Goal: Task Accomplishment & Management: Use online tool/utility

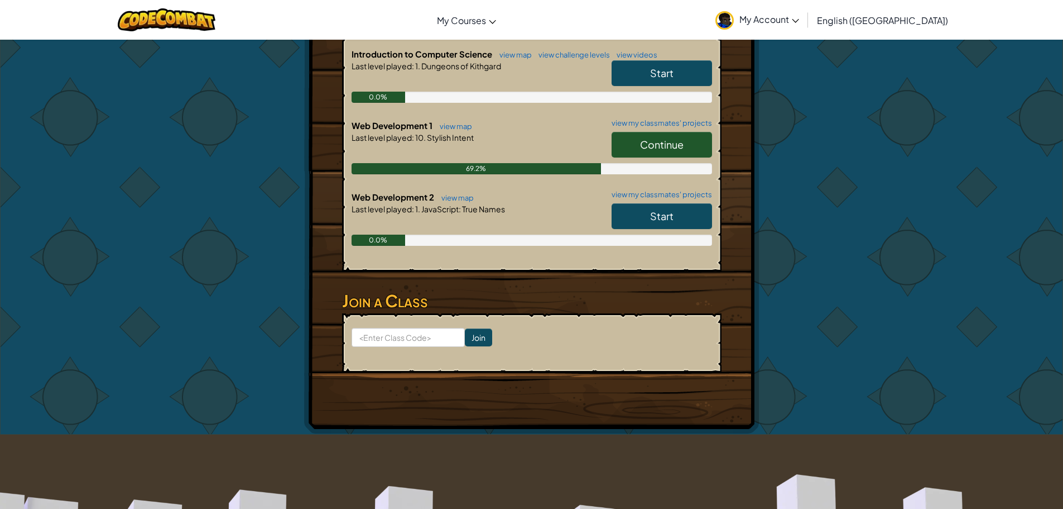
scroll to position [279, 0]
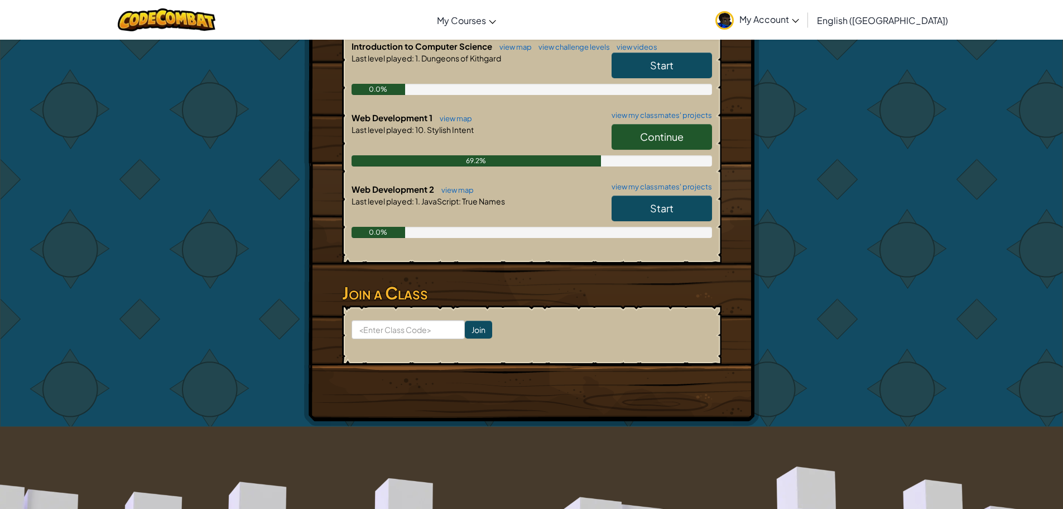
click at [655, 197] on link "Start" at bounding box center [662, 208] width 100 height 26
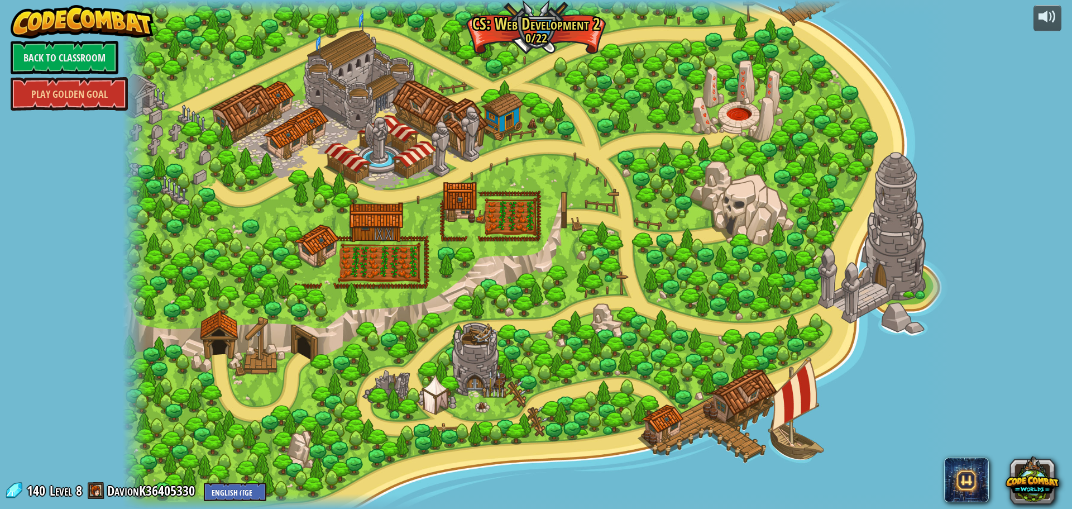
click at [204, 92] on div at bounding box center [536, 254] width 828 height 509
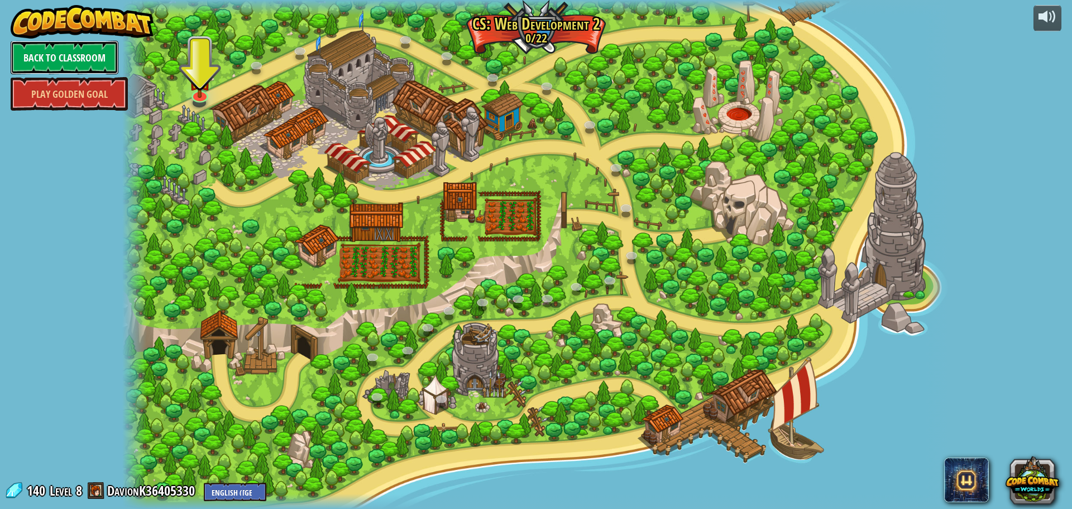
click at [75, 63] on link "Back to Classroom" at bounding box center [65, 57] width 108 height 33
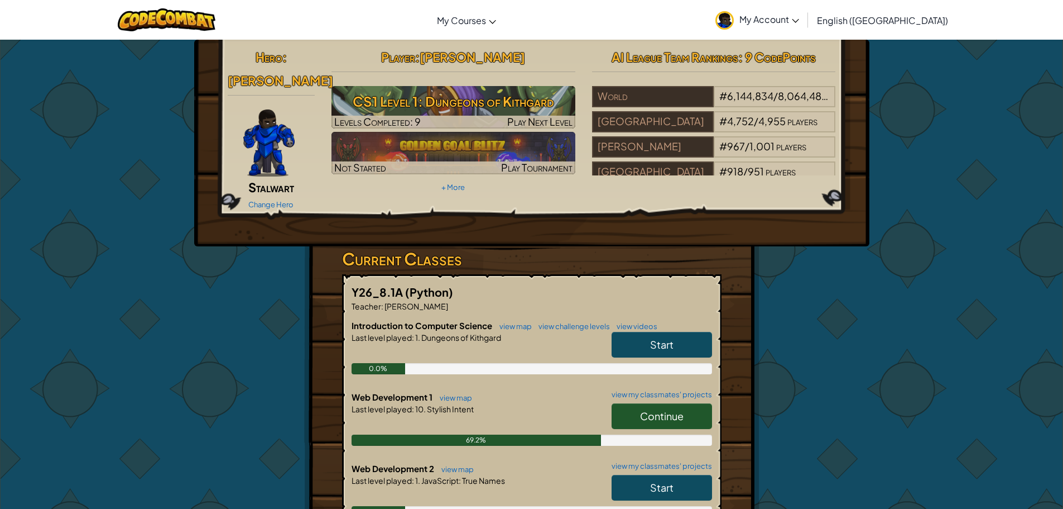
click at [621, 403] on link "Continue" at bounding box center [662, 416] width 100 height 26
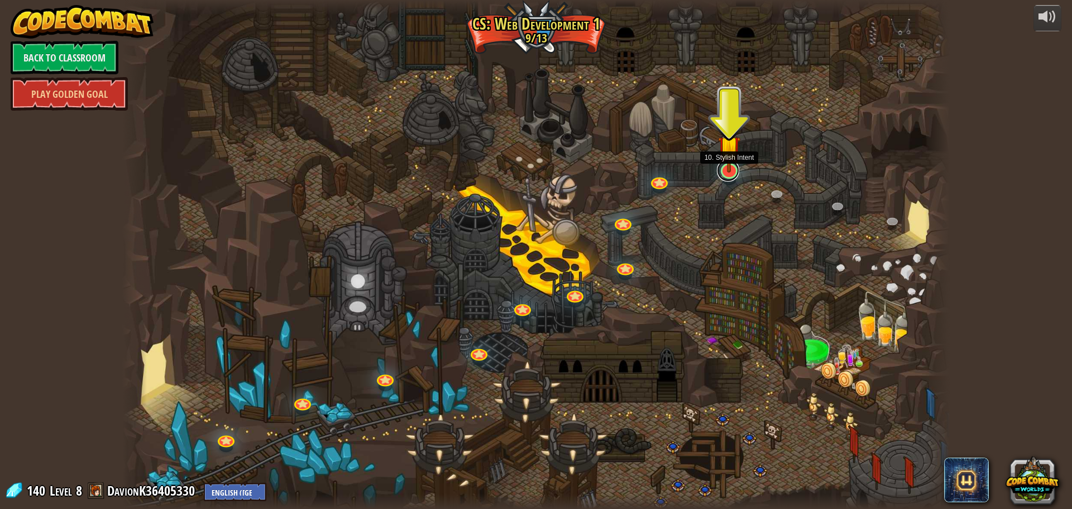
click at [723, 178] on link at bounding box center [728, 170] width 22 height 22
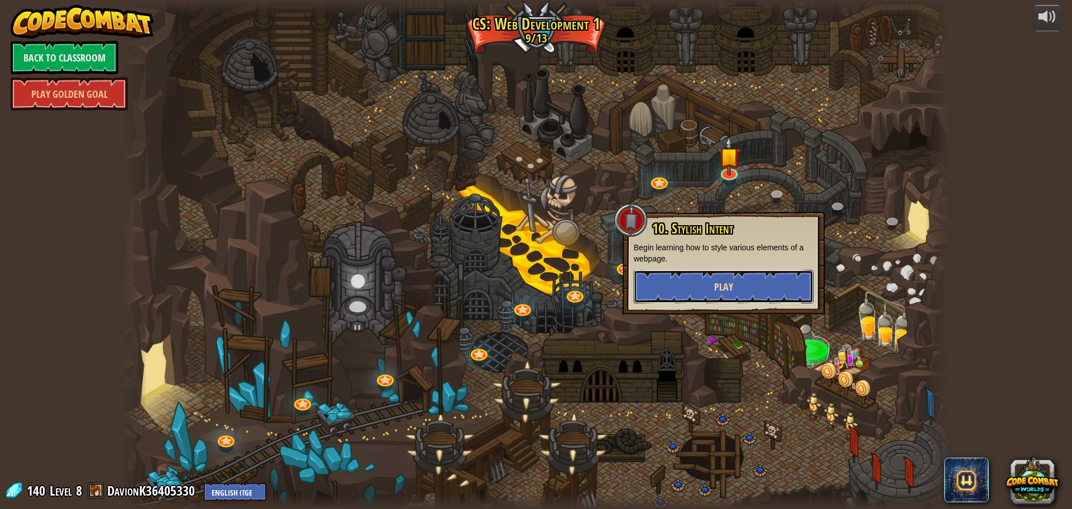
click at [751, 290] on button "Play" at bounding box center [724, 286] width 180 height 33
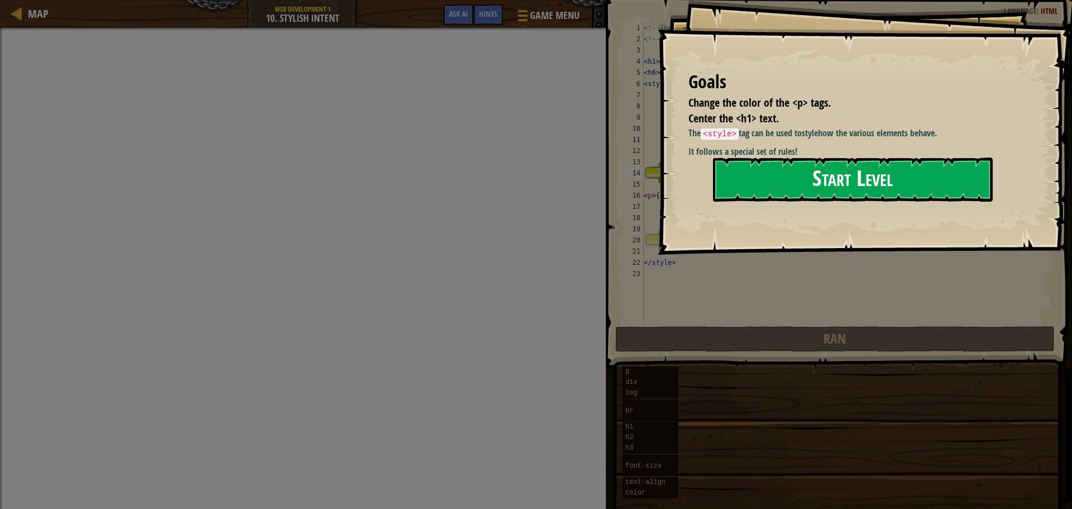
click at [774, 193] on button "Start Level" at bounding box center [853, 179] width 280 height 44
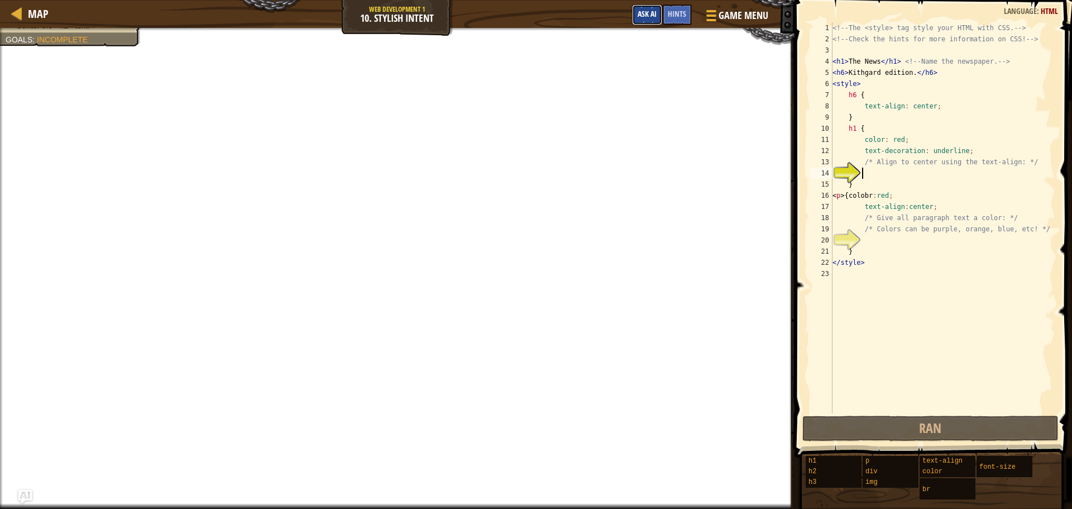
click at [637, 13] on span "Ask AI" at bounding box center [646, 13] width 19 height 11
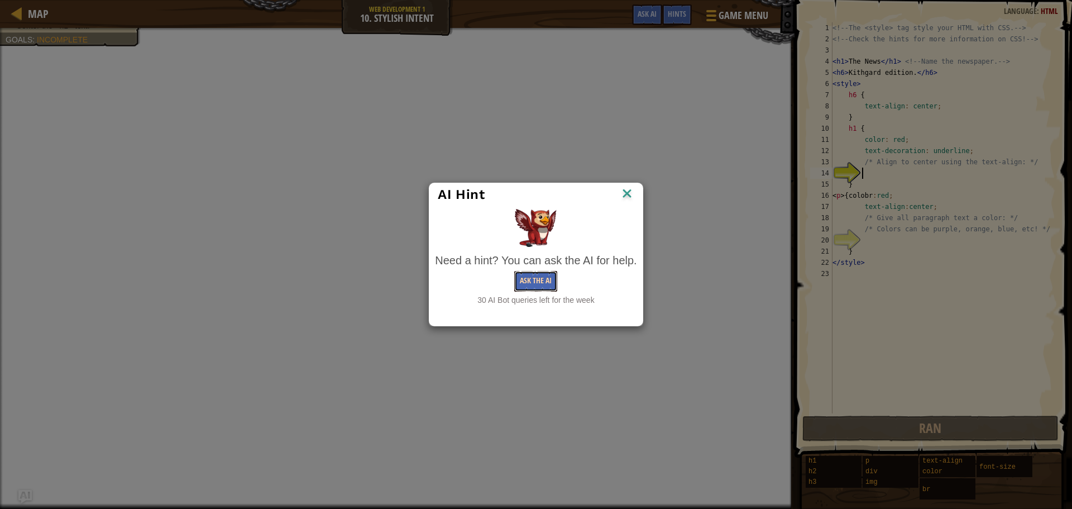
click at [553, 284] on button "Ask the AI" at bounding box center [535, 281] width 43 height 21
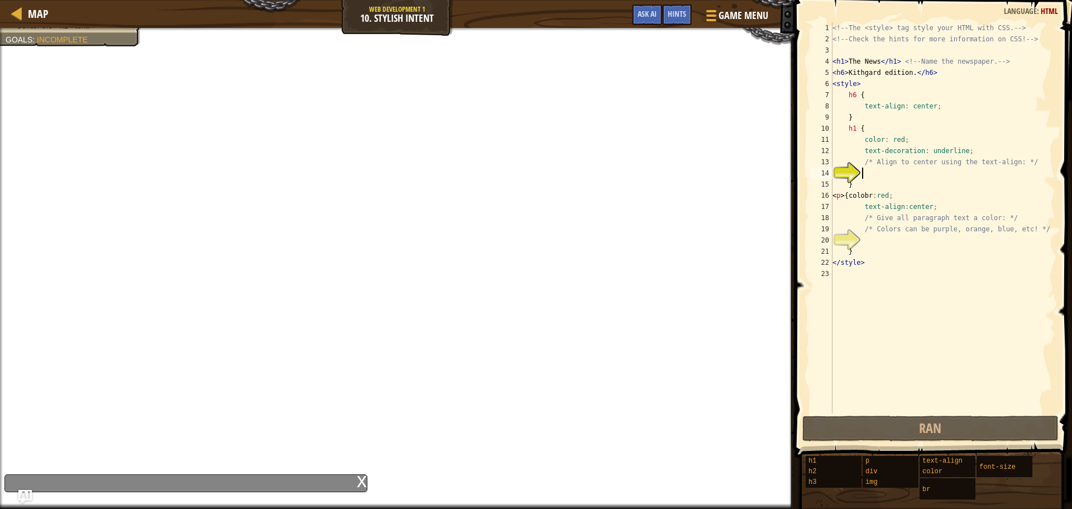
click at [874, 172] on div "<!-- The <style> tag style your HTML with CSS. --> <!-- Check the hints for mor…" at bounding box center [942, 228] width 225 height 413
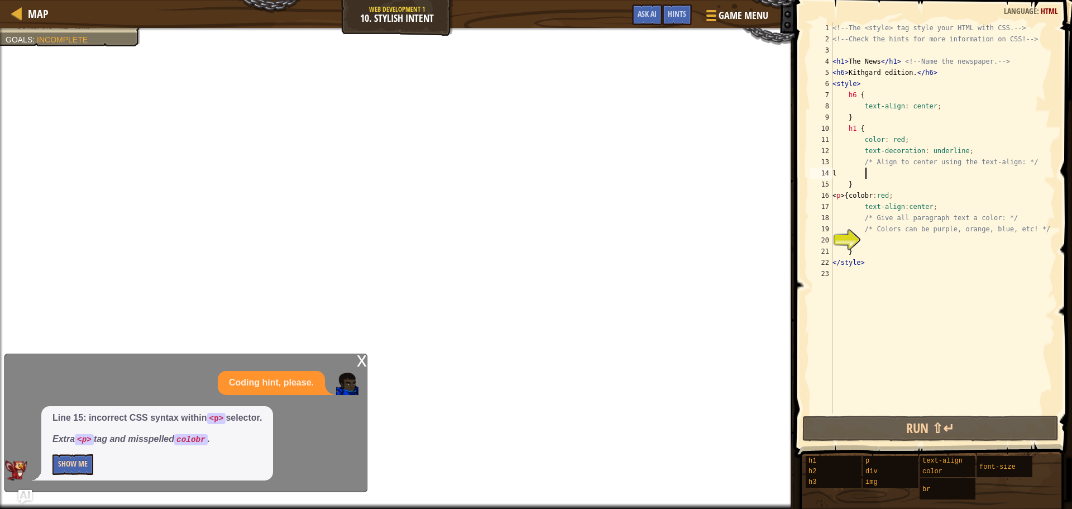
type textarea "l"
click at [68, 468] on button "Show Me" at bounding box center [72, 464] width 41 height 21
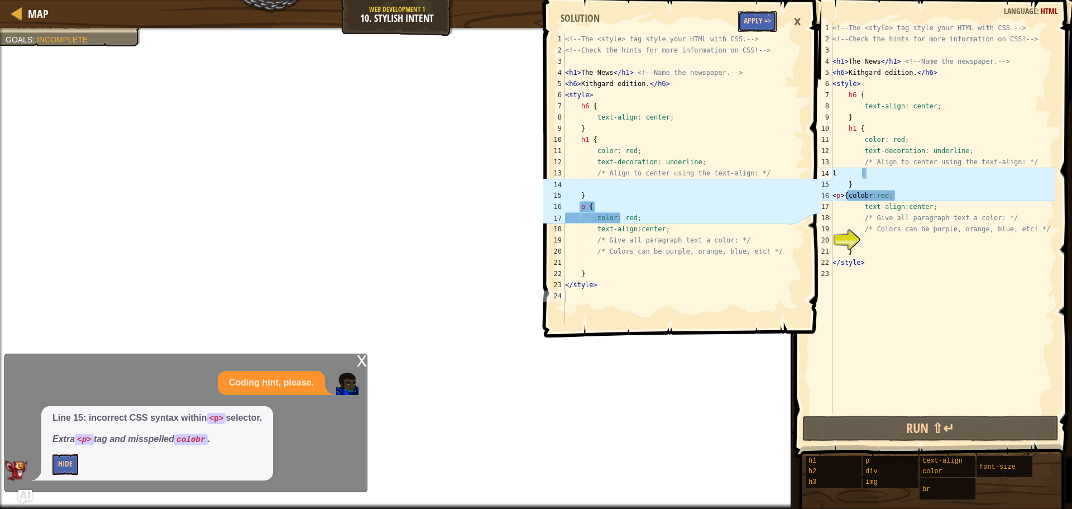
click at [755, 23] on button "Apply =>" at bounding box center [757, 21] width 39 height 21
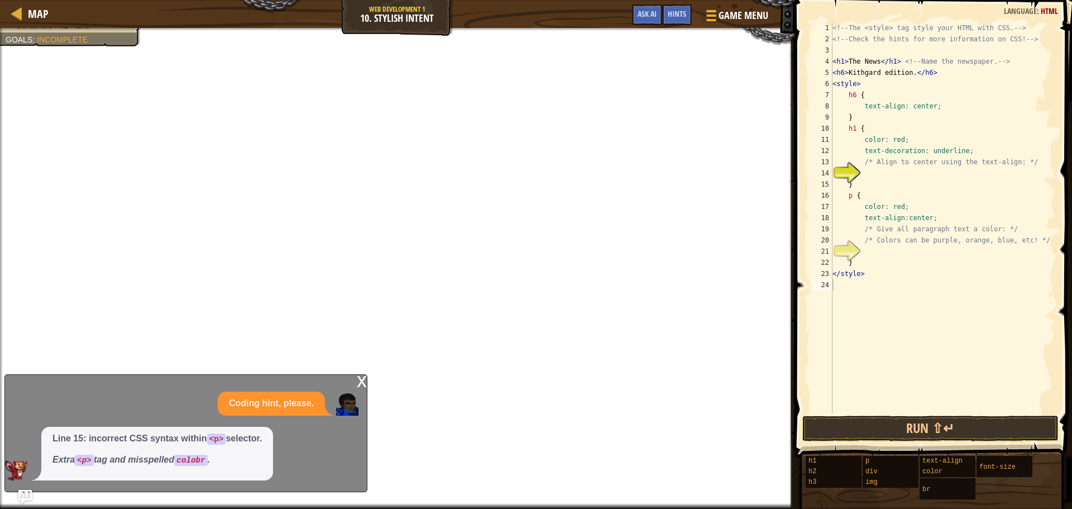
click at [862, 178] on div "<!-- The <style> tag style your HTML with CSS. --> <!-- Check the hints for mor…" at bounding box center [942, 228] width 225 height 413
click at [852, 184] on div "<!-- The <style> tag style your HTML with CSS. --> <!-- Check the hints for mor…" at bounding box center [942, 228] width 225 height 413
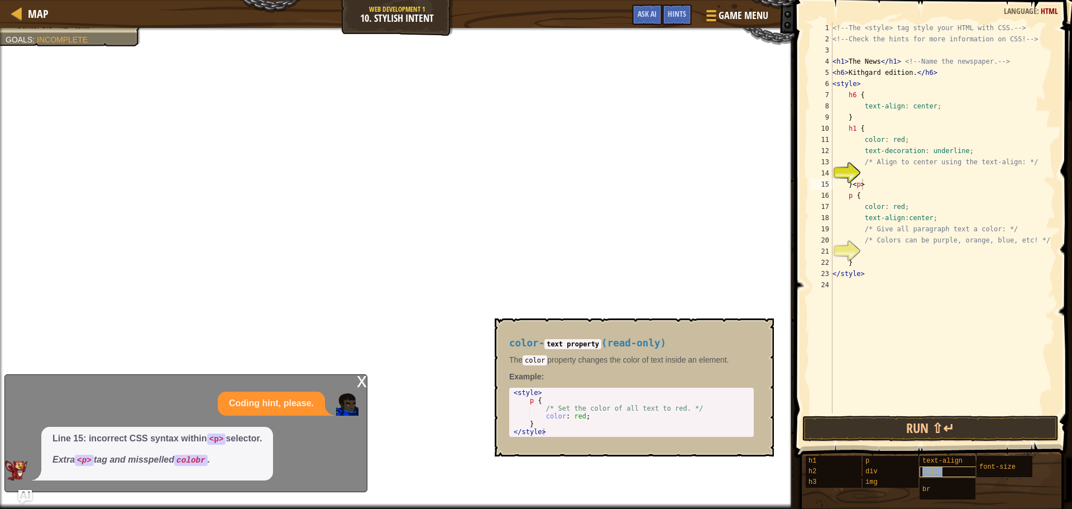
click at [955, 472] on div "color" at bounding box center [972, 471] width 107 height 11
click at [955, 468] on div "color" at bounding box center [972, 471] width 107 height 11
type textarea "}<p>color"
type textarea "color: red;"
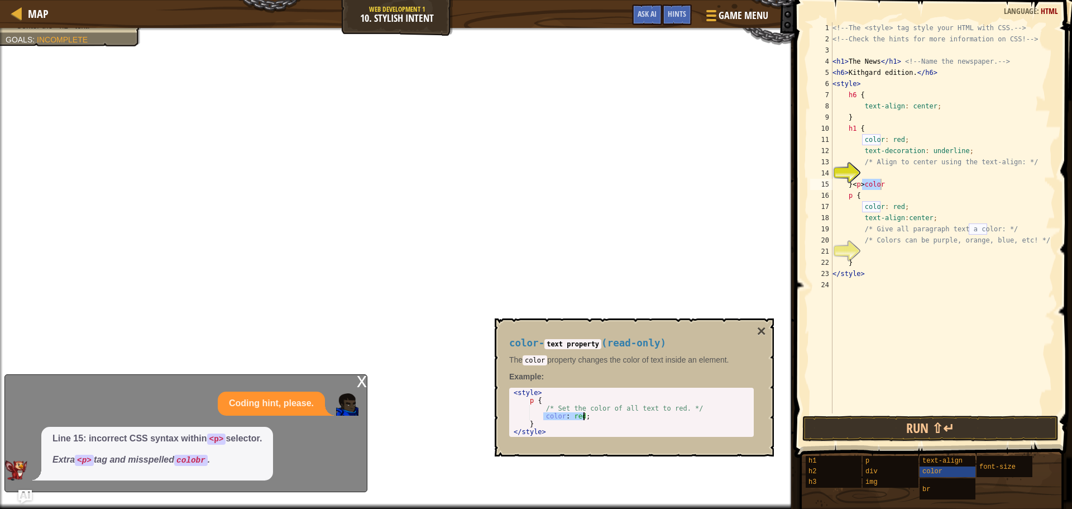
drag, startPoint x: 543, startPoint y: 418, endPoint x: 589, endPoint y: 418, distance: 46.9
click at [589, 418] on div "< style > p { /* Set the color of all text to red. */ color : red ; } </ style >" at bounding box center [631, 420] width 240 height 63
click at [880, 183] on div "<!-- The <style> tag style your HTML with CSS. --> <!-- Check the hints for mor…" at bounding box center [942, 217] width 225 height 391
drag, startPoint x: 880, startPoint y: 183, endPoint x: 874, endPoint y: 183, distance: 5.6
click at [879, 183] on div "<!-- The <style> tag style your HTML with CSS. --> <!-- Check the hints for mor…" at bounding box center [942, 228] width 225 height 413
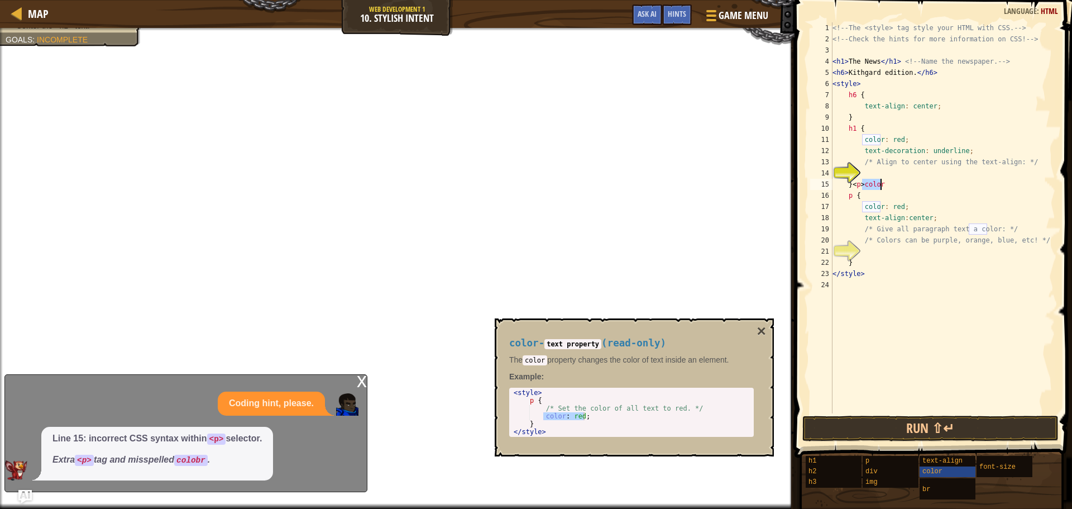
click at [872, 183] on div "<!-- The <style> tag style your HTML with CSS. --> <!-- Check the hints for mor…" at bounding box center [942, 217] width 225 height 391
click at [870, 183] on div "<!-- The <style> tag style your HTML with CSS. --> <!-- Check the hints for mor…" at bounding box center [942, 228] width 225 height 413
click at [869, 183] on div "<!-- The <style> tag style your HTML with CSS. --> <!-- Check the hints for mor…" at bounding box center [942, 228] width 225 height 413
paste textarea ": red;"
click at [764, 331] on button "×" at bounding box center [761, 331] width 9 height 16
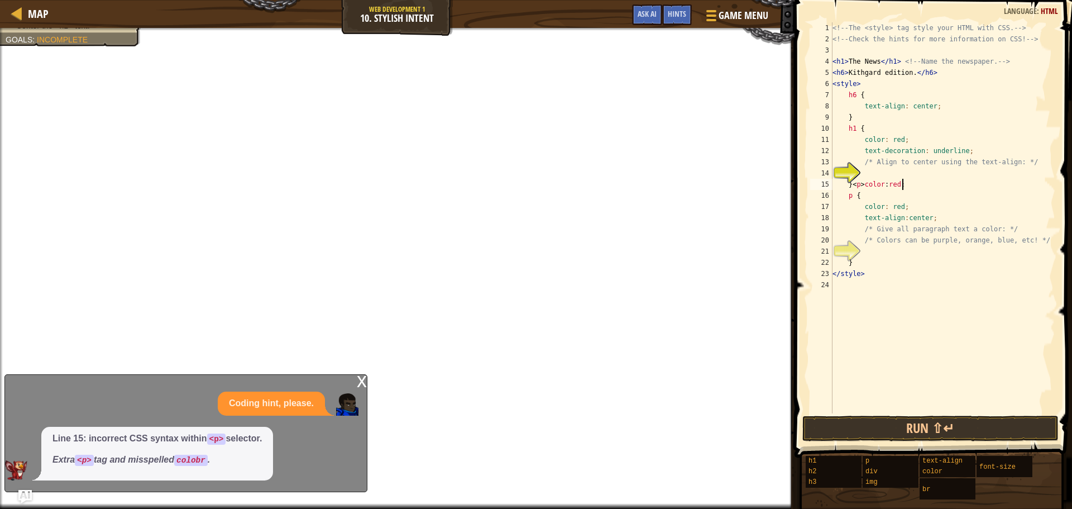
click at [924, 189] on div "<!-- The <style> tag style your HTML with CSS. --> <!-- Check the hints for mor…" at bounding box center [942, 228] width 225 height 413
click at [880, 185] on div "<!-- The <style> tag style your HTML with CSS. --> <!-- Check the hints for mor…" at bounding box center [942, 228] width 225 height 413
drag, startPoint x: 852, startPoint y: 184, endPoint x: 905, endPoint y: 183, distance: 53.6
click at [905, 183] on div "<!-- The <style> tag style your HTML with CSS. --> <!-- Check the hints for mor…" at bounding box center [942, 228] width 225 height 413
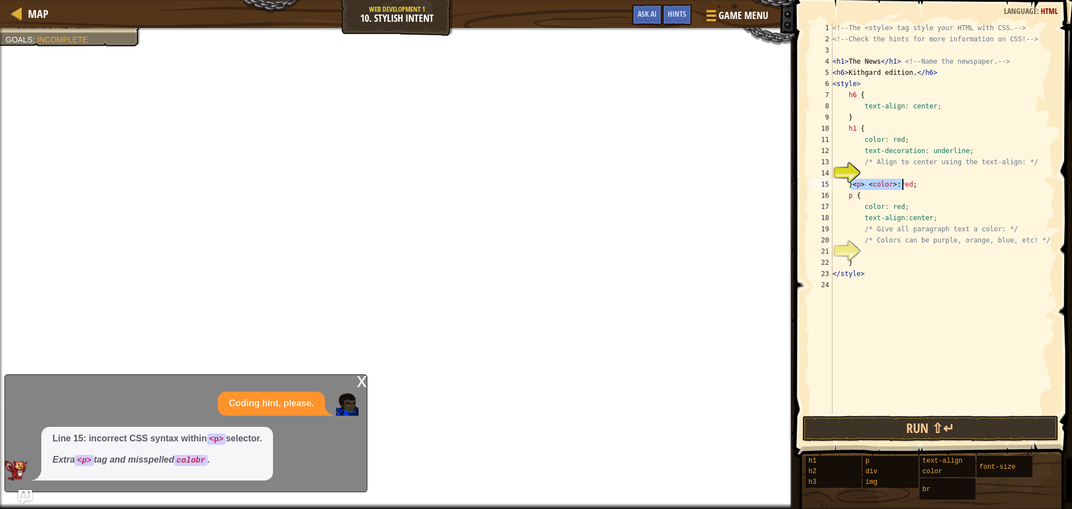
click at [905, 183] on div "<!-- The <style> tag style your HTML with CSS. --> <!-- Check the hints for mor…" at bounding box center [942, 217] width 225 height 391
click at [905, 183] on div "<!-- The <style> tag style your HTML with CSS. --> <!-- Check the hints for mor…" at bounding box center [942, 228] width 225 height 413
drag, startPoint x: 905, startPoint y: 183, endPoint x: 898, endPoint y: 183, distance: 7.3
click at [902, 183] on div "<!-- The <style> tag style your HTML with CSS. --> <!-- Check the hints for mor…" at bounding box center [942, 228] width 225 height 413
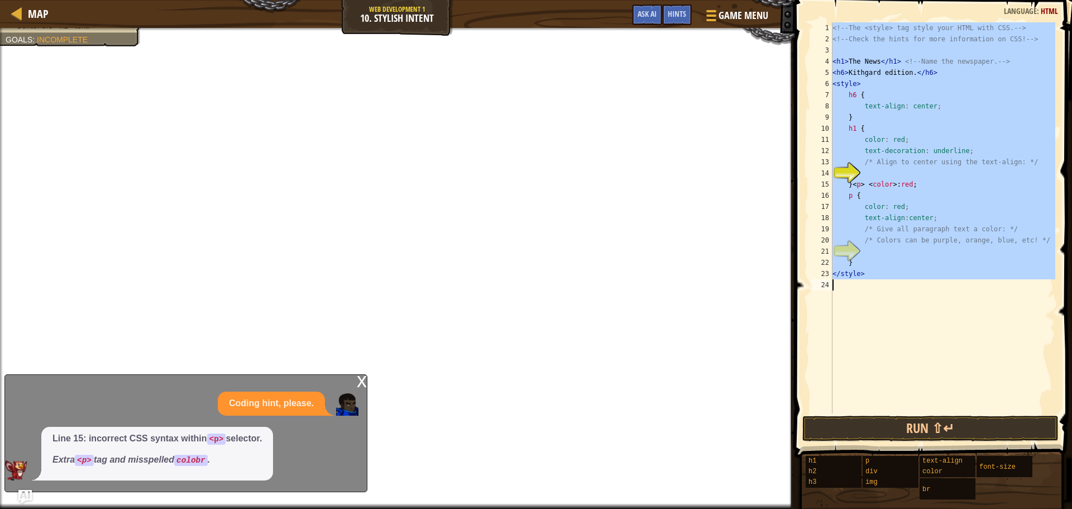
scroll to position [5, 2]
click at [864, 183] on div "<!-- The <style> tag style your HTML with CSS. --> <!-- Check the hints for mor…" at bounding box center [942, 217] width 225 height 391
type textarea "}<p> <color>: red;"
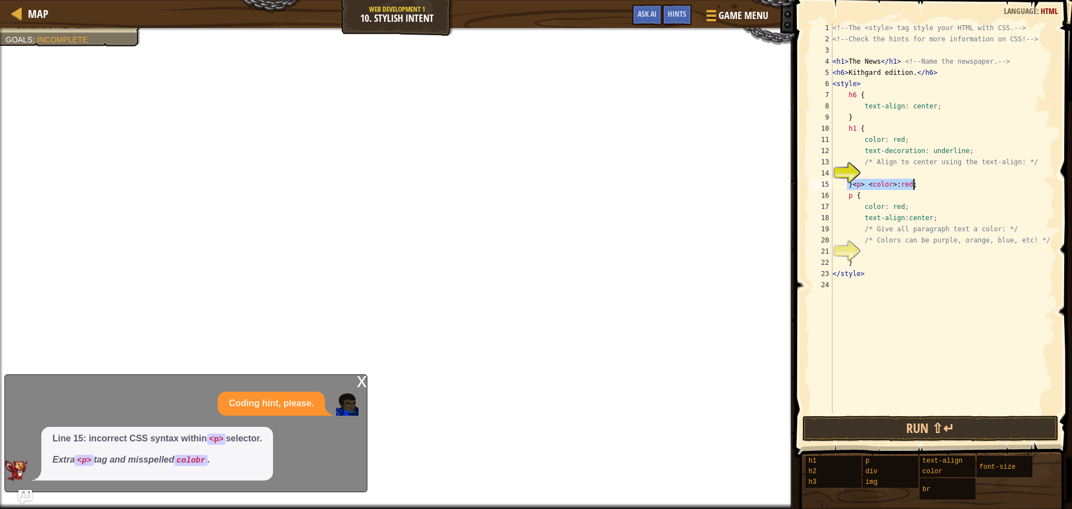
drag, startPoint x: 847, startPoint y: 184, endPoint x: 914, endPoint y: 188, distance: 67.7
click at [914, 188] on div "<!-- The <style> tag style your HTML with CSS. --> <!-- Check the hints for mor…" at bounding box center [942, 228] width 225 height 413
type textarea "/* Align to center using the text-align: */"
paste textarea "}<p> <color>: red;"
click at [874, 263] on div "<!-- The <style> tag style your HTML with CSS. --> <!-- Check the hints for mor…" at bounding box center [942, 228] width 225 height 413
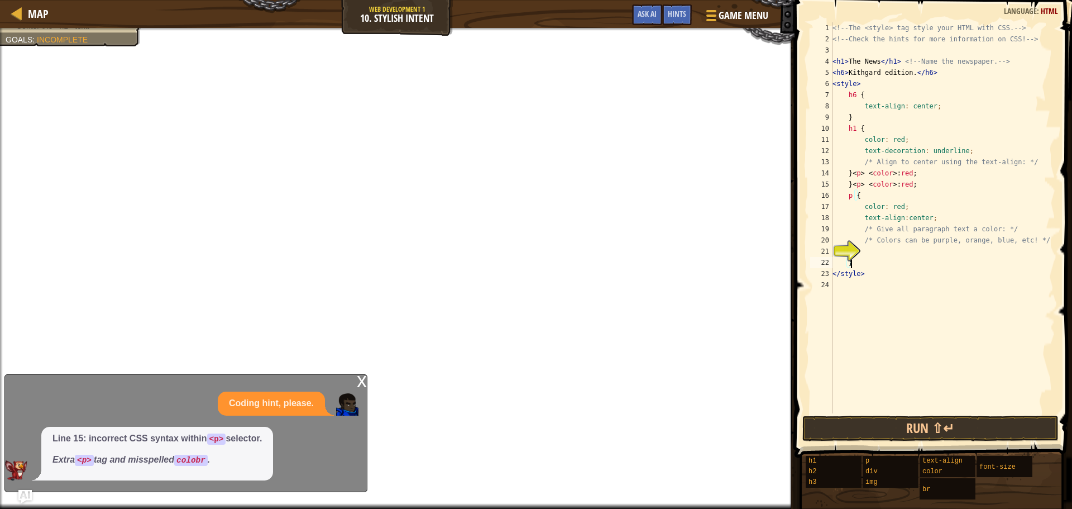
type textarea "}"
click at [870, 258] on div "<!-- The <style> tag style your HTML with CSS. --> <!-- Check the hints for mor…" at bounding box center [942, 228] width 225 height 413
click at [870, 253] on div "<!-- The <style> tag style your HTML with CSS. --> <!-- Check the hints for mor…" at bounding box center [942, 228] width 225 height 413
paste textarea "}<p> <color>: red;"
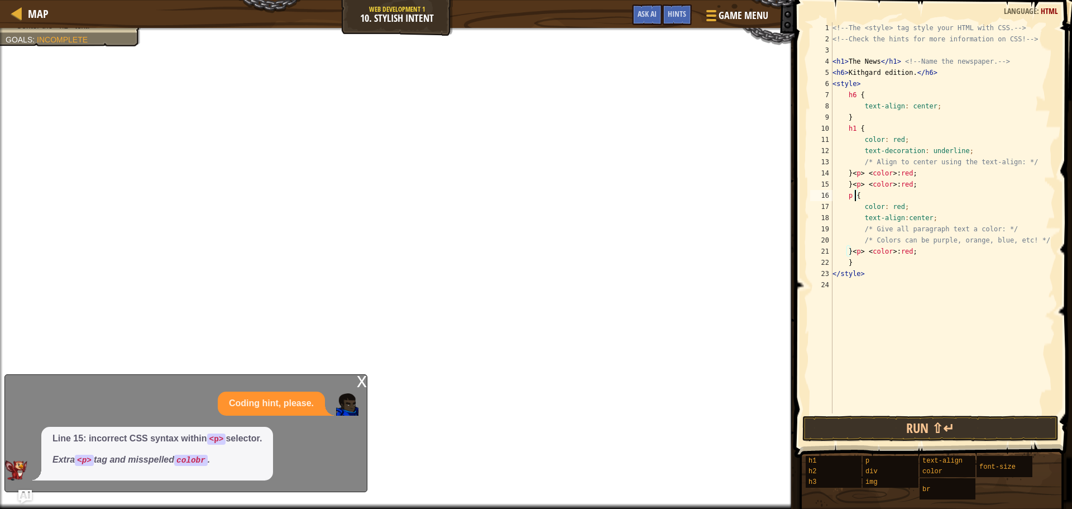
click at [855, 194] on div "<!-- The <style> tag style your HTML with CSS. --> <!-- Check the hints for mor…" at bounding box center [942, 228] width 225 height 413
click at [865, 198] on div "<!-- The <style> tag style your HTML with CSS. --> <!-- Check the hints for mor…" at bounding box center [942, 228] width 225 height 413
drag, startPoint x: 845, startPoint y: 186, endPoint x: 908, endPoint y: 185, distance: 63.1
click at [908, 185] on div "<!-- The <style> tag style your HTML with CSS. --> <!-- Check the hints for mor…" at bounding box center [942, 228] width 225 height 413
click at [908, 185] on div "<!-- The <style> tag style your HTML with CSS. --> <!-- Check the hints for mor…" at bounding box center [942, 217] width 225 height 391
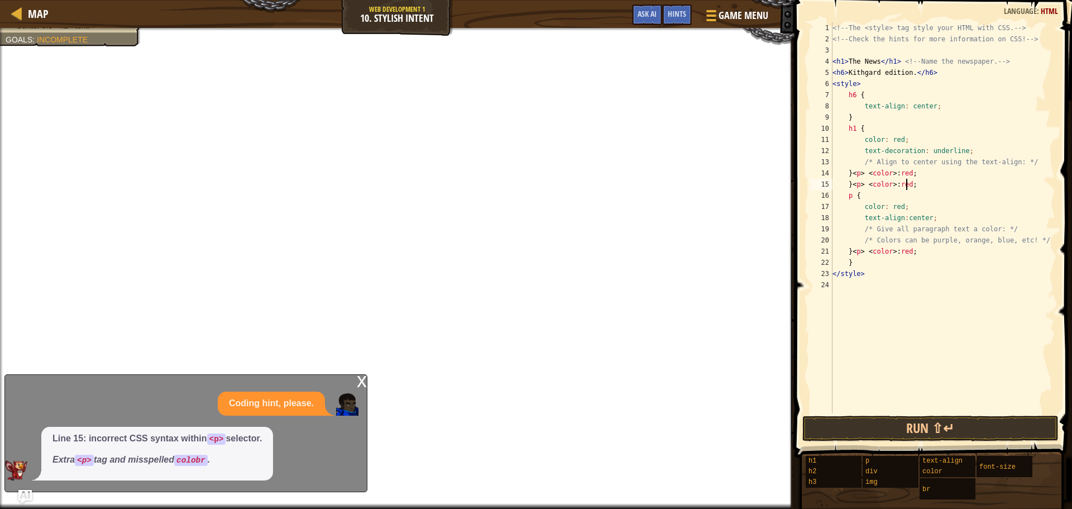
click at [866, 180] on div "<!-- The <style> tag style your HTML with CSS. --> <!-- Check the hints for mor…" at bounding box center [942, 228] width 225 height 413
click at [866, 178] on div "<!-- The <style> tag style your HTML with CSS. --> <!-- Check the hints for mor…" at bounding box center [942, 228] width 225 height 413
click at [866, 177] on div "<!-- The <style> tag style your HTML with CSS. --> <!-- Check the hints for mor…" at bounding box center [942, 228] width 225 height 413
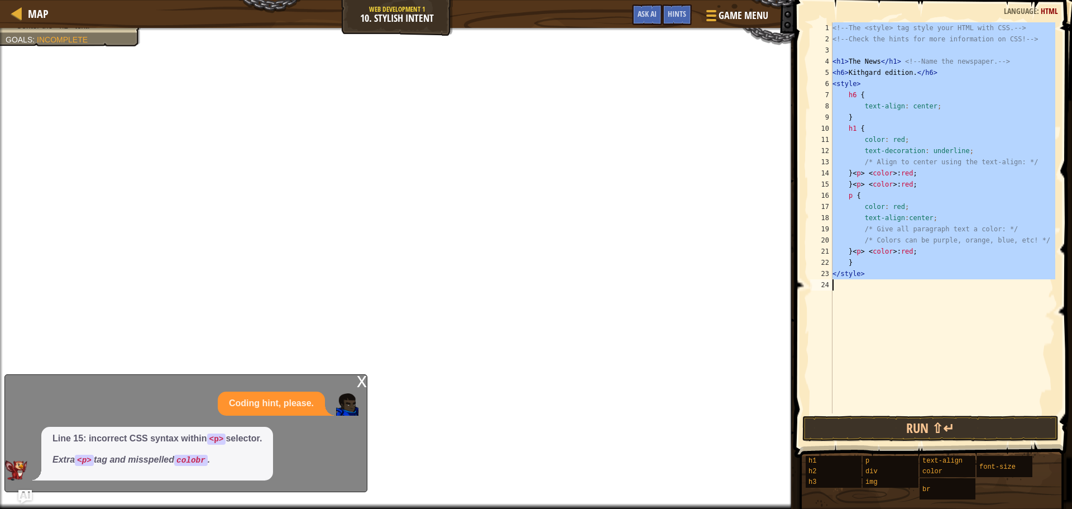
click at [837, 175] on div "<!-- The <style> tag style your HTML with CSS. --> <!-- Check the hints for mor…" at bounding box center [942, 217] width 225 height 391
type textarea "}<p> <color>: red;"
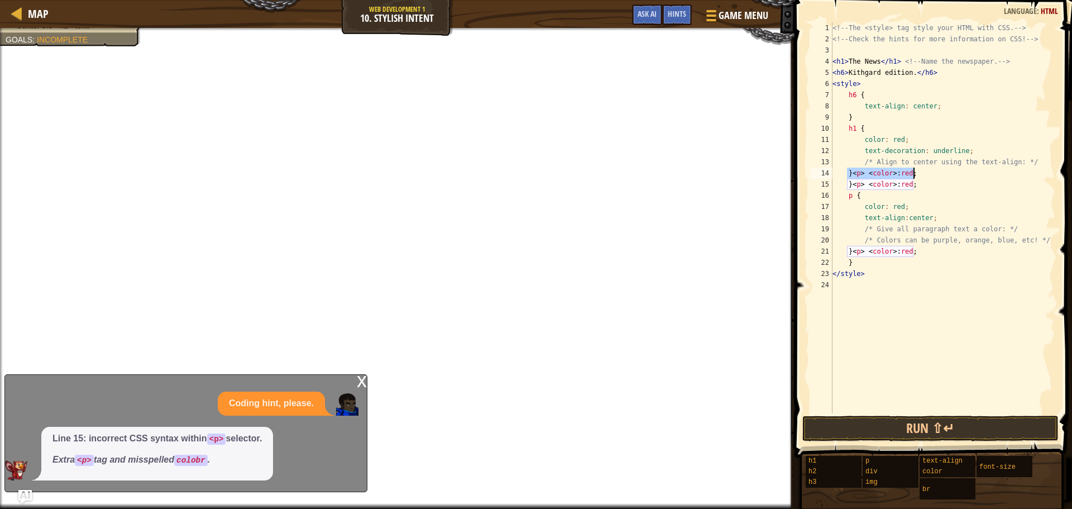
drag, startPoint x: 848, startPoint y: 174, endPoint x: 916, endPoint y: 174, distance: 67.5
click at [916, 174] on div "<!-- The <style> tag style your HTML with CSS. --> <!-- Check the hints for mor…" at bounding box center [942, 228] width 225 height 413
click at [179, 462] on em "Extra <p> tag and misspelled colobr ." at bounding box center [130, 458] width 157 height 9
click at [907, 185] on div "<!-- The <style> tag style your HTML with CSS. --> <!-- Check the hints for mor…" at bounding box center [942, 228] width 225 height 413
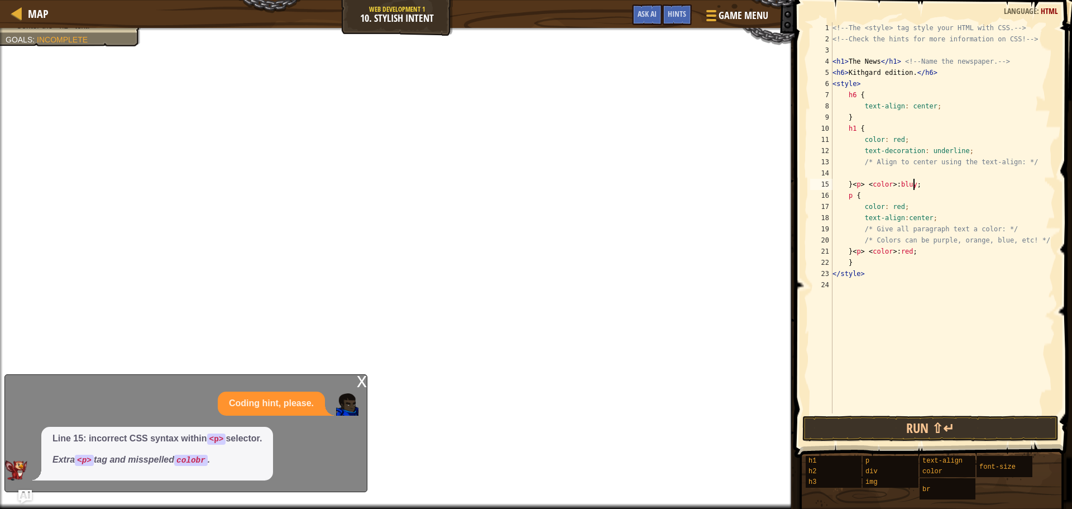
scroll to position [5, 6]
drag, startPoint x: 909, startPoint y: 256, endPoint x: 919, endPoint y: 302, distance: 47.3
click at [909, 255] on div "<!-- The <style> tag style your HTML with CSS. --> <!-- Check the hints for mor…" at bounding box center [942, 228] width 225 height 413
type textarea "}<p> <color>: green;"
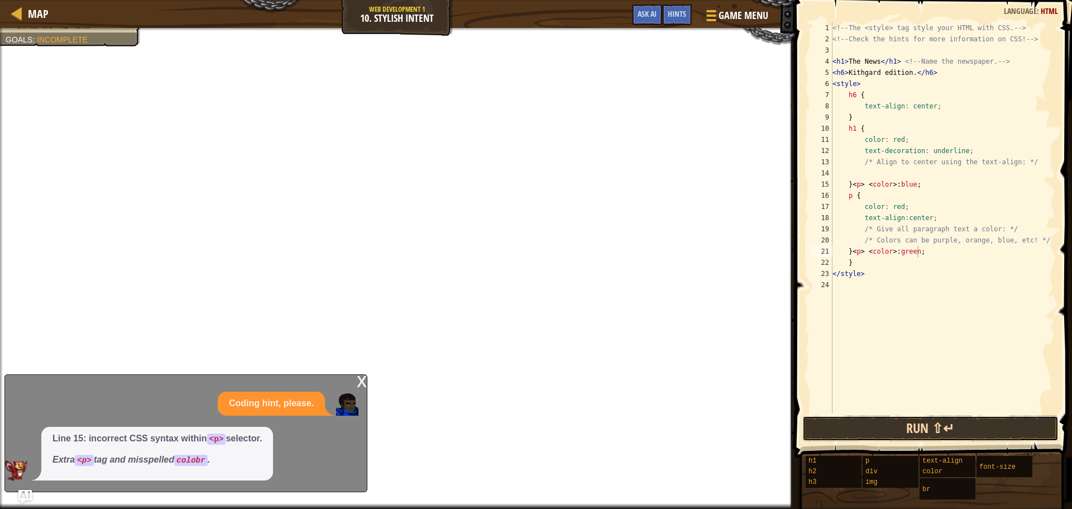
click at [886, 431] on button "Run ⇧↵" at bounding box center [930, 428] width 256 height 26
click at [648, 8] on button "Ask AI" at bounding box center [647, 14] width 30 height 21
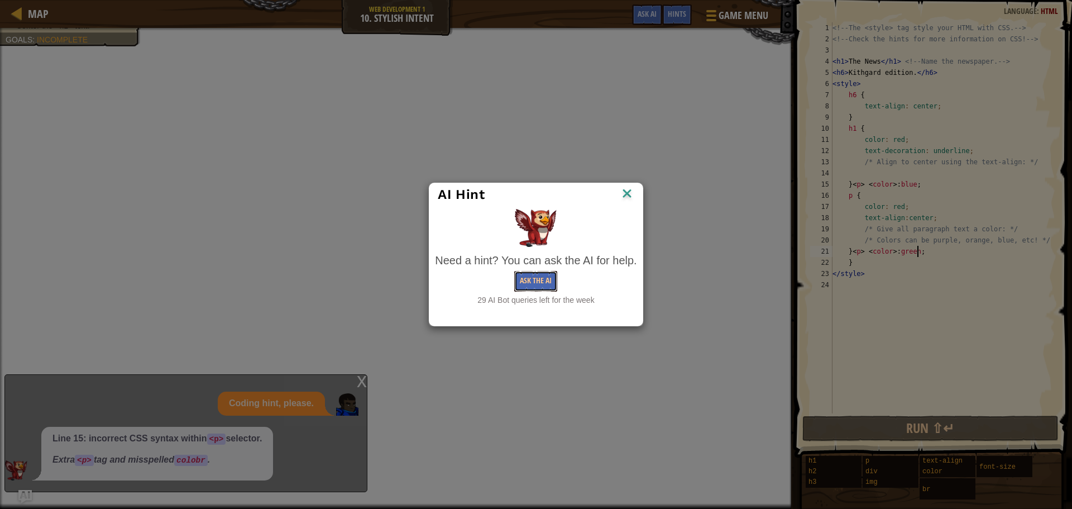
click at [541, 269] on div "Need a hint? You can ask the AI for help. Ask the AI 29 AI Bot queries left for…" at bounding box center [536, 279] width 202 height 54
click at [538, 279] on button "Ask the AI" at bounding box center [535, 281] width 43 height 21
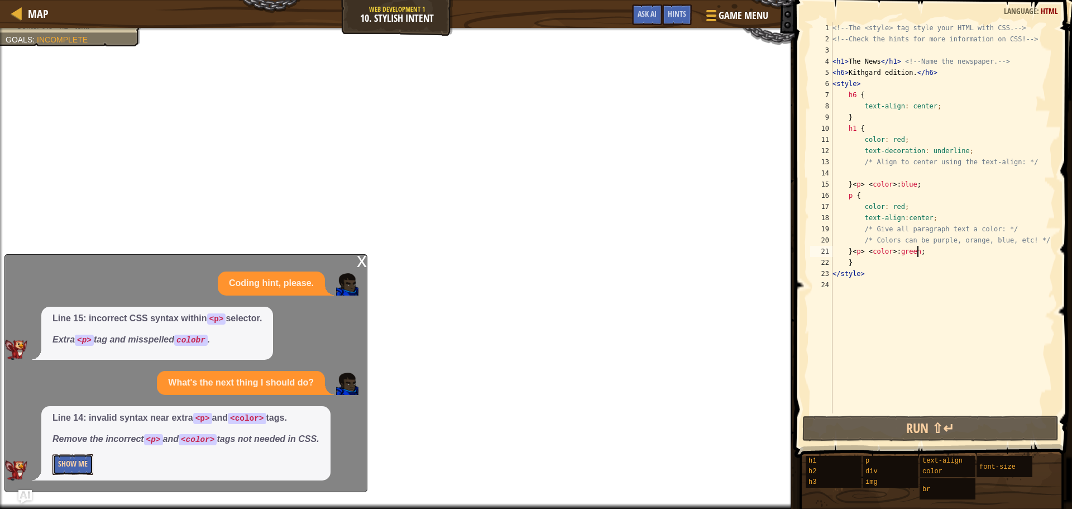
click at [66, 469] on button "Show Me" at bounding box center [72, 464] width 41 height 21
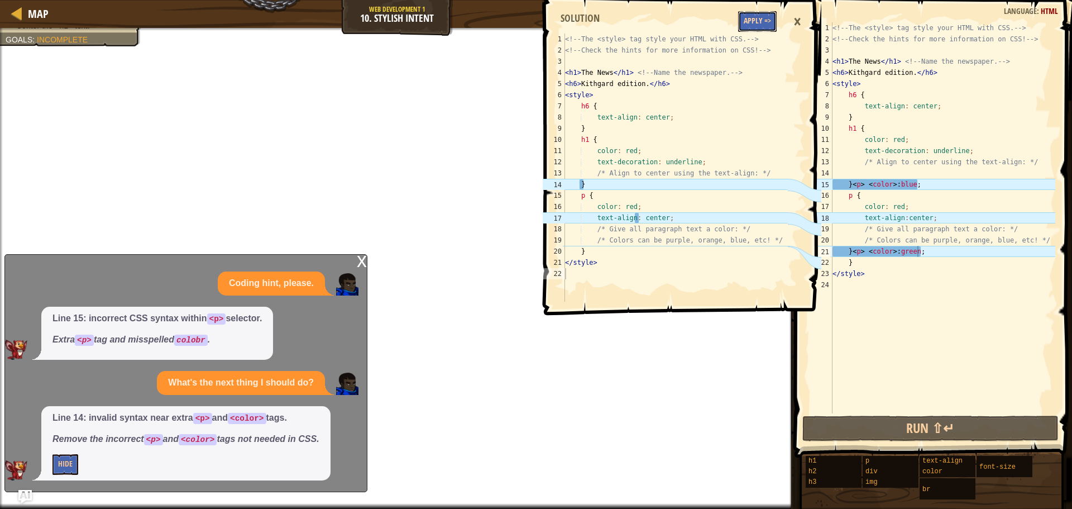
click at [740, 24] on button "Apply =>" at bounding box center [757, 21] width 39 height 21
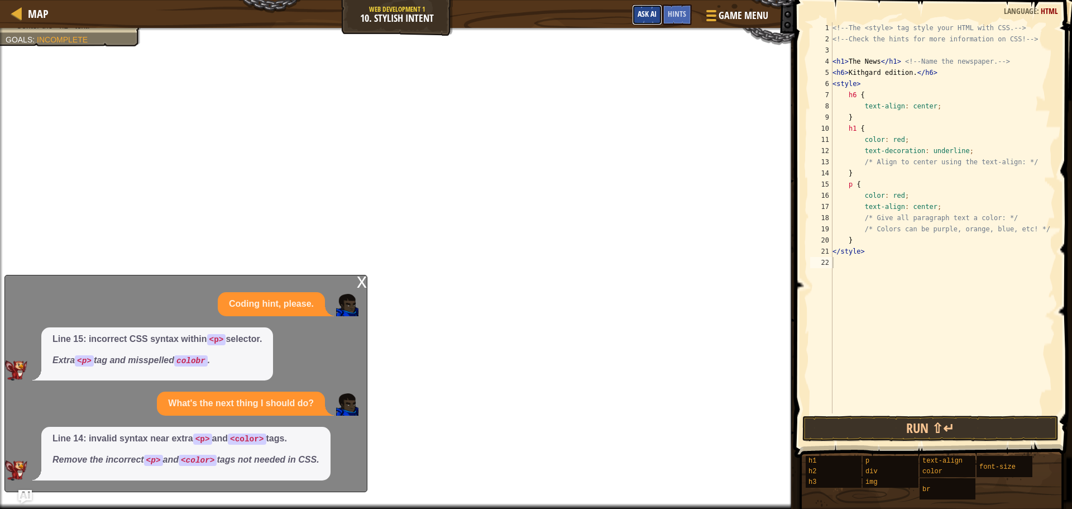
click at [640, 8] on button "Ask AI" at bounding box center [647, 14] width 30 height 21
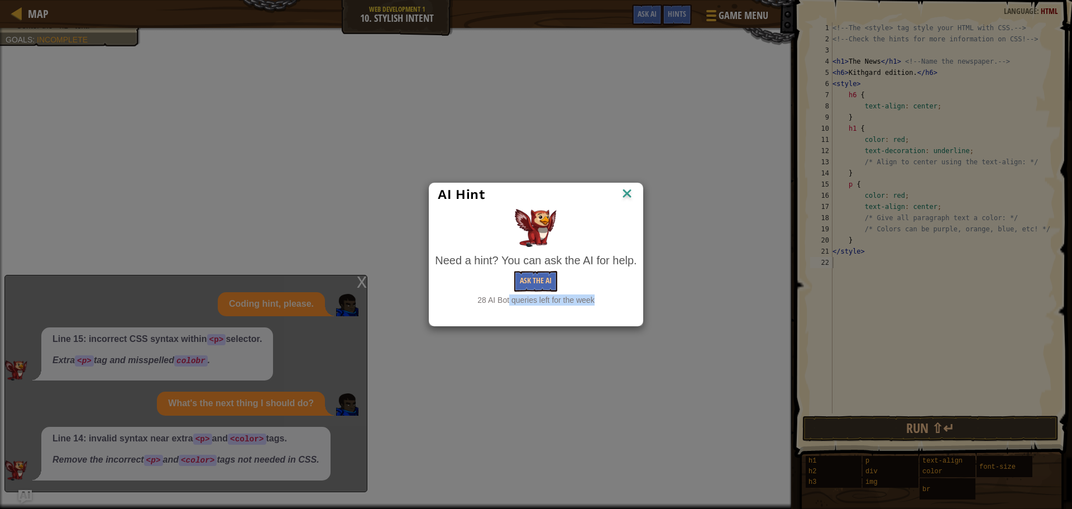
drag, startPoint x: 473, startPoint y: 302, endPoint x: 613, endPoint y: 314, distance: 140.6
click at [613, 315] on div "AI Hint Need a hint? You can ask the AI for help. Ask the AI 28 AI Bot queries …" at bounding box center [536, 255] width 214 height 144
click at [632, 193] on img at bounding box center [627, 194] width 15 height 17
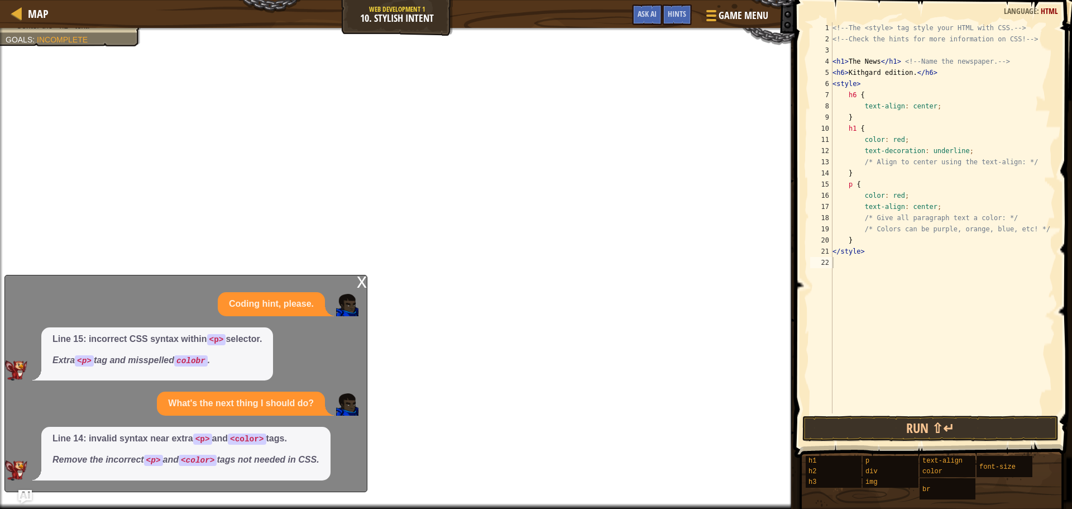
click at [852, 242] on div "<!-- The <style> tag style your HTML with CSS. --> <!-- Check the hints for mor…" at bounding box center [942, 228] width 225 height 413
click at [876, 188] on div "<!-- The <style> tag style your HTML with CSS. --> <!-- Check the hints for mor…" at bounding box center [942, 217] width 225 height 391
click at [865, 186] on div "<!-- The <style> tag style your HTML with CSS. --> <!-- Check the hints for mor…" at bounding box center [942, 228] width 225 height 413
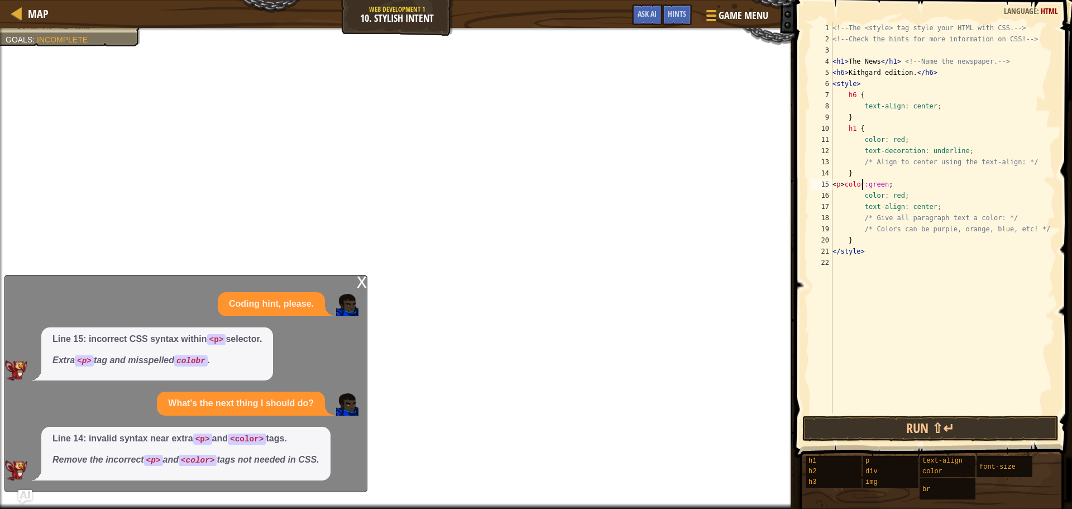
type textarea "<p>color:green;"
click at [895, 185] on div "<!-- The <style> tag style your HTML with CSS. --> <!-- Check the hints for mor…" at bounding box center [942, 228] width 225 height 413
click at [675, 16] on span "Hints" at bounding box center [677, 13] width 18 height 11
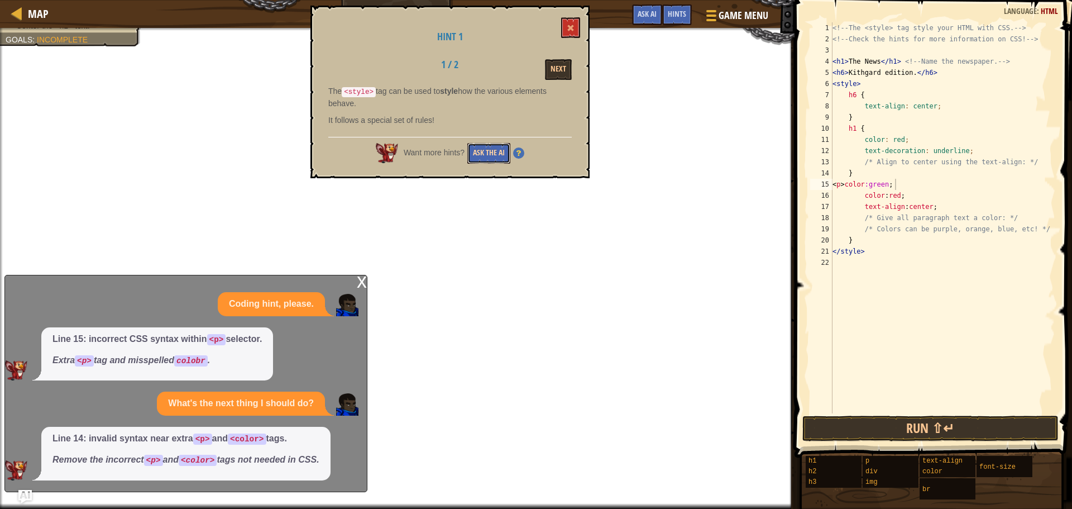
click at [480, 153] on button "Ask the AI" at bounding box center [488, 153] width 43 height 21
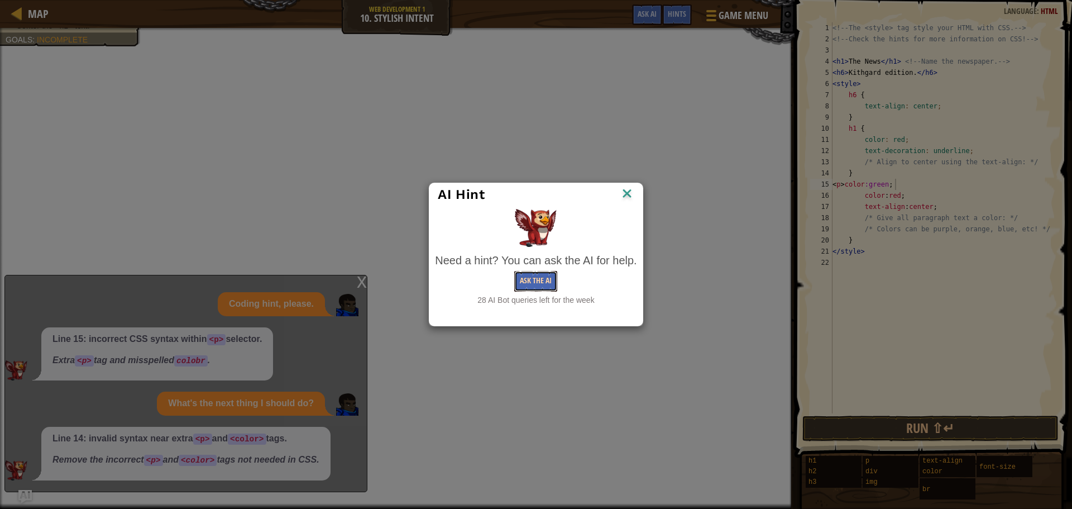
click at [521, 281] on button "Ask the AI" at bounding box center [535, 281] width 43 height 21
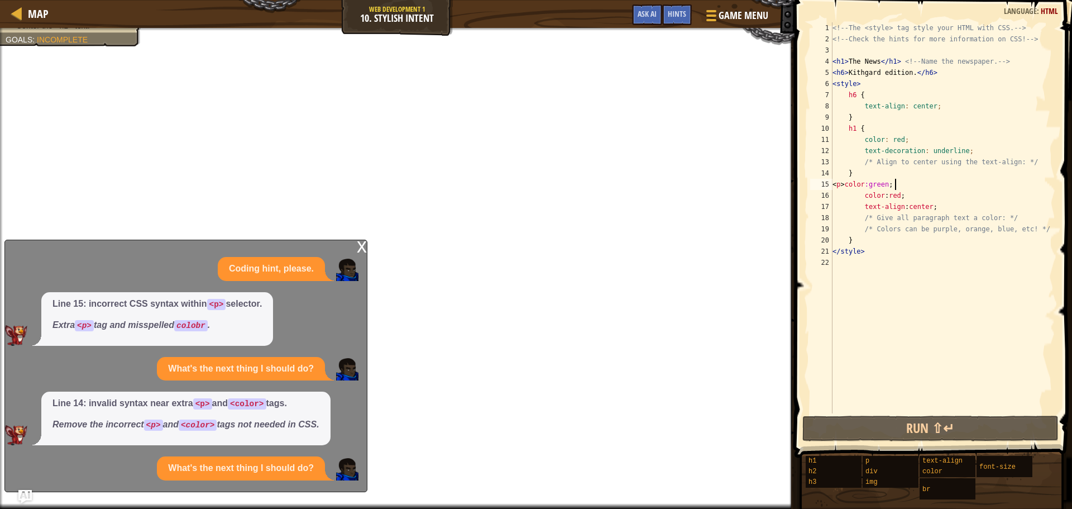
scroll to position [3, 0]
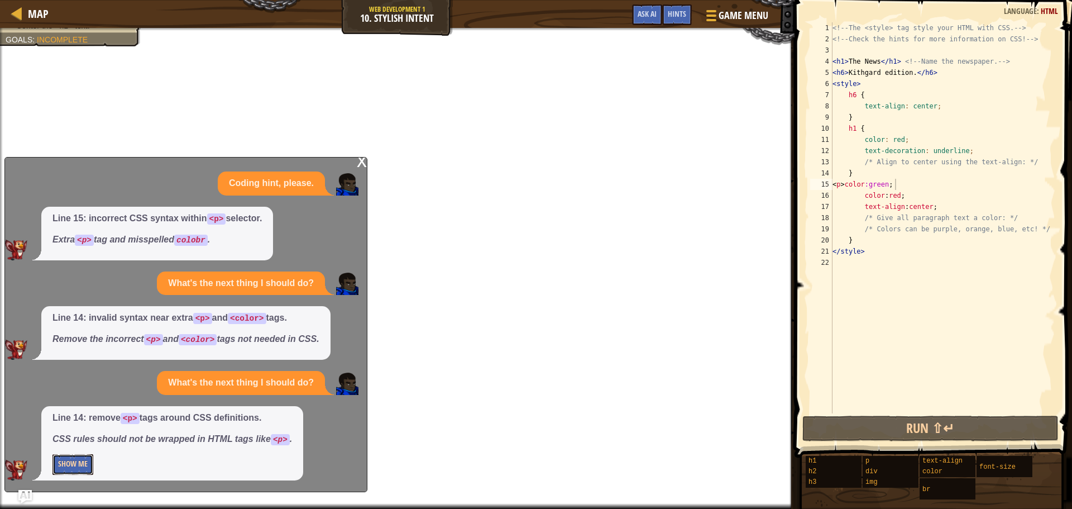
click at [83, 461] on button "Show Me" at bounding box center [72, 464] width 41 height 21
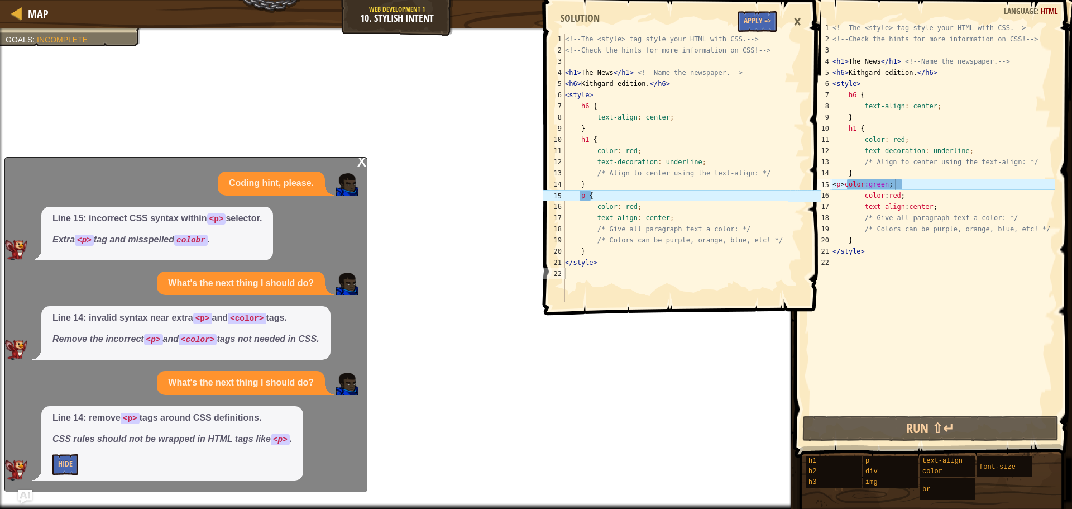
type textarea "p {"
click at [588, 198] on div "<!-- The <style> tag style your HTML with CSS. --> <!-- Check the hints for mor…" at bounding box center [675, 178] width 225 height 290
click at [860, 184] on div "<!-- The <style> tag style your HTML with CSS. --> <!-- Check the hints for mor…" at bounding box center [942, 228] width 225 height 413
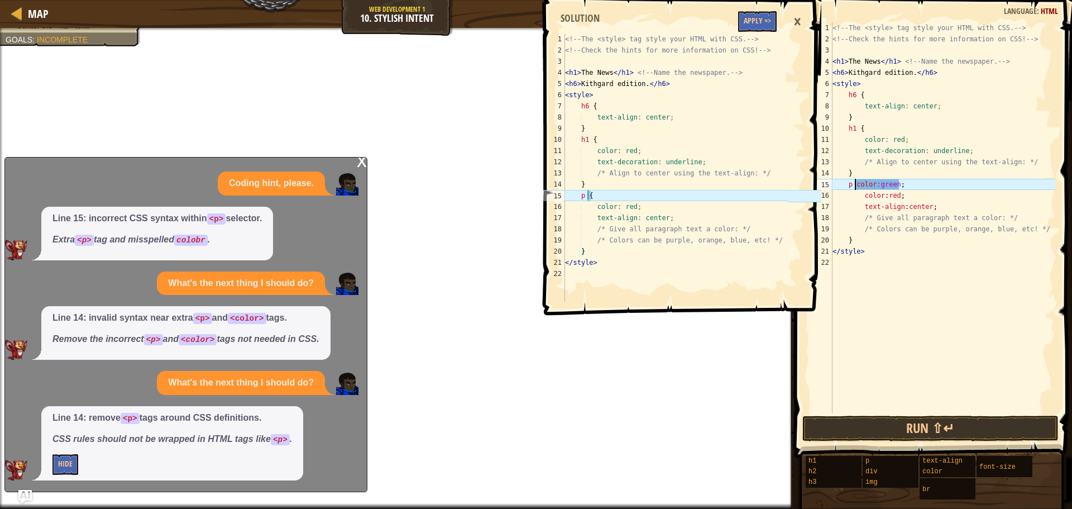
scroll to position [5, 2]
click at [601, 381] on div "p { 1 2 3 4 5 6 7 8 9 10 11 12 13 14 15 16 17 18 19 20 21 22 <!-- The <style> t…" at bounding box center [680, 254] width 281 height 509
click at [890, 184] on div "<!-- The <style> tag style your HTML with CSS. --> <!-- Check the hints for mor…" at bounding box center [942, 228] width 225 height 413
click at [905, 189] on div "<!-- The <style> tag style your HTML with CSS. --> <!-- Check the hints for mor…" at bounding box center [942, 228] width 225 height 413
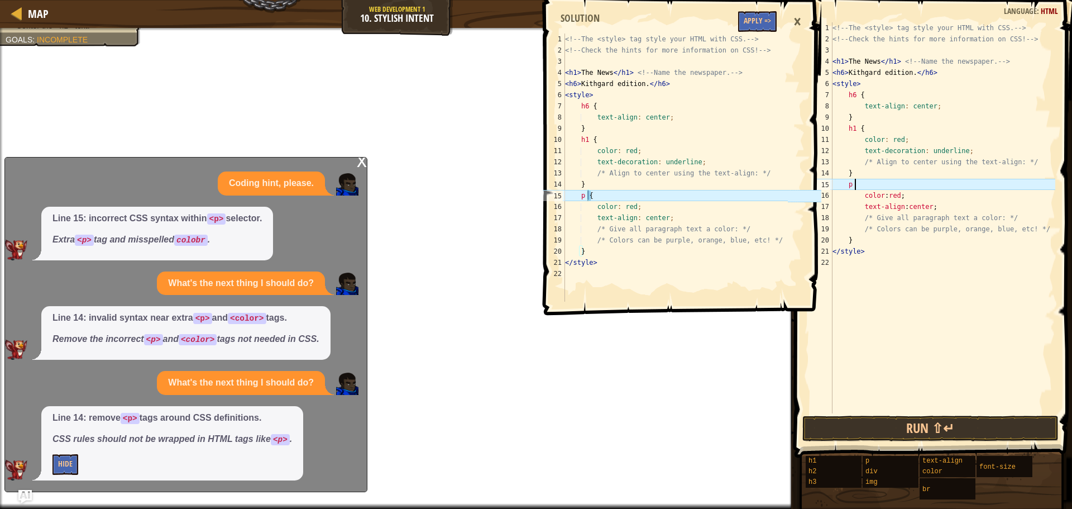
type textarea "p"
click at [754, 27] on button "Apply =>" at bounding box center [757, 21] width 39 height 21
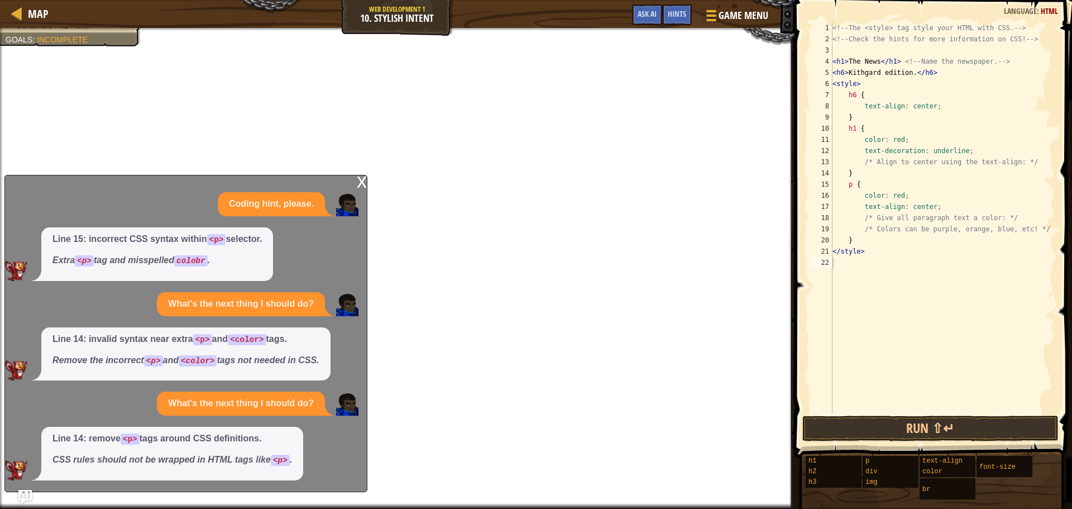
scroll to position [0, 0]
drag, startPoint x: 672, startPoint y: 12, endPoint x: 663, endPoint y: 22, distance: 13.1
click at [672, 12] on span "Hints" at bounding box center [677, 13] width 18 height 11
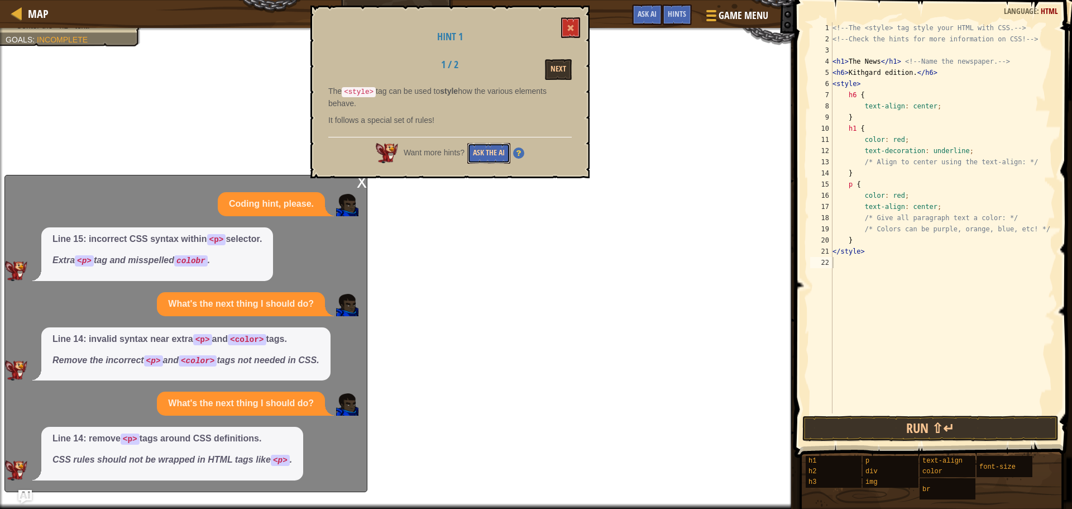
click at [486, 153] on button "Ask the AI" at bounding box center [488, 153] width 43 height 21
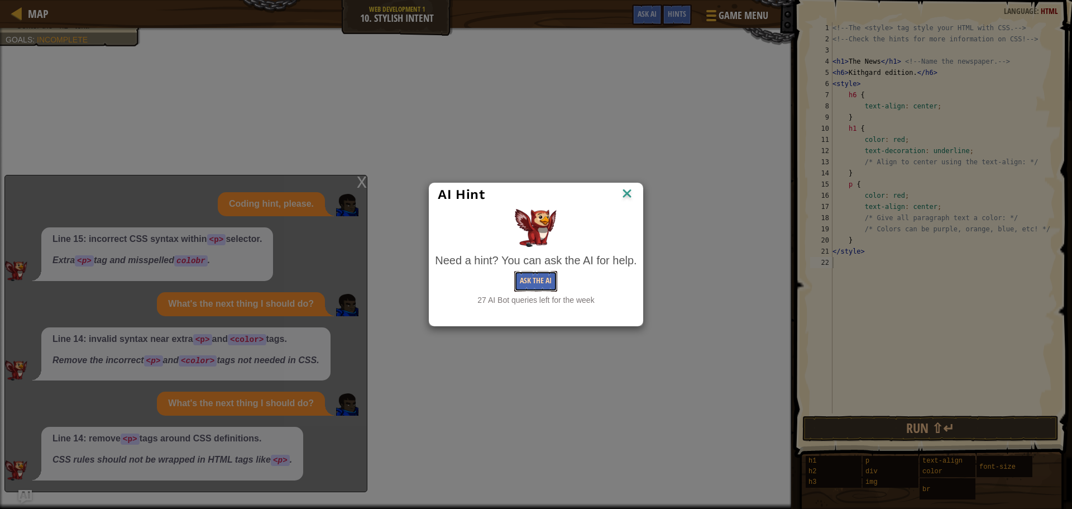
click at [549, 277] on button "Ask the AI" at bounding box center [535, 281] width 43 height 21
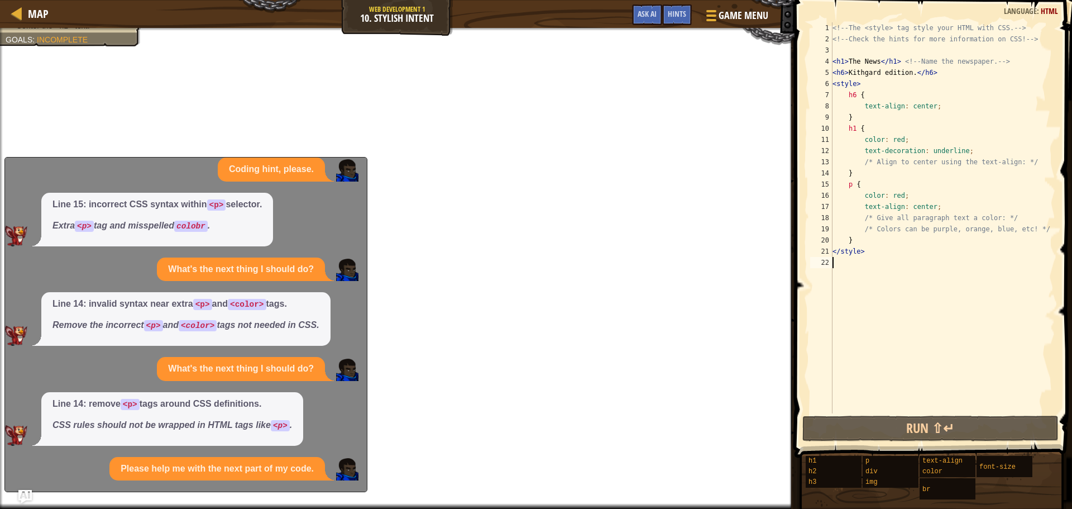
scroll to position [102, 0]
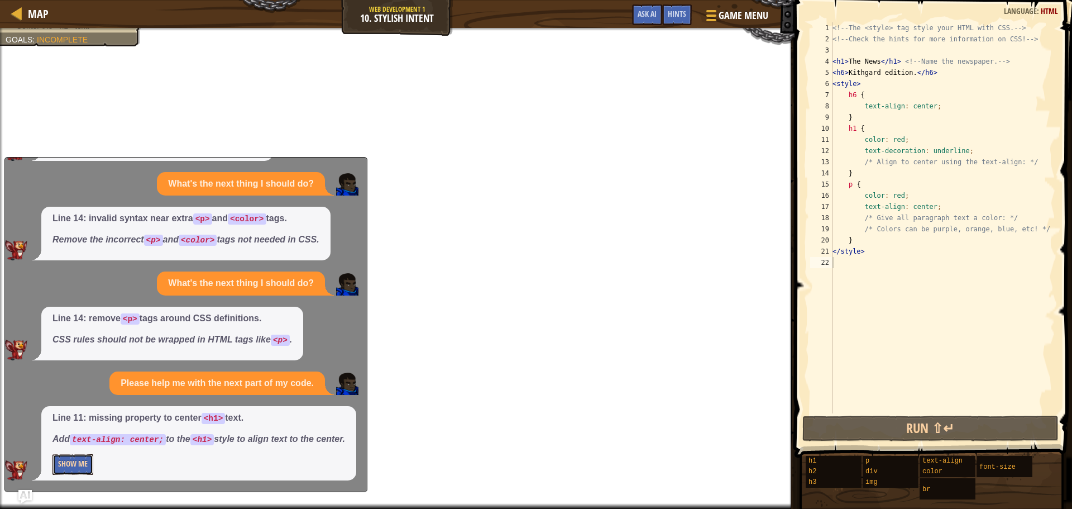
click at [73, 462] on button "Show Me" at bounding box center [72, 464] width 41 height 21
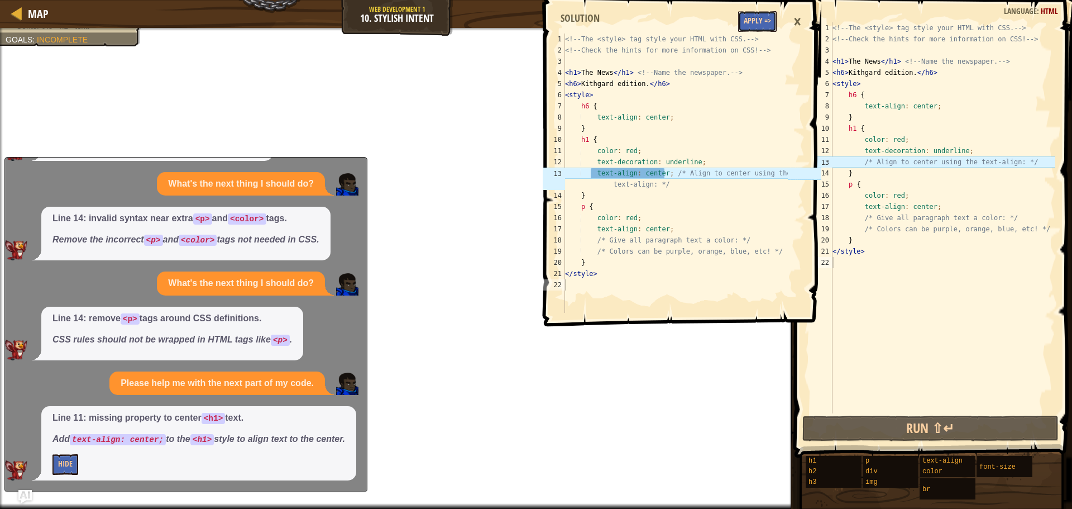
click at [751, 16] on button "Apply =>" at bounding box center [757, 21] width 39 height 21
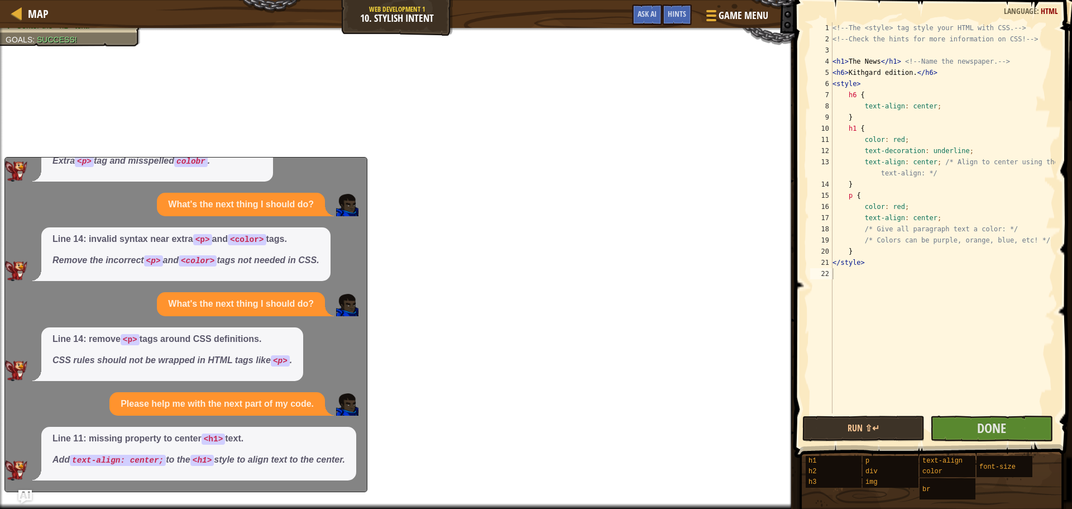
scroll to position [81, 0]
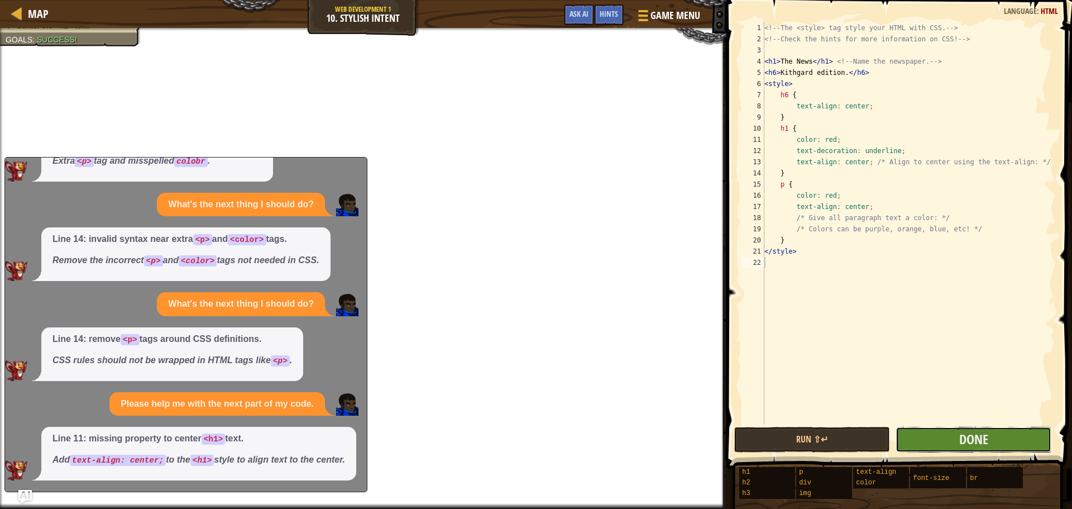
click at [953, 443] on button "Done" at bounding box center [973, 439] width 156 height 26
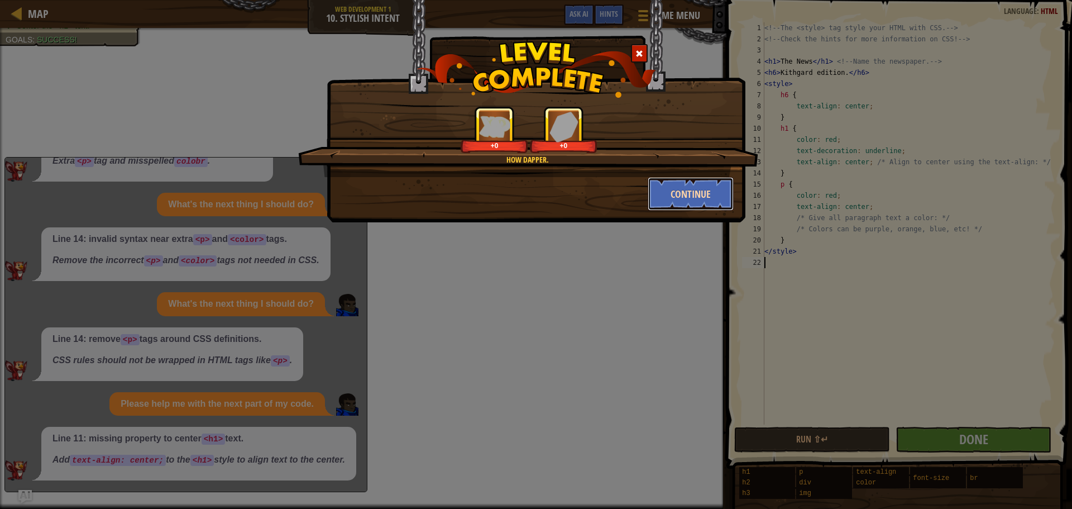
click at [681, 190] on button "Continue" at bounding box center [691, 193] width 87 height 33
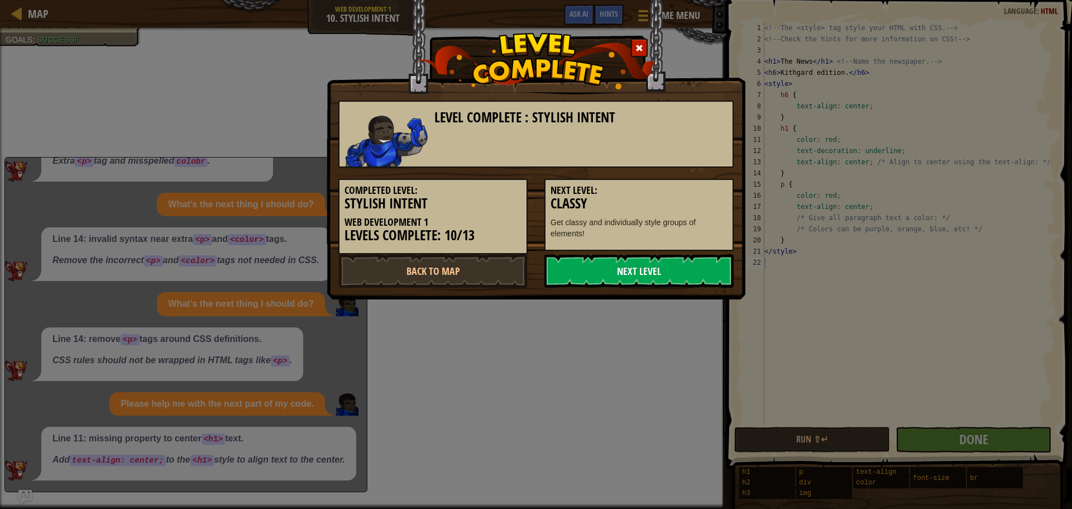
drag, startPoint x: 678, startPoint y: 278, endPoint x: 669, endPoint y: 278, distance: 8.4
click at [677, 278] on link "Next Level" at bounding box center [638, 270] width 189 height 33
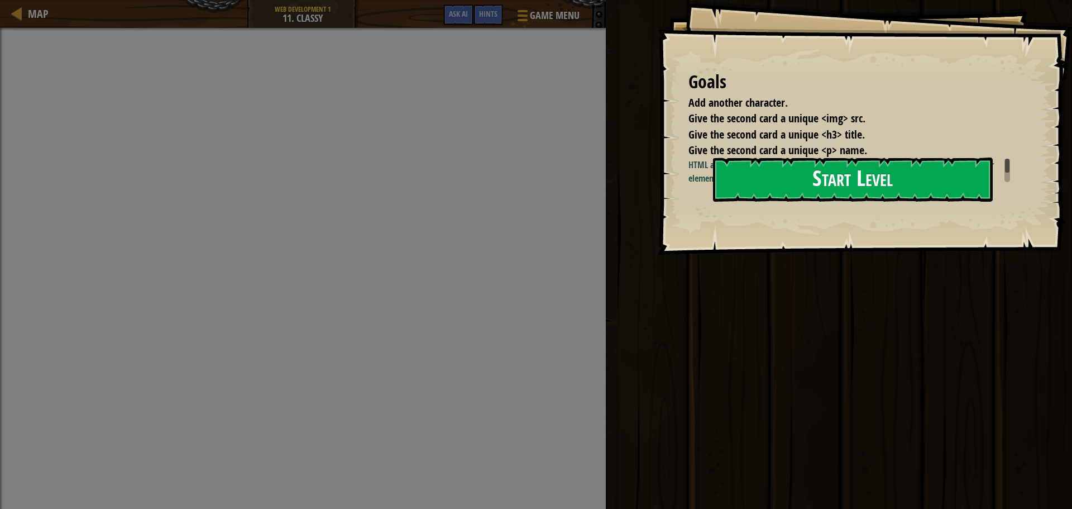
drag, startPoint x: 790, startPoint y: 210, endPoint x: 772, endPoint y: 210, distance: 17.9
click at [790, 202] on button "Start Level" at bounding box center [853, 179] width 280 height 44
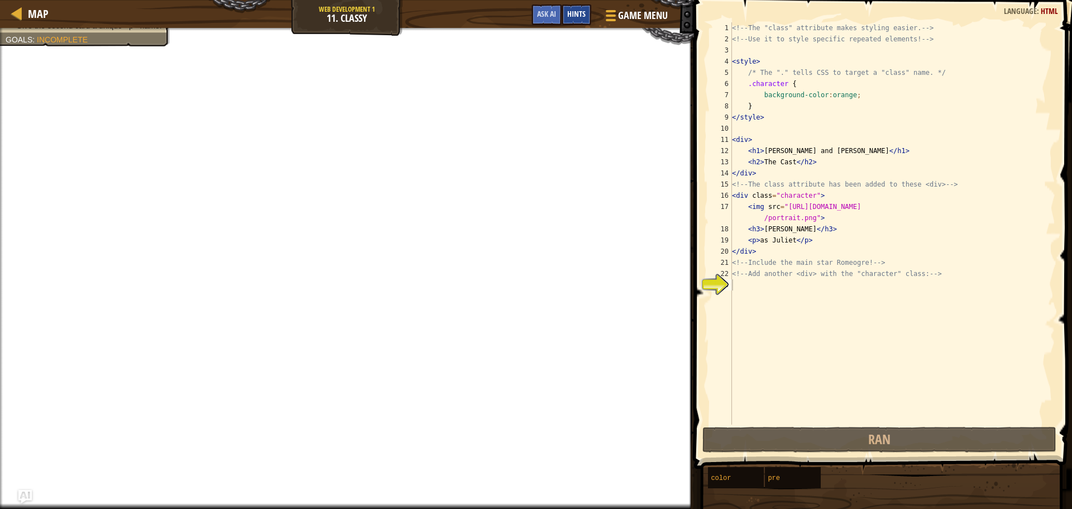
click at [583, 18] on span "Hints" at bounding box center [576, 13] width 18 height 11
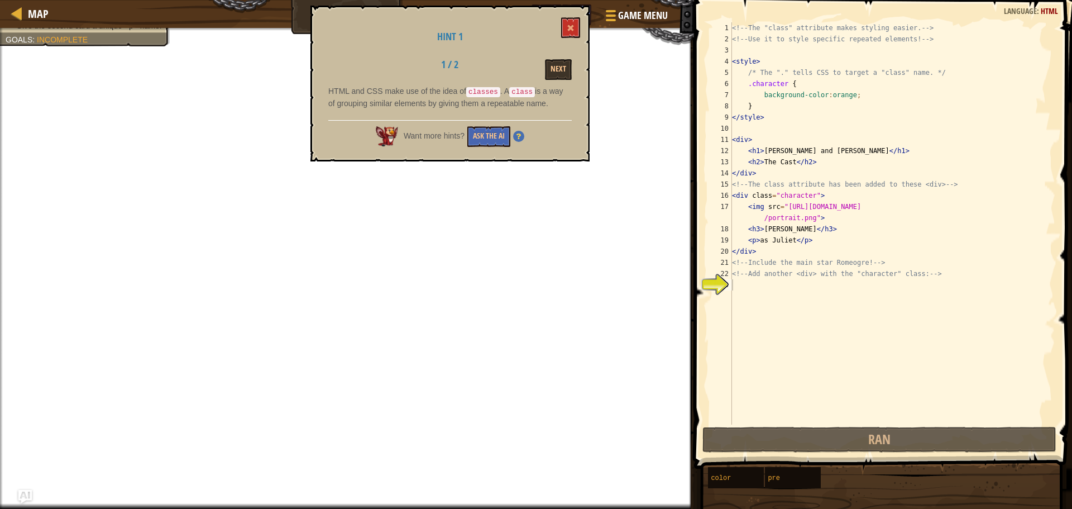
drag, startPoint x: 494, startPoint y: 118, endPoint x: 488, endPoint y: 123, distance: 7.9
click at [493, 120] on div "Hint 1 1 / 2 Next HTML and CSS make use of the idea of classes . A class is a w…" at bounding box center [449, 84] width 279 height 156
click at [488, 123] on div "Want more hints? Ask the AI" at bounding box center [449, 133] width 243 height 27
click at [477, 133] on button "Ask the AI" at bounding box center [488, 136] width 43 height 21
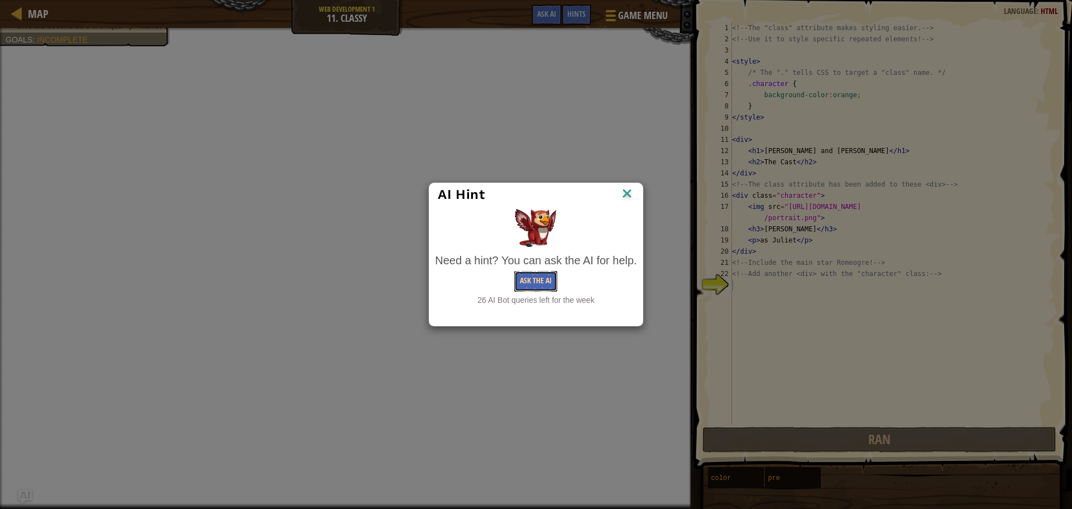
click at [522, 282] on button "Ask the AI" at bounding box center [535, 281] width 43 height 21
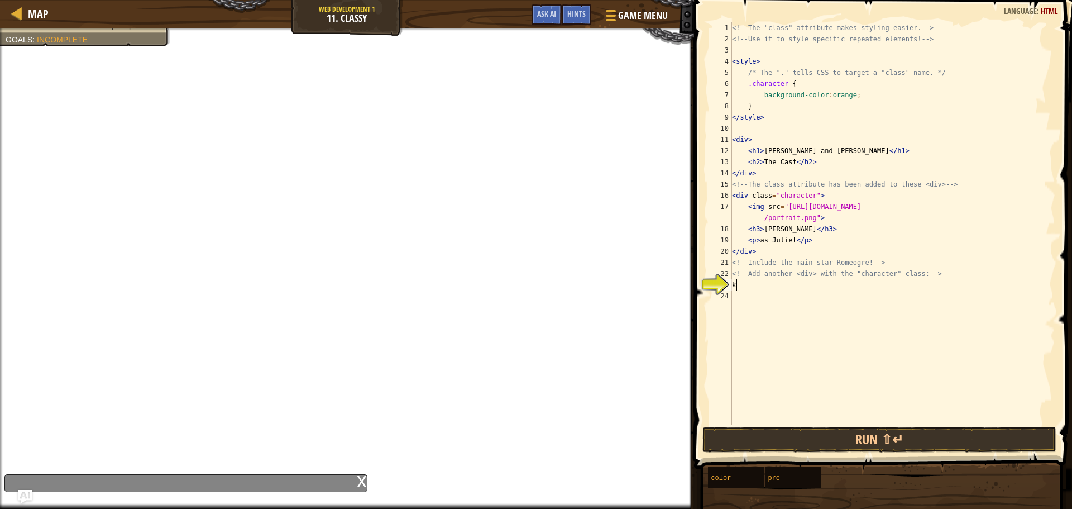
scroll to position [5, 0]
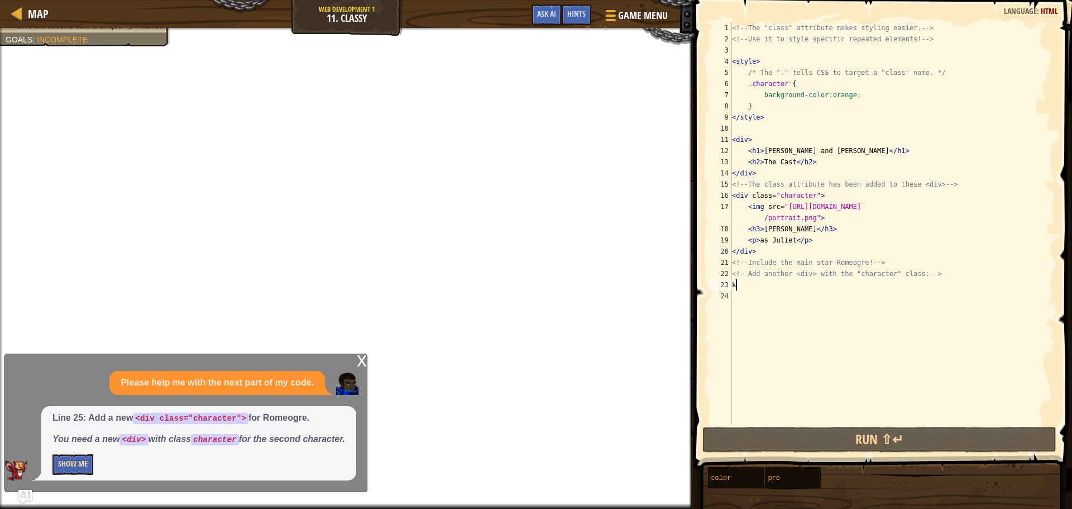
type textarea "k"
click at [71, 463] on button "Show Me" at bounding box center [72, 464] width 41 height 21
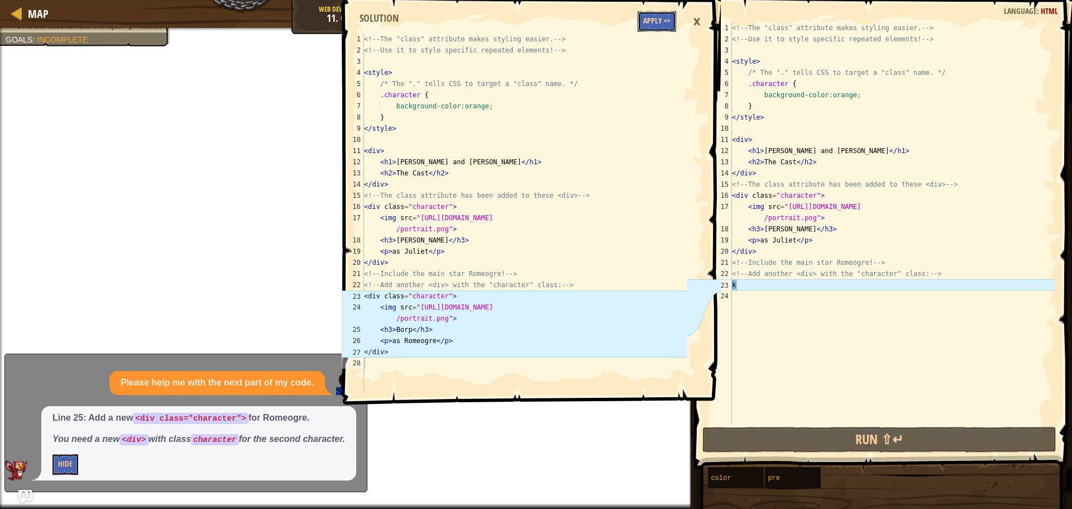
click at [650, 15] on button "Apply =>" at bounding box center [656, 21] width 39 height 21
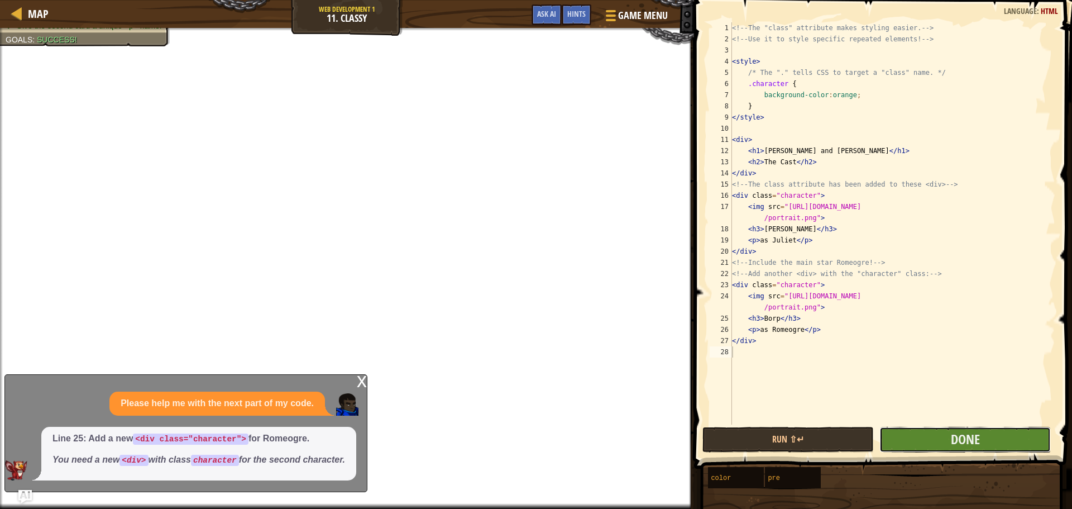
click at [934, 440] on button "Done" at bounding box center [964, 439] width 171 height 26
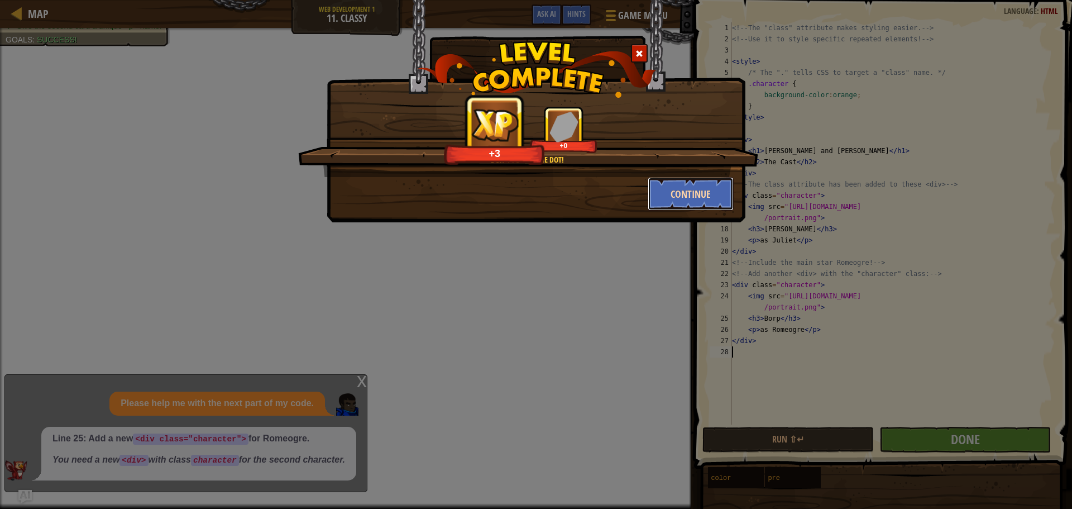
click at [708, 198] on button "Continue" at bounding box center [691, 193] width 87 height 33
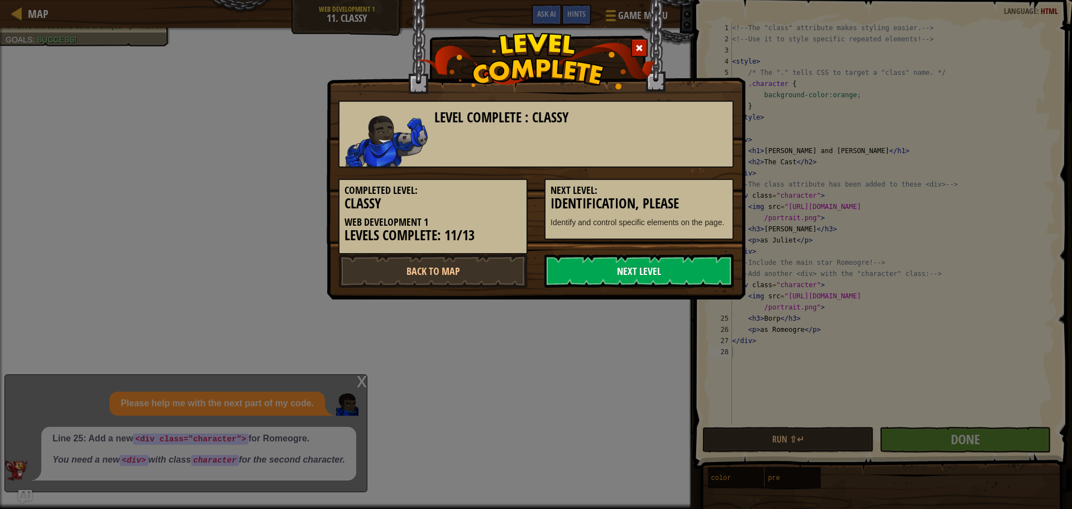
click at [628, 263] on link "Next Level" at bounding box center [638, 270] width 189 height 33
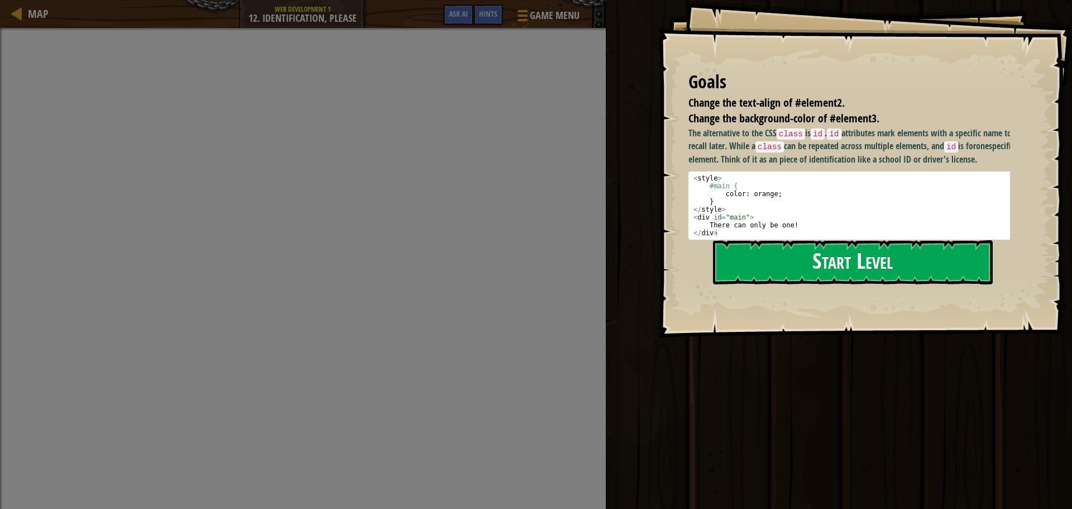
click at [800, 265] on button "Start Level" at bounding box center [853, 262] width 280 height 44
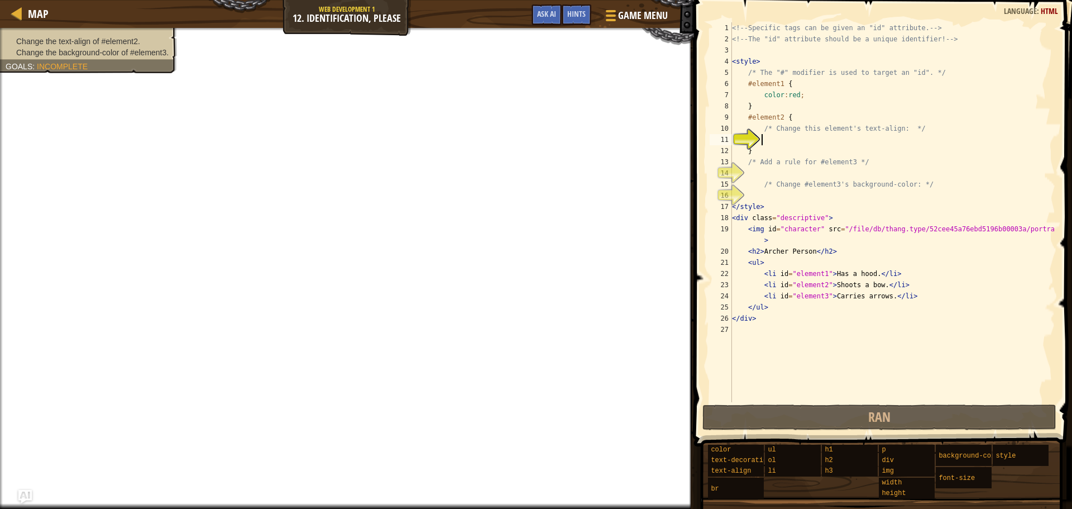
scroll to position [5, 2]
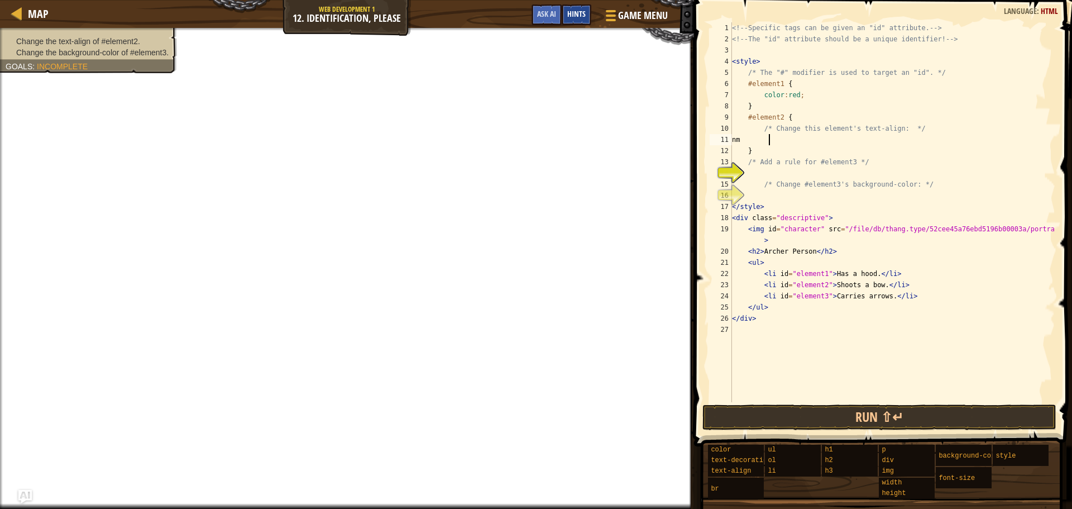
type textarea "nm"
click at [583, 9] on span "Hints" at bounding box center [576, 13] width 18 height 11
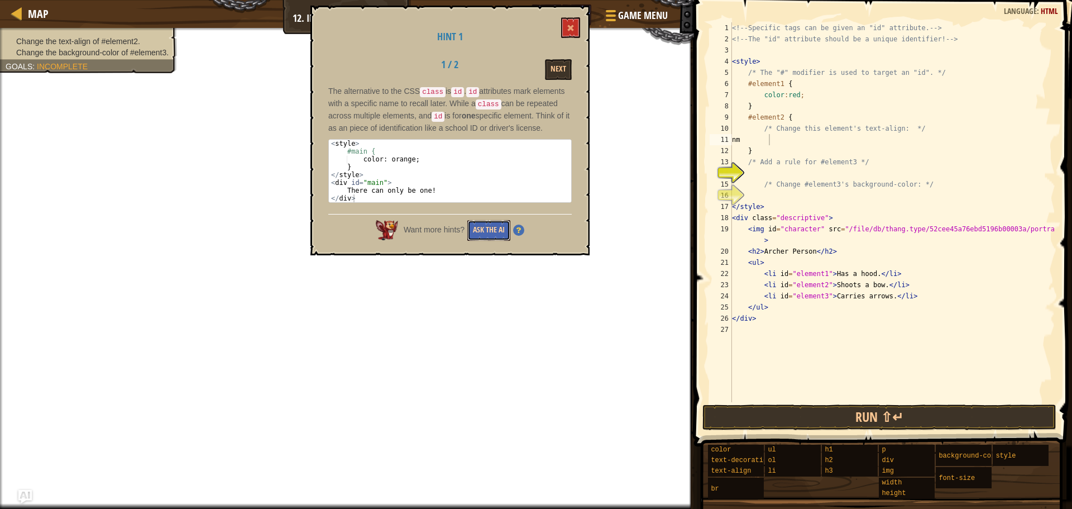
click at [485, 233] on button "Ask the AI" at bounding box center [488, 230] width 43 height 21
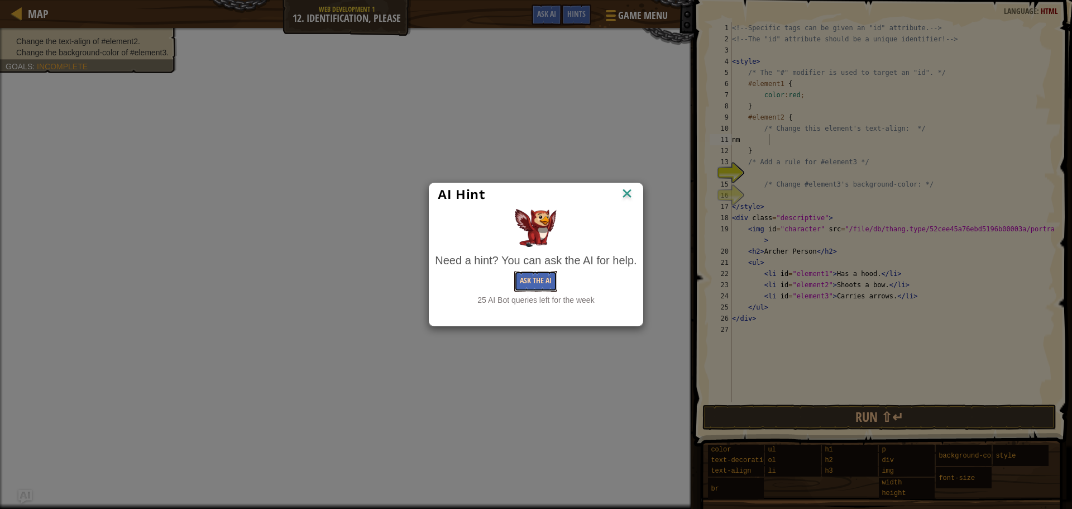
click at [537, 279] on button "Ask the AI" at bounding box center [535, 281] width 43 height 21
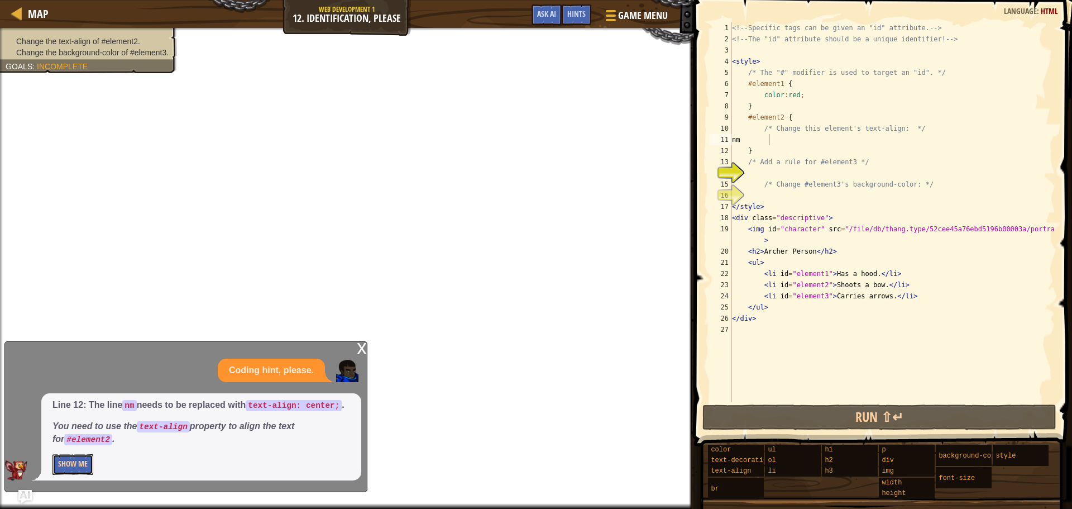
click at [59, 459] on button "Show Me" at bounding box center [72, 464] width 41 height 21
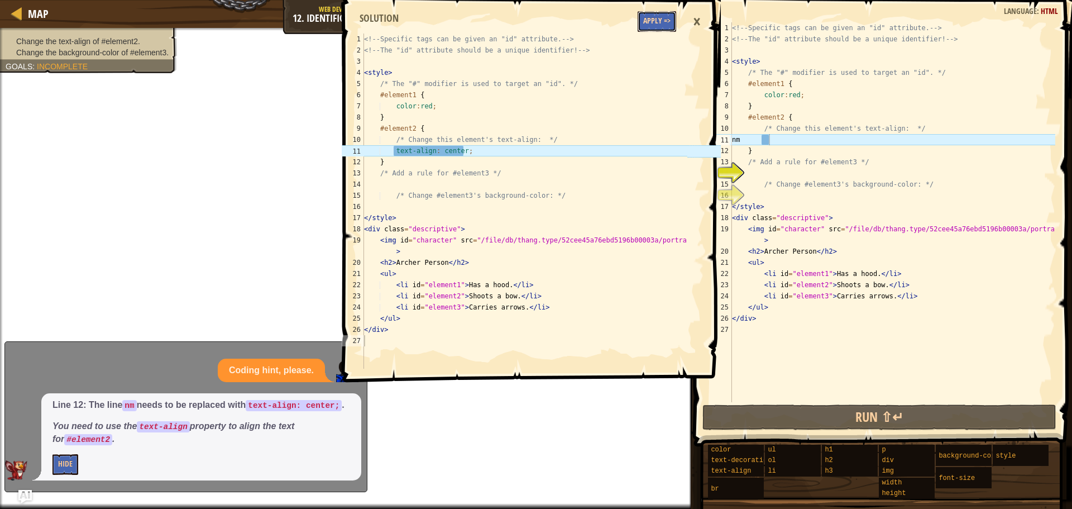
click at [652, 22] on button "Apply =>" at bounding box center [656, 21] width 39 height 21
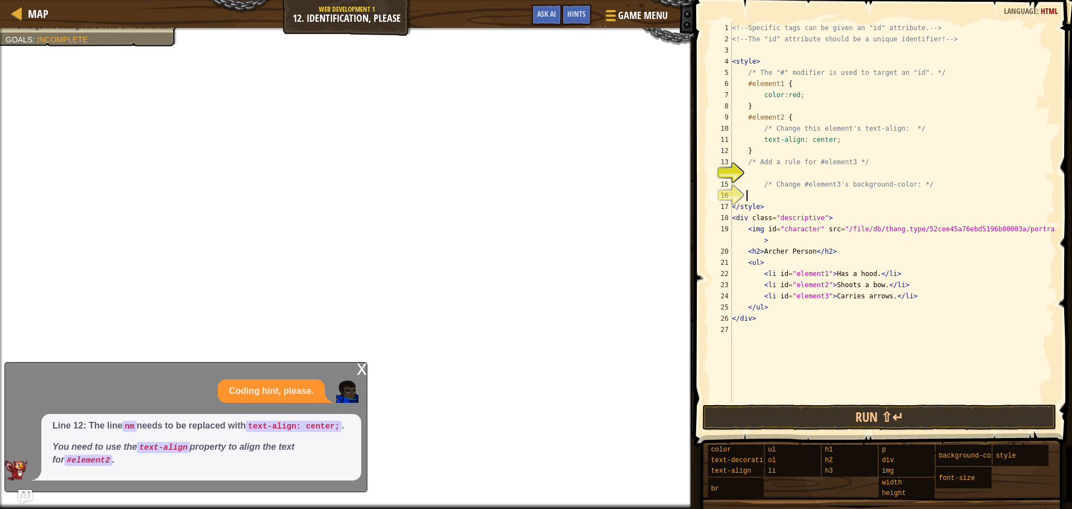
scroll to position [5, 1]
click at [752, 194] on div "<!-- Specific tags can be given an "id" attribute. --> <!-- The "id" attribute …" at bounding box center [892, 223] width 325 height 402
type textarea "mm"
click at [754, 176] on div "<!-- Specific tags can be given an "id" attribute. --> <!-- The "id" attribute …" at bounding box center [892, 223] width 325 height 402
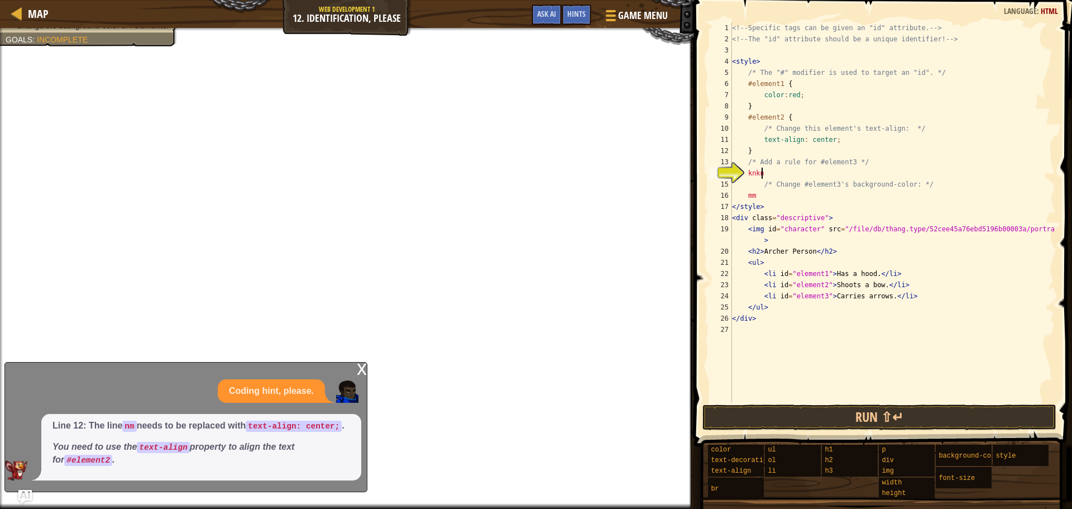
scroll to position [5, 2]
click at [568, 13] on div "Hints" at bounding box center [577, 14] width 30 height 21
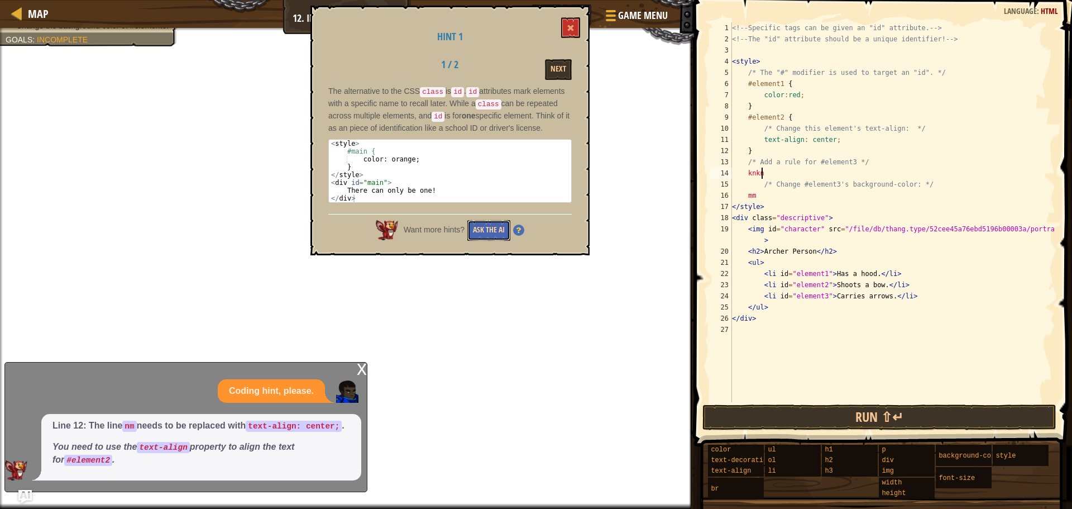
click at [491, 235] on button "Ask the AI" at bounding box center [488, 230] width 43 height 21
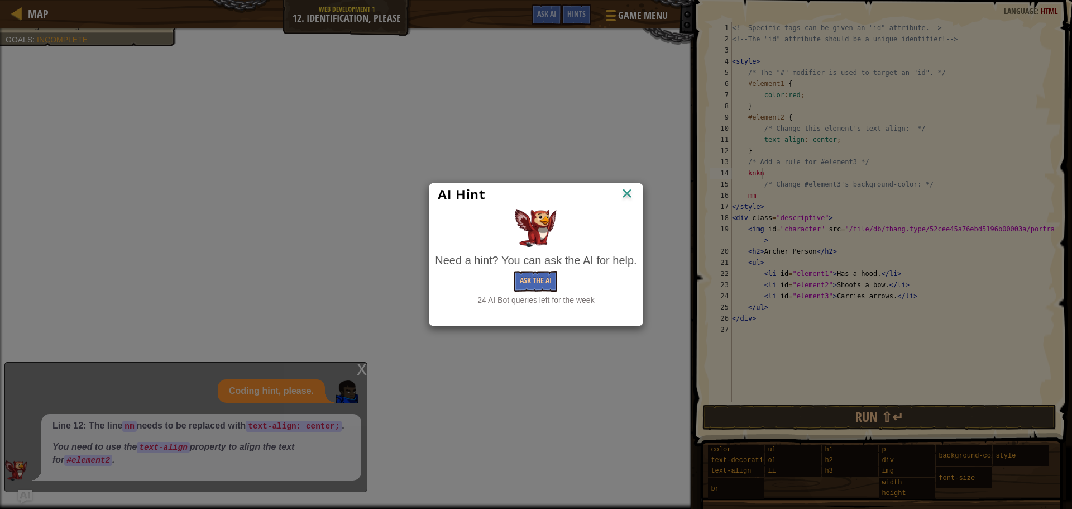
click at [531, 294] on div "Need a hint? You can ask the AI for help. Ask the AI 24 AI Bot queries left for…" at bounding box center [536, 279] width 202 height 54
click at [533, 285] on button "Ask the AI" at bounding box center [535, 281] width 43 height 21
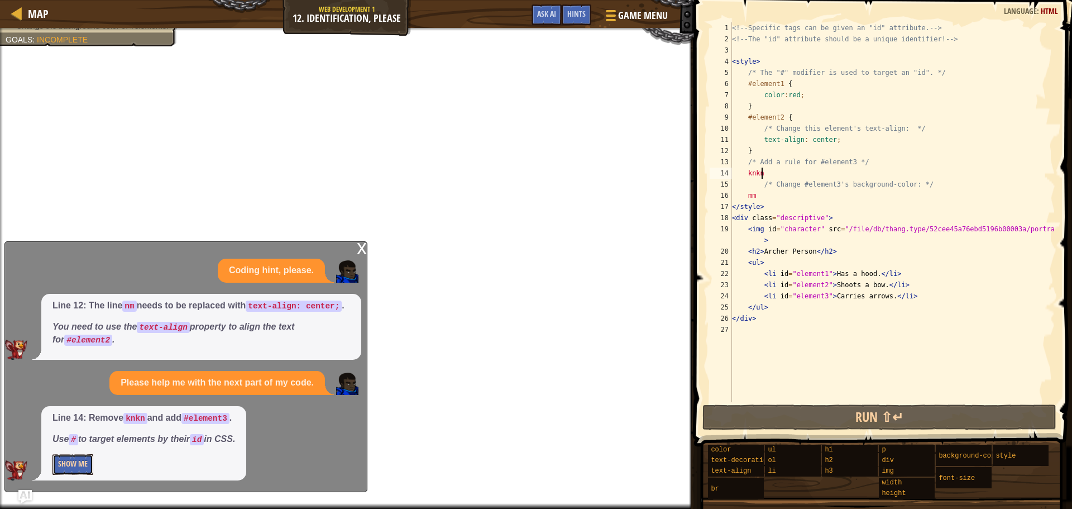
click at [71, 462] on button "Show Me" at bounding box center [72, 464] width 41 height 21
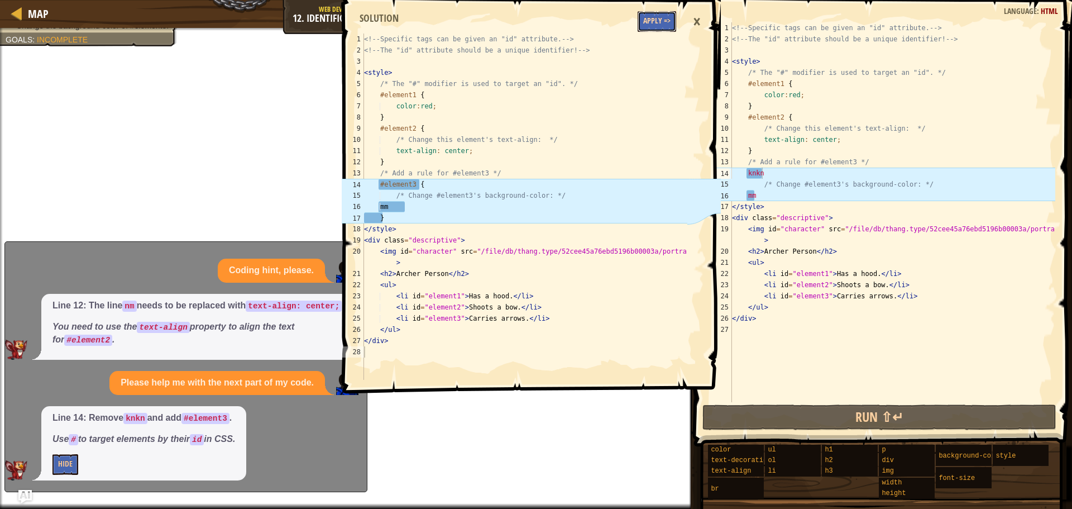
click at [650, 15] on button "Apply =>" at bounding box center [656, 21] width 39 height 21
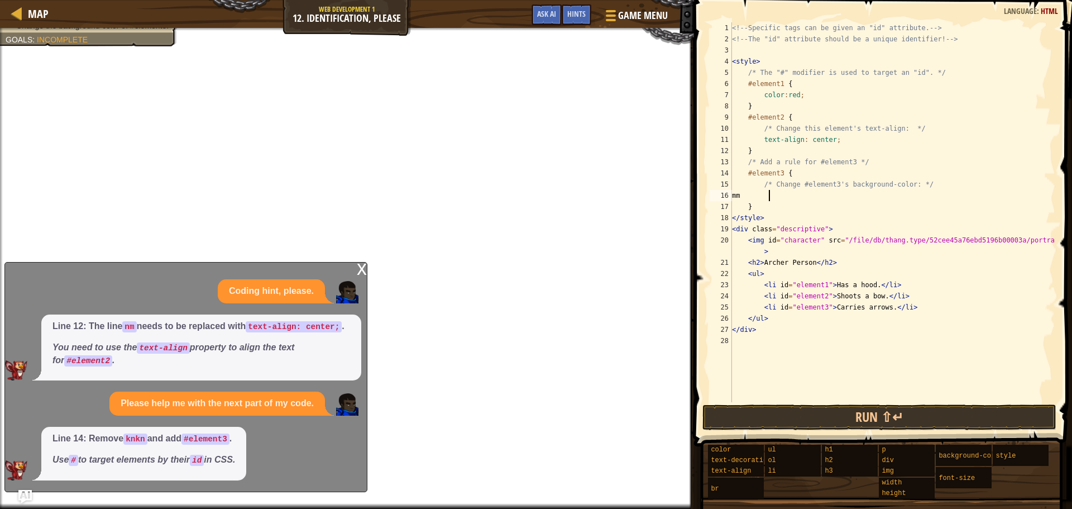
click at [780, 193] on div "<!-- Specific tags can be given an "id" attribute. --> <!-- The "id" attribute …" at bounding box center [892, 223] width 325 height 402
type textarea "m"
click at [785, 172] on div "<!-- Specific tags can be given an "id" attribute. --> <!-- The "id" attribute …" at bounding box center [892, 223] width 325 height 402
click at [790, 179] on div "<!-- Specific tags can be given an "id" attribute. --> <!-- The "id" attribute …" at bounding box center [892, 223] width 325 height 402
click at [790, 170] on div "<!-- Specific tags can be given an "id" attribute. --> <!-- The "id" attribute …" at bounding box center [892, 223] width 325 height 402
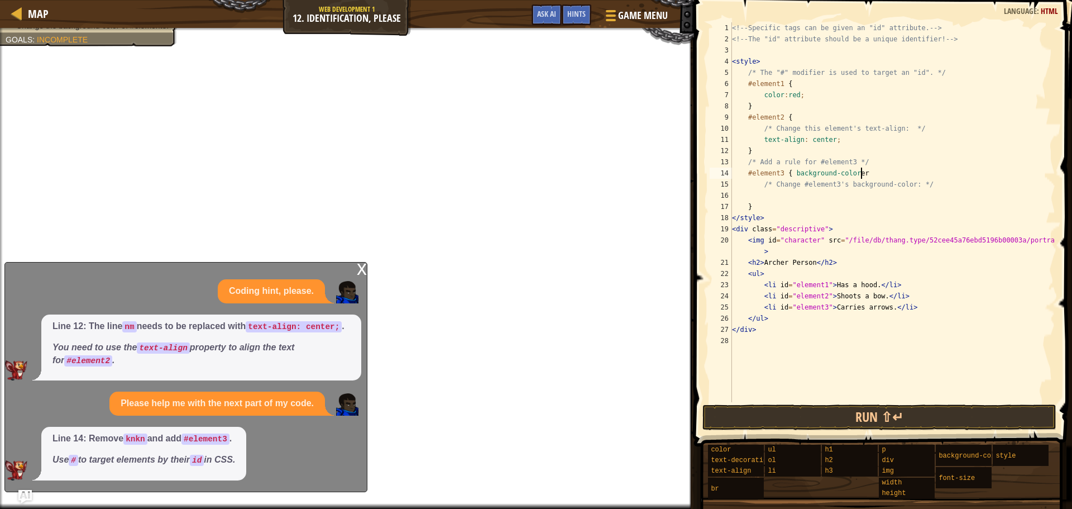
scroll to position [5, 10]
type textarea "#element3 { background-color erd"
click at [583, 19] on div "Hints" at bounding box center [577, 14] width 30 height 21
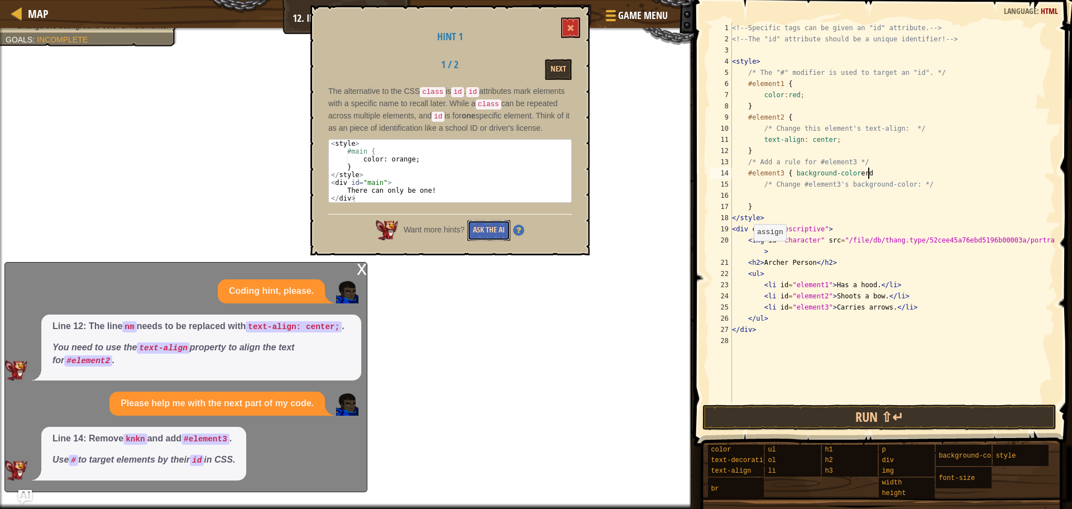
click at [496, 241] on button "Ask the AI" at bounding box center [488, 230] width 43 height 21
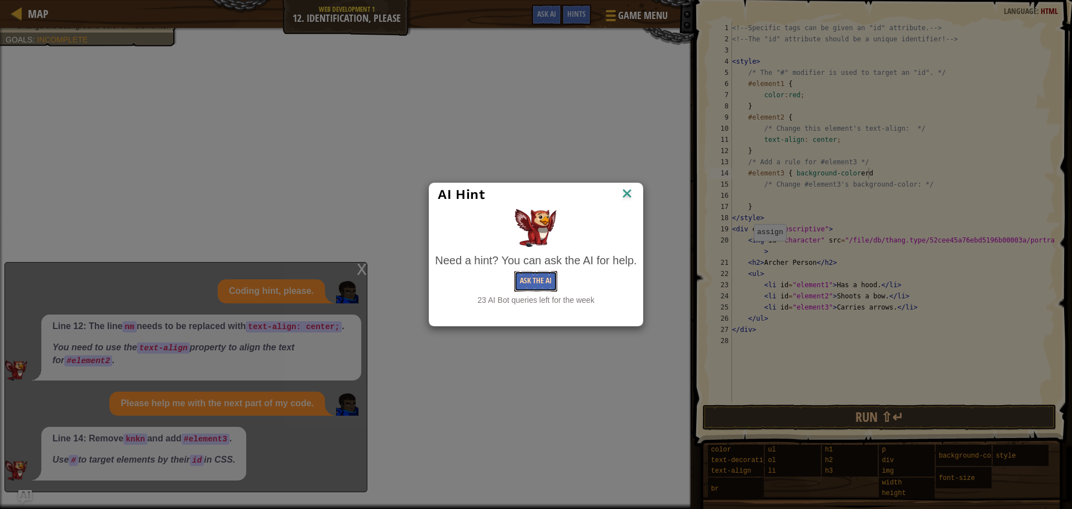
click at [520, 274] on button "Ask the AI" at bounding box center [535, 281] width 43 height 21
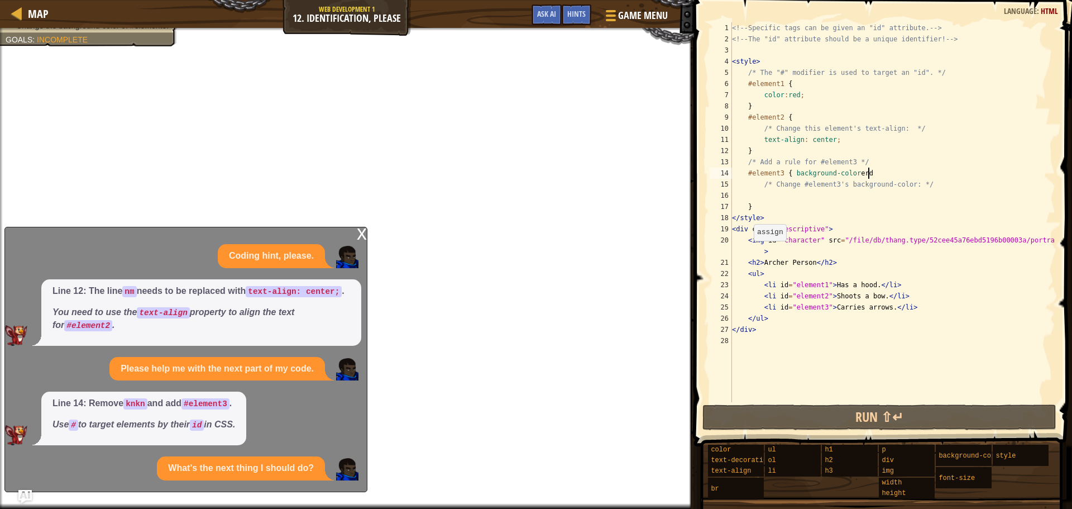
scroll to position [15, 0]
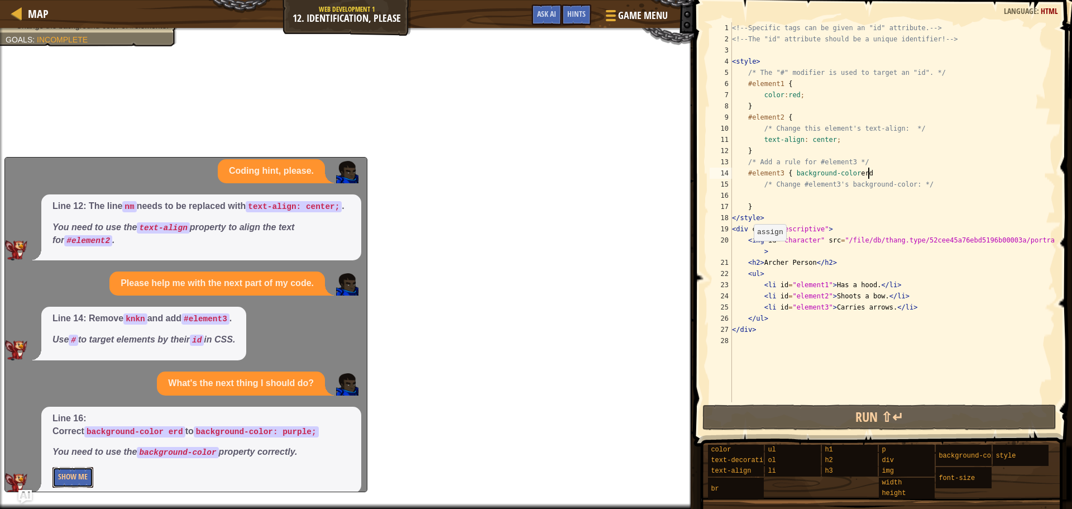
click at [79, 467] on button "Show Me" at bounding box center [72, 477] width 41 height 21
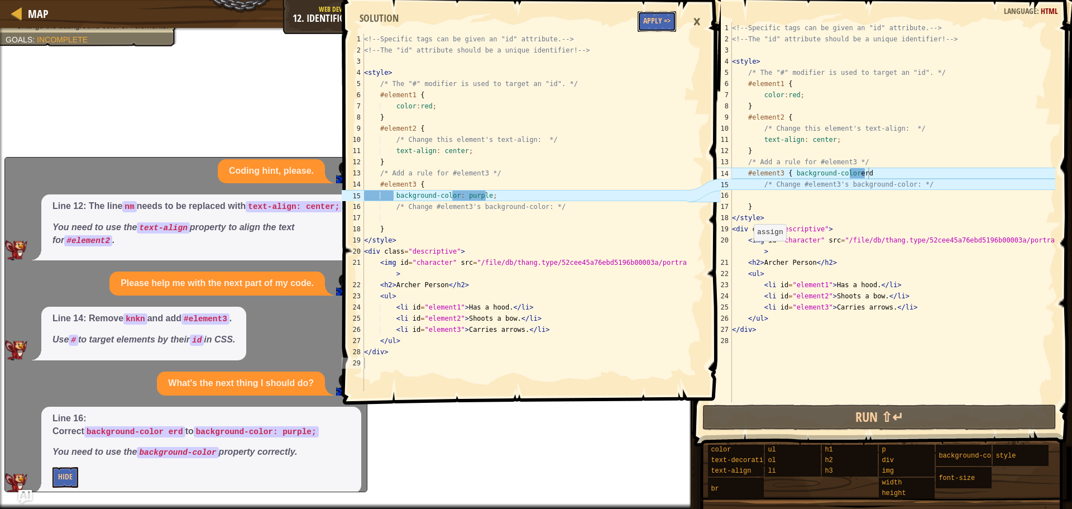
click at [645, 21] on button "Apply =>" at bounding box center [656, 21] width 39 height 21
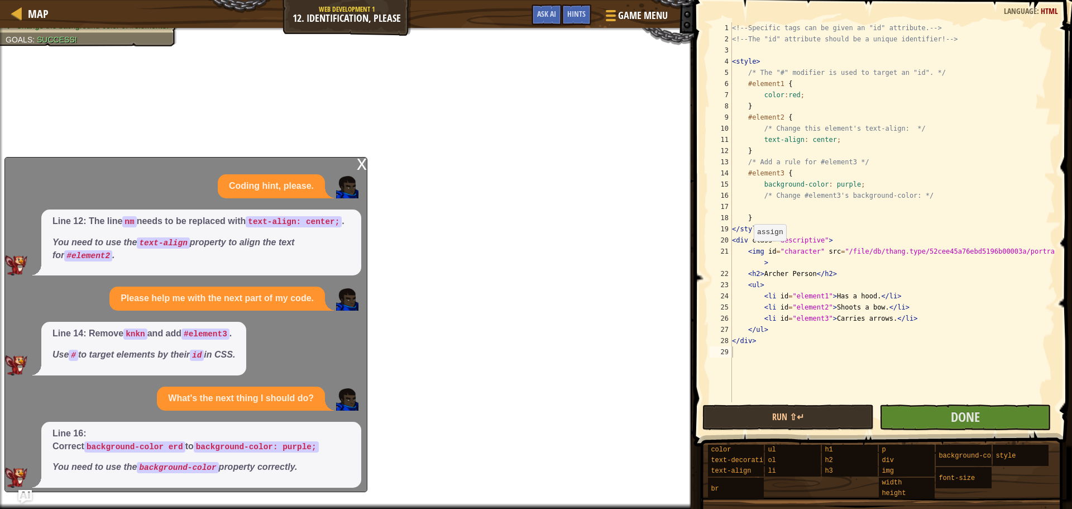
click at [356, 164] on div "x Coding hint, please. Line 12: The line nm needs to be replaced with text-alig…" at bounding box center [185, 324] width 363 height 335
click at [357, 167] on div "x" at bounding box center [362, 162] width 10 height 11
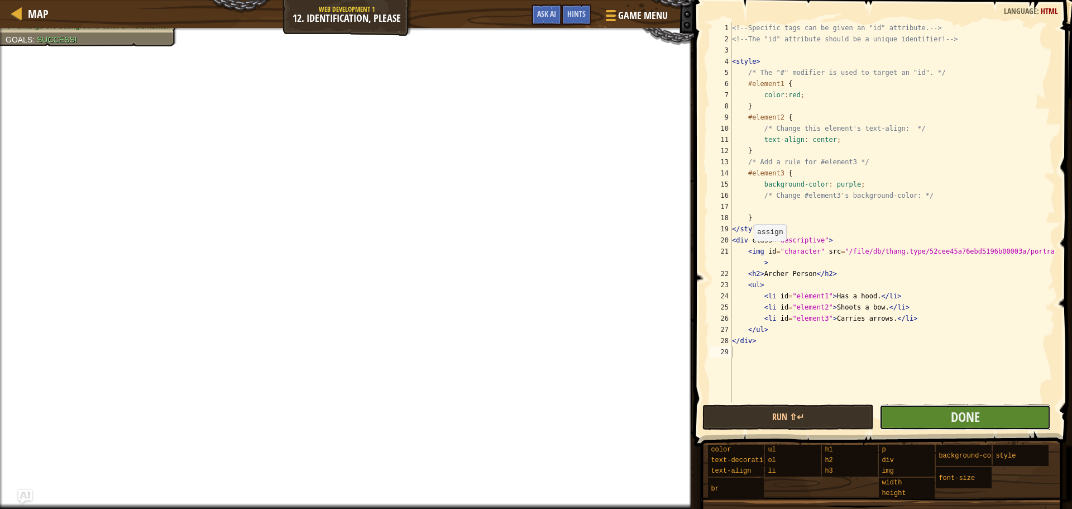
click at [936, 412] on button "Done" at bounding box center [964, 417] width 171 height 26
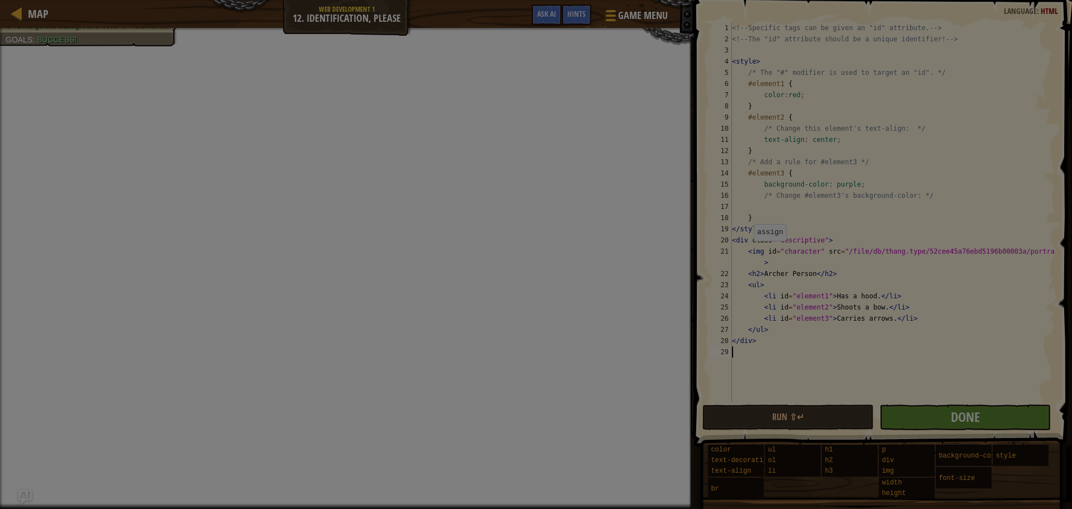
scroll to position [5, 0]
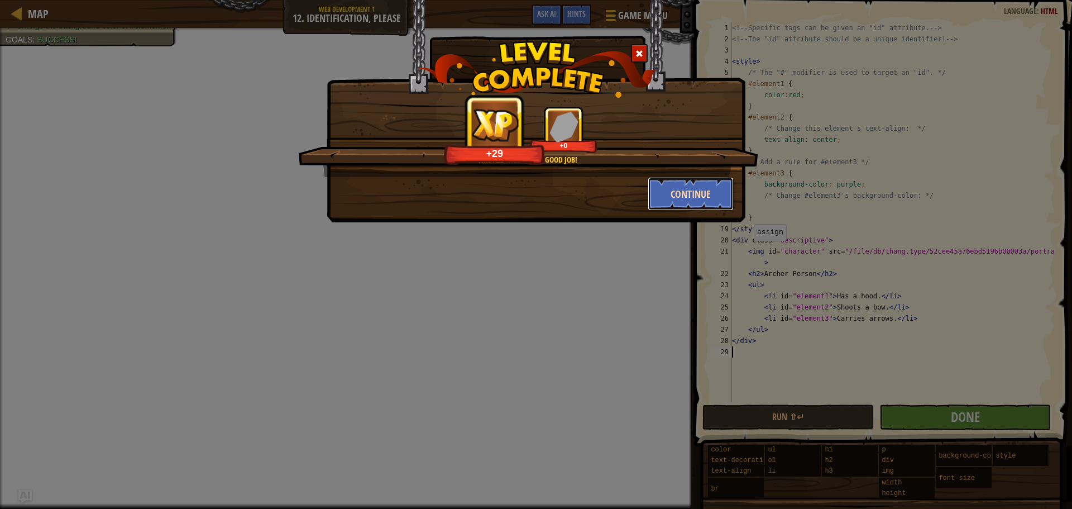
click at [660, 186] on button "Continue" at bounding box center [691, 193] width 87 height 33
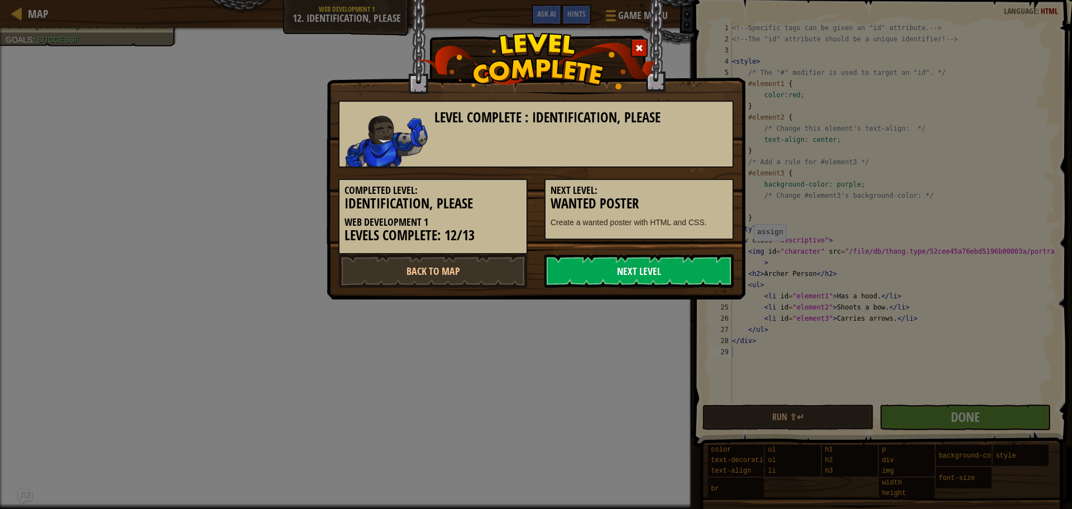
click at [620, 268] on link "Next Level" at bounding box center [638, 270] width 189 height 33
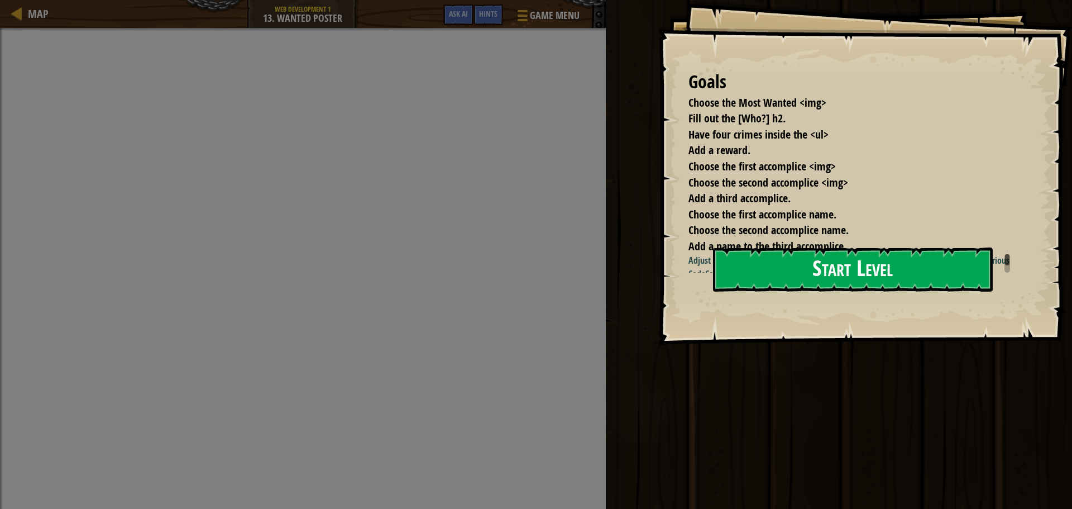
click at [794, 275] on button "Start Level" at bounding box center [853, 269] width 280 height 44
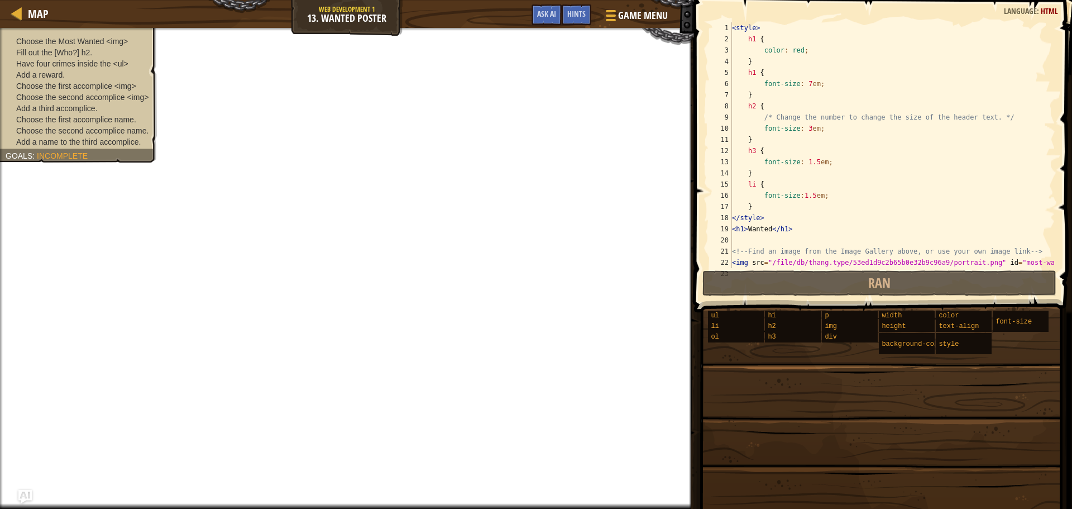
scroll to position [246, 0]
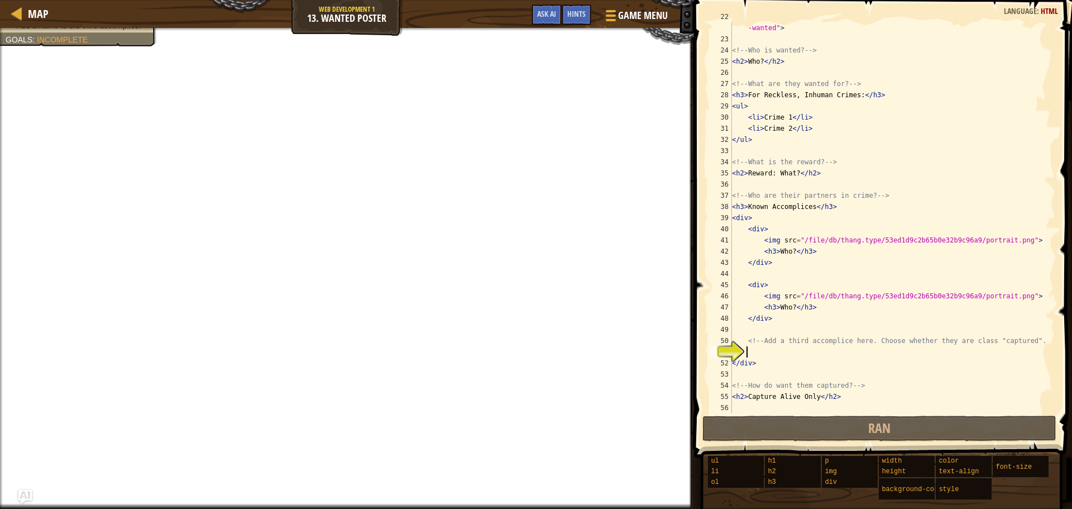
click at [755, 350] on div "< img src = "/file/db/thang.type/53ed1d9c2b65b0e32b9c96a9/portrait.png" id = "m…" at bounding box center [888, 223] width 317 height 424
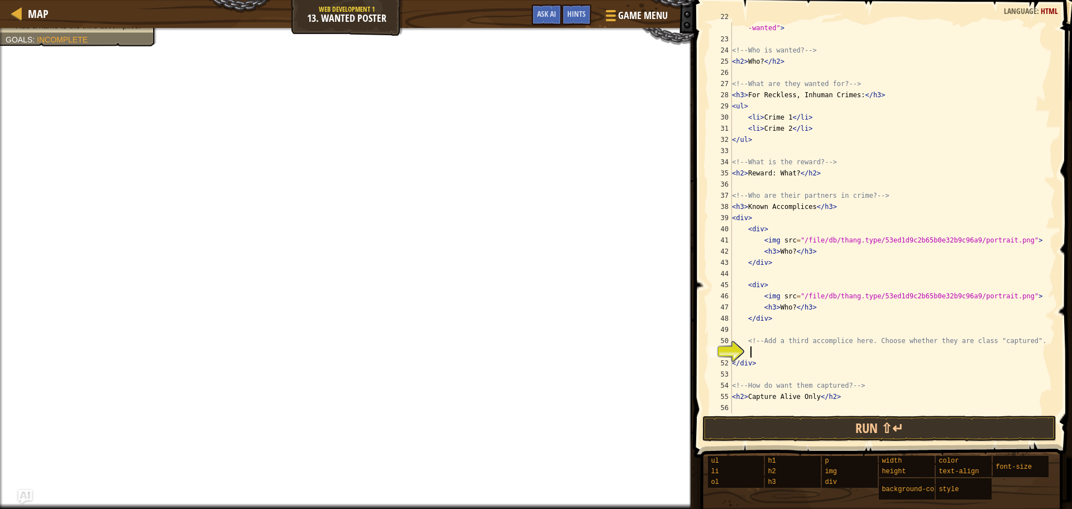
scroll to position [5, 1]
drag, startPoint x: 577, startPoint y: 15, endPoint x: 578, endPoint y: 3, distance: 11.2
click at [577, 15] on span "Hints" at bounding box center [576, 13] width 18 height 11
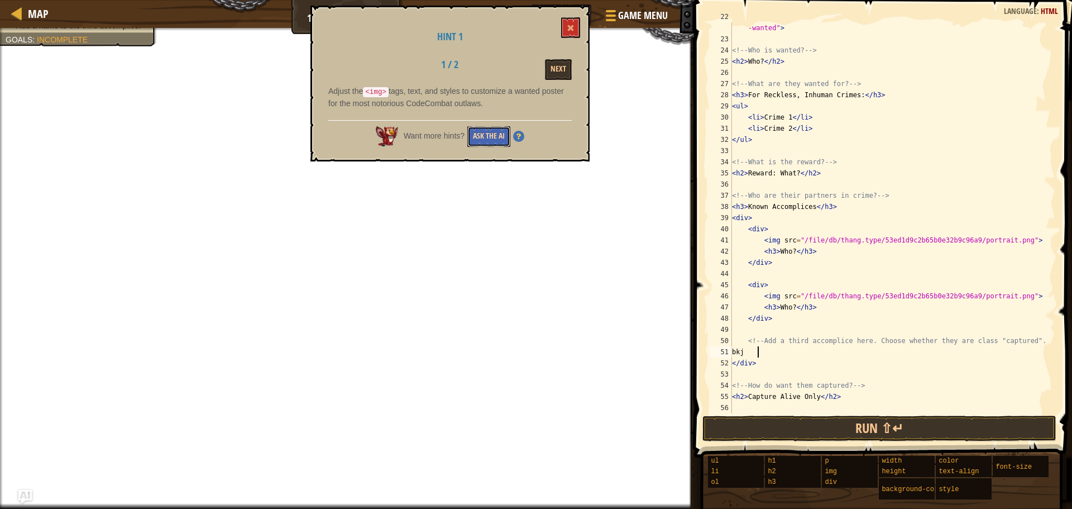
click at [494, 132] on button "Ask the AI" at bounding box center [488, 136] width 43 height 21
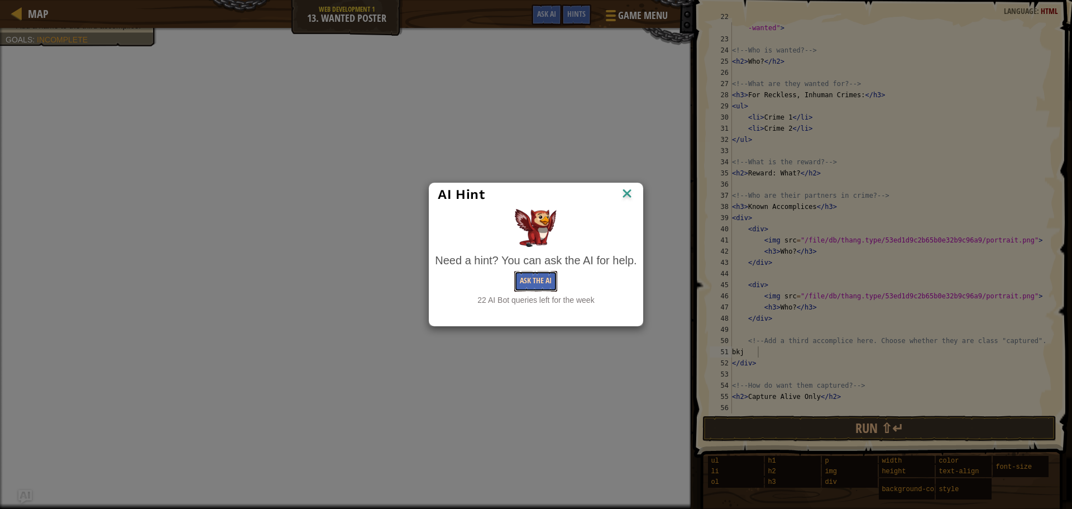
click at [527, 283] on button "Ask the AI" at bounding box center [535, 281] width 43 height 21
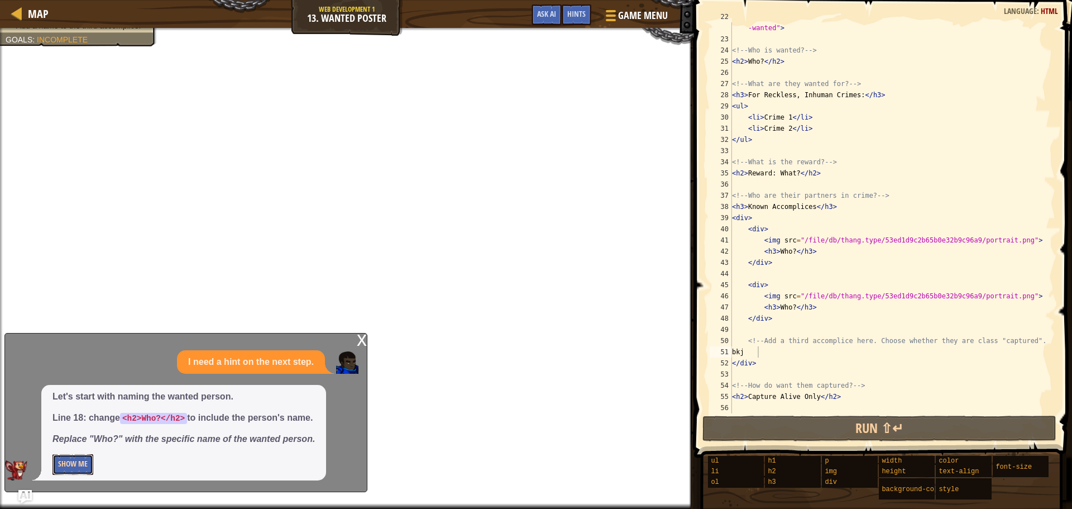
click at [59, 466] on button "Show Me" at bounding box center [72, 464] width 41 height 21
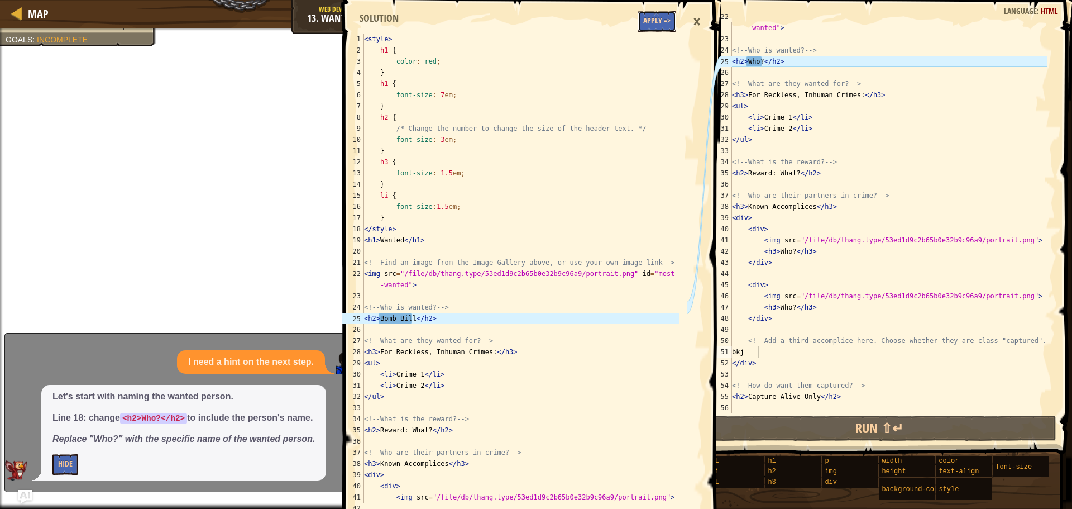
click at [656, 18] on button "Apply =>" at bounding box center [656, 21] width 39 height 21
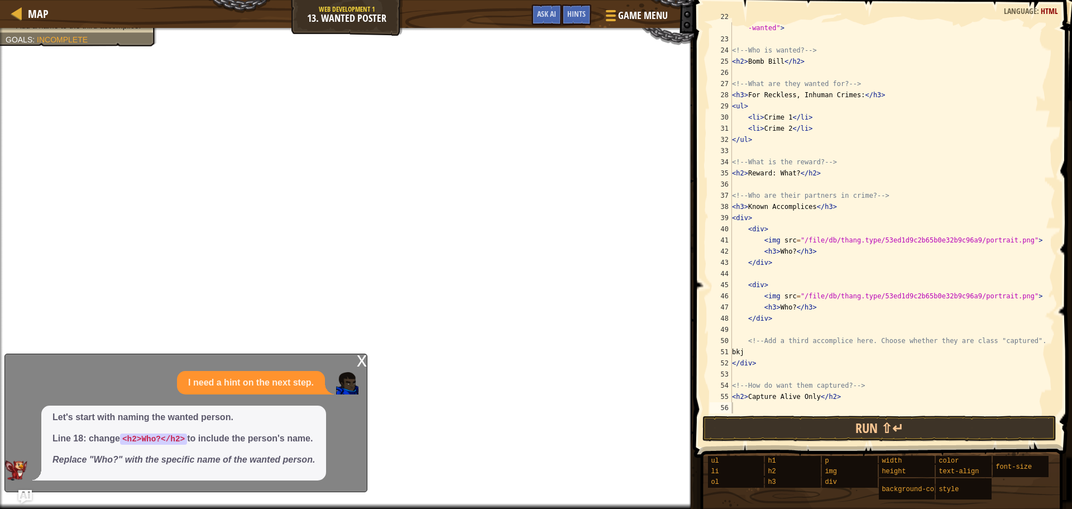
click at [358, 356] on div "x" at bounding box center [362, 359] width 10 height 11
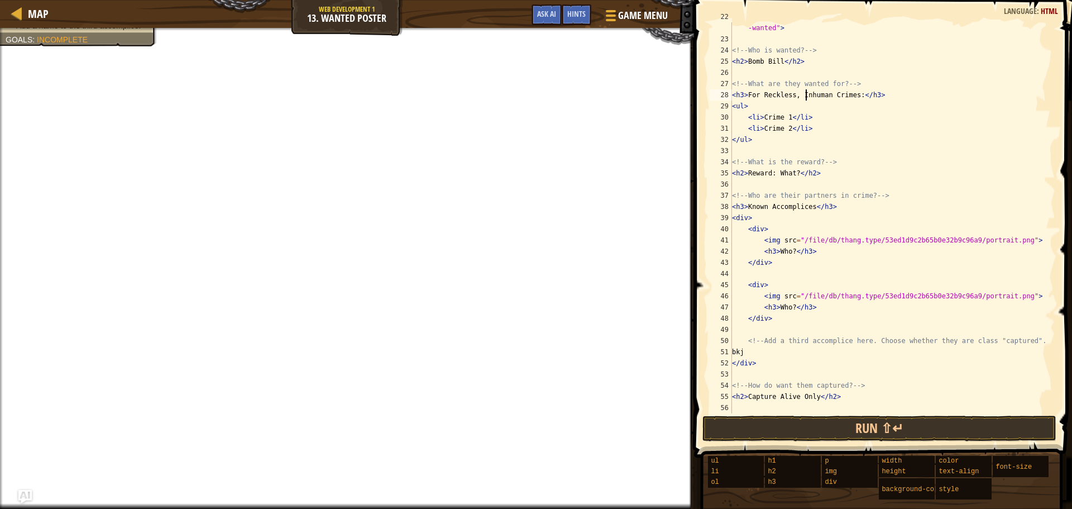
click at [807, 97] on div "< img src = "/file/db/thang.type/53ed1d9c2b65b0e32b9c96a9/portrait.png" id = "m…" at bounding box center [888, 223] width 317 height 424
drag, startPoint x: 782, startPoint y: 241, endPoint x: 809, endPoint y: 237, distance: 27.1
click at [788, 238] on div "< img src = "/file/db/thang.type/53ed1d9c2b65b0e32b9c96a9/portrait.png" id = "m…" at bounding box center [888, 223] width 317 height 424
click at [828, 238] on div "< img src = "/file/db/thang.type/53ed1d9c2b65b0e32b9c96a9/portrait.png" id = "m…" at bounding box center [888, 223] width 317 height 424
click at [757, 351] on div "< img src = "/file/db/thang.type/53ed1d9c2b65b0e32b9c96a9/portrait.png" id = "m…" at bounding box center [888, 223] width 317 height 424
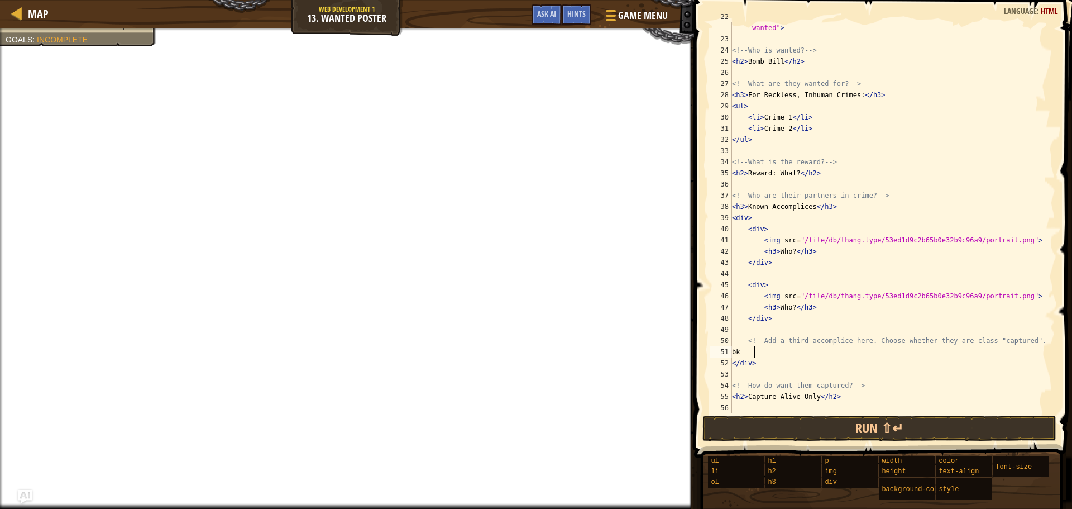
type textarea "b"
click at [792, 306] on div "< img src = "/file/db/thang.type/53ed1d9c2b65b0e32b9c96a9/portrait.png" id = "m…" at bounding box center [888, 223] width 317 height 424
click at [790, 252] on div "< img src = "/file/db/thang.type/53ed1d9c2b65b0e32b9c96a9/portrait.png" id = "m…" at bounding box center [888, 223] width 317 height 424
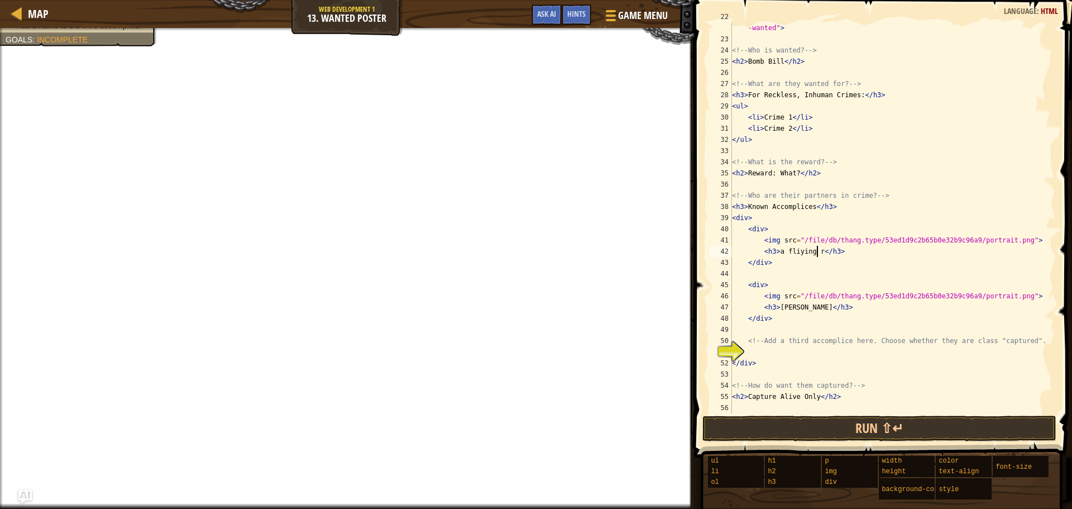
scroll to position [5, 7]
type textarea "<h3>a fliying raT</h3>"
click at [564, 16] on div "Hints" at bounding box center [577, 14] width 30 height 21
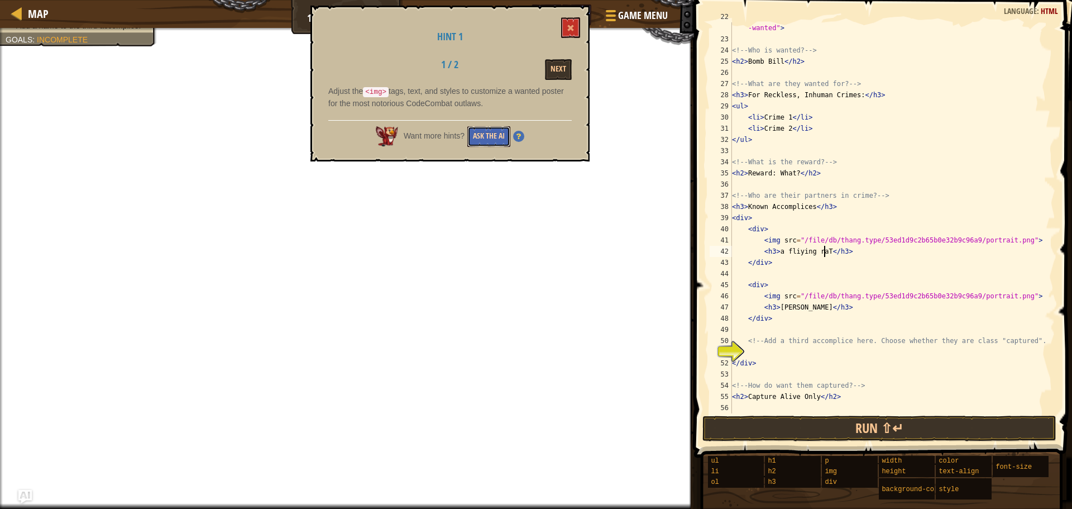
click at [469, 133] on button "Ask the AI" at bounding box center [488, 136] width 43 height 21
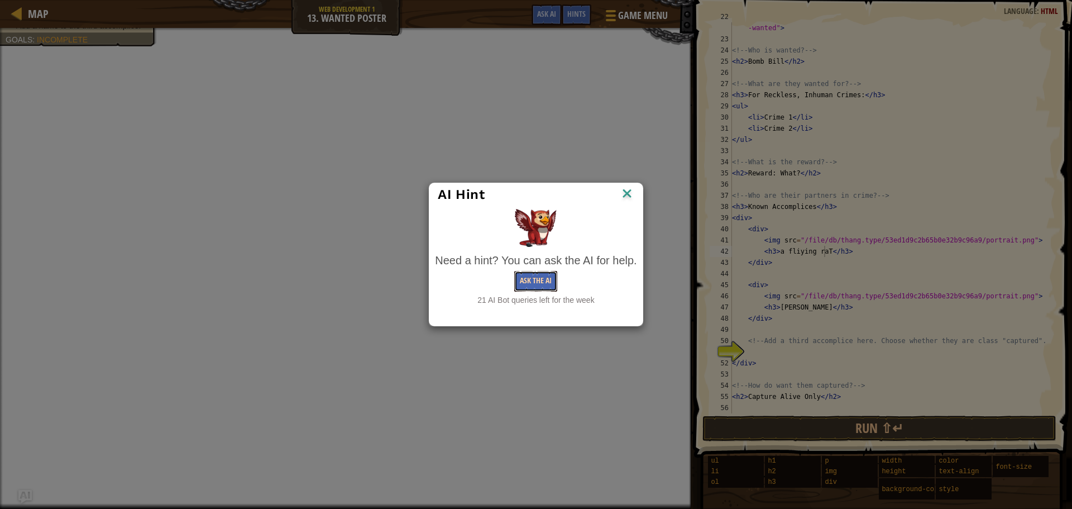
click at [530, 278] on button "Ask the AI" at bounding box center [535, 281] width 43 height 21
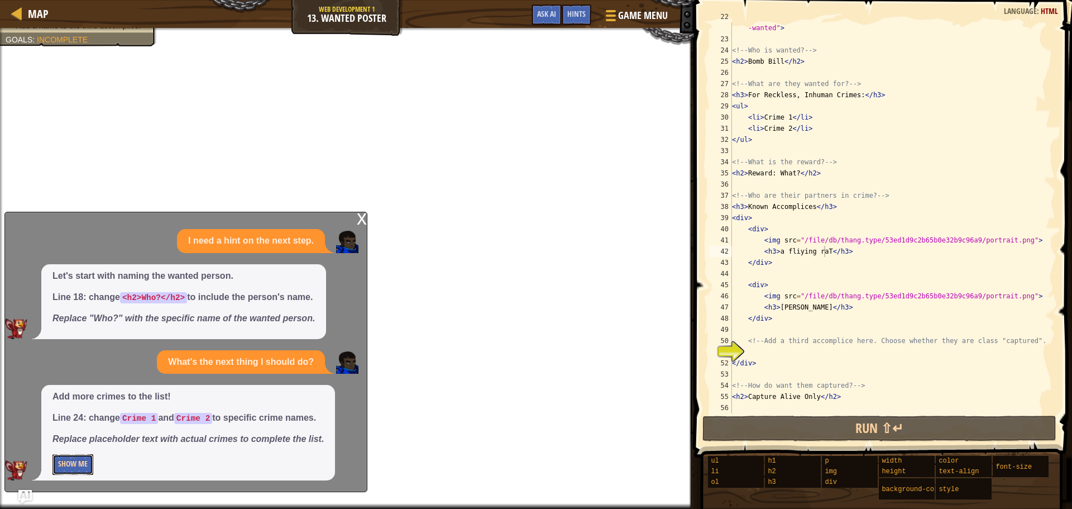
click at [80, 468] on button "Show Me" at bounding box center [72, 464] width 41 height 21
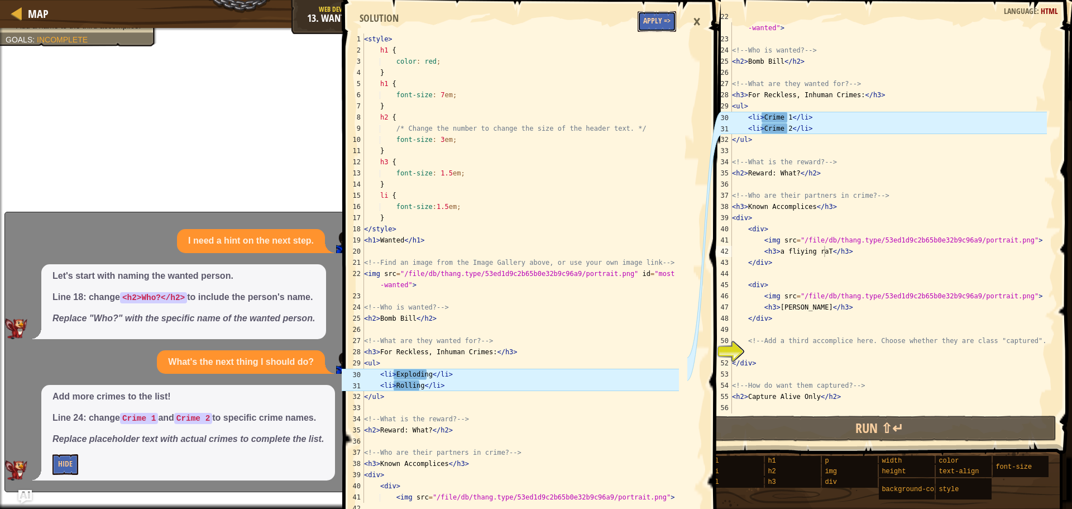
click at [648, 19] on button "Apply =>" at bounding box center [656, 21] width 39 height 21
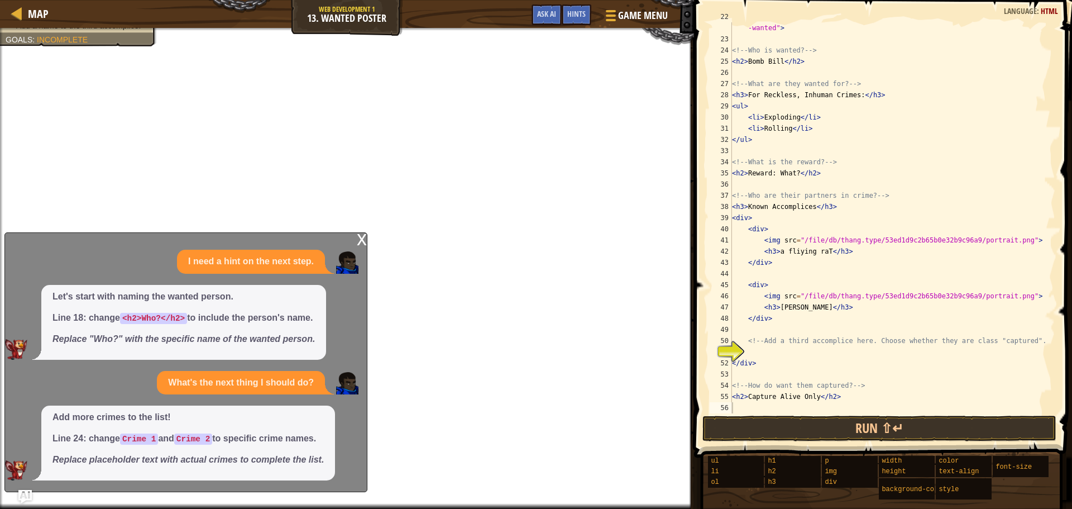
click at [358, 236] on div "x" at bounding box center [362, 238] width 10 height 11
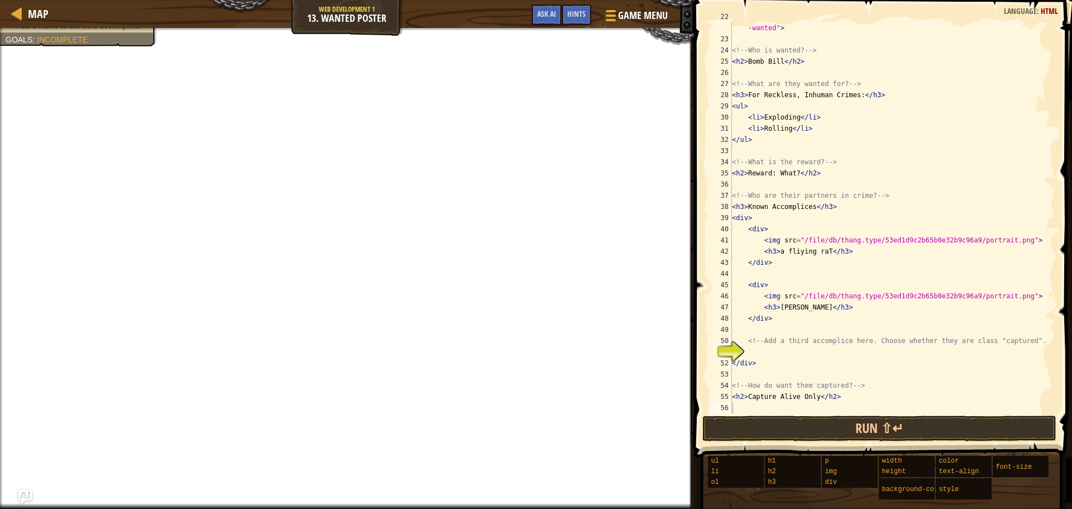
scroll to position [5, 1]
click at [755, 355] on div "< img src = "/file/db/thang.type/53ed1d9c2b65b0e32b9c96a9/portrait.png" id = "m…" at bounding box center [888, 223] width 317 height 424
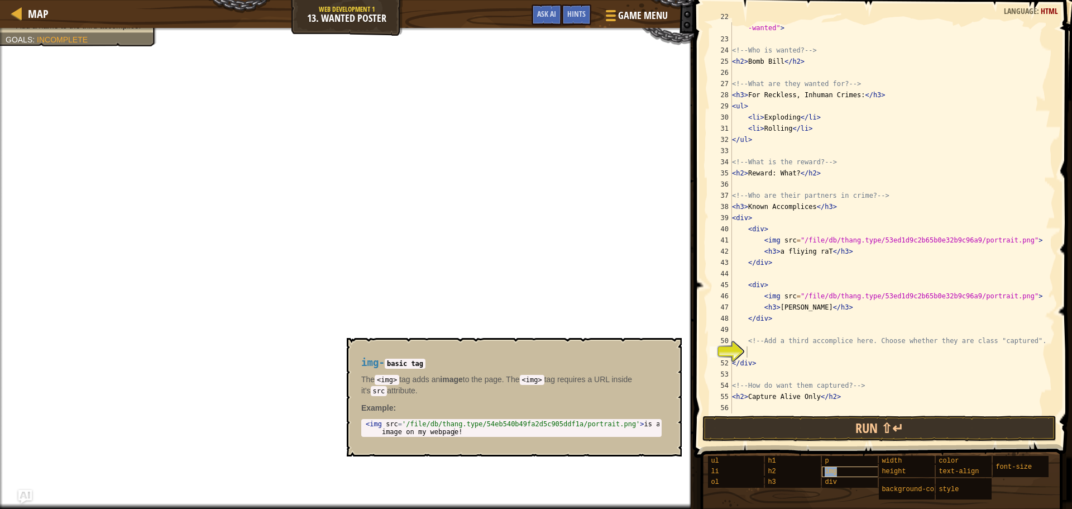
type textarea "img"
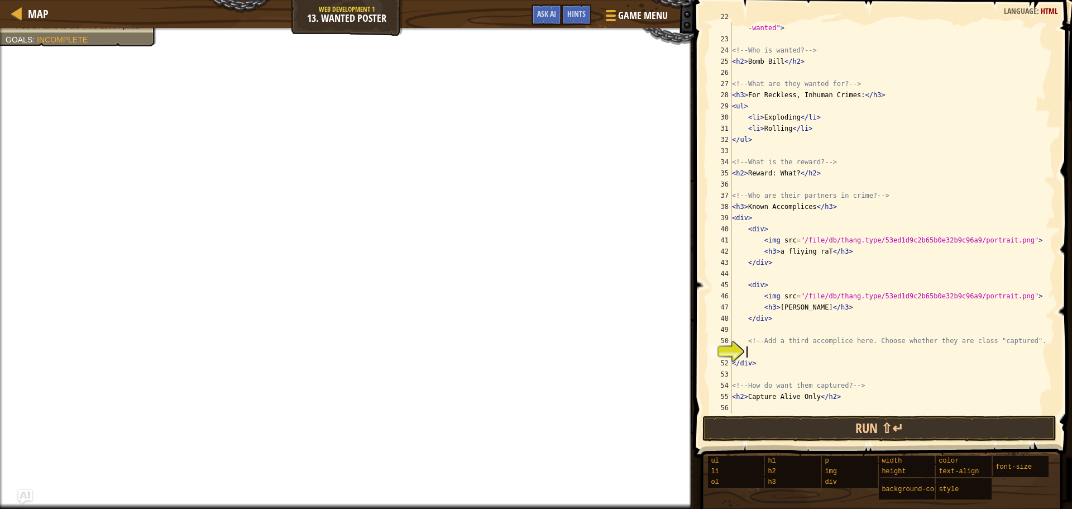
scroll to position [5, 0]
click at [813, 298] on div "< img src = "/file/db/thang.type/53ed1d9c2b65b0e32b9c96a9/portrait.png" id = "m…" at bounding box center [888, 223] width 317 height 424
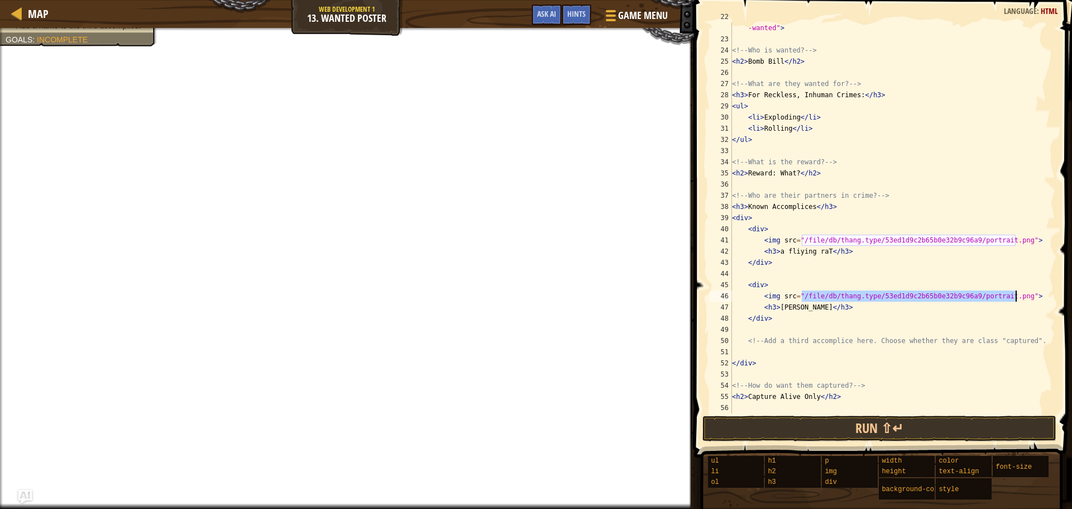
drag, startPoint x: 800, startPoint y: 298, endPoint x: 1015, endPoint y: 301, distance: 214.9
click at [1015, 301] on div "< img src = "/file/db/thang.type/53ed1d9c2b65b0e32b9c96a9/portrait.png" id = "m…" at bounding box center [888, 223] width 317 height 424
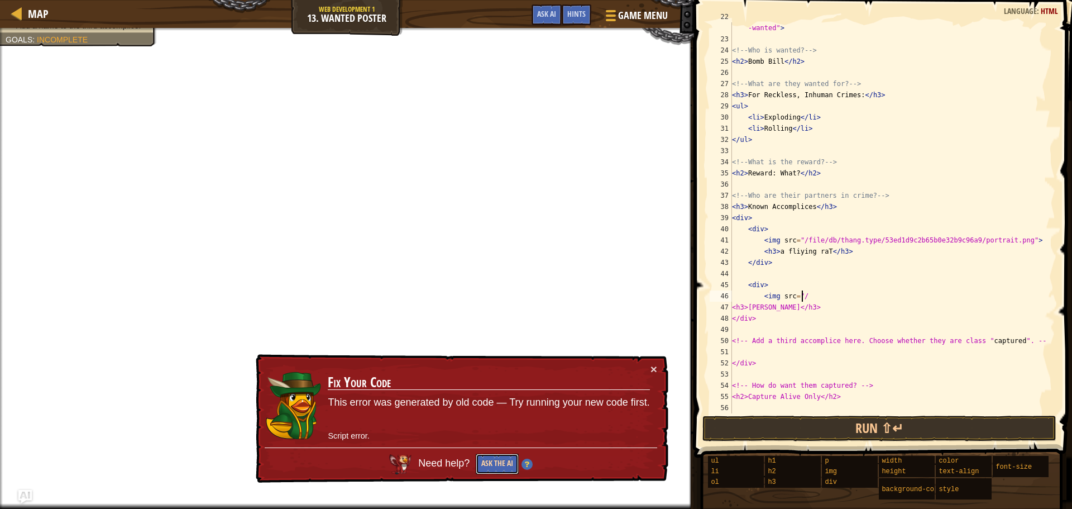
click at [487, 460] on button "Ask the AI" at bounding box center [497, 463] width 43 height 21
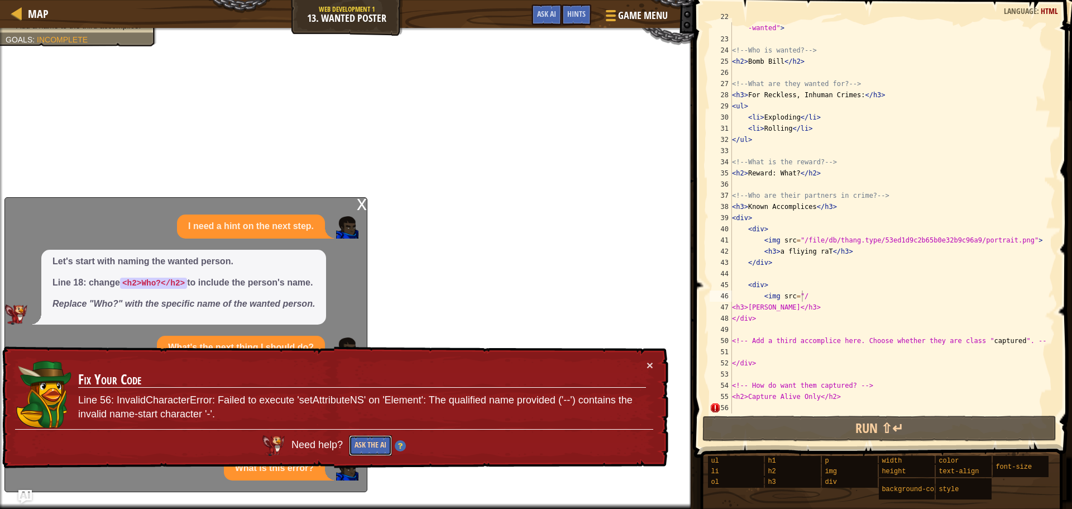
click at [368, 444] on button "Ask the AI" at bounding box center [370, 445] width 43 height 21
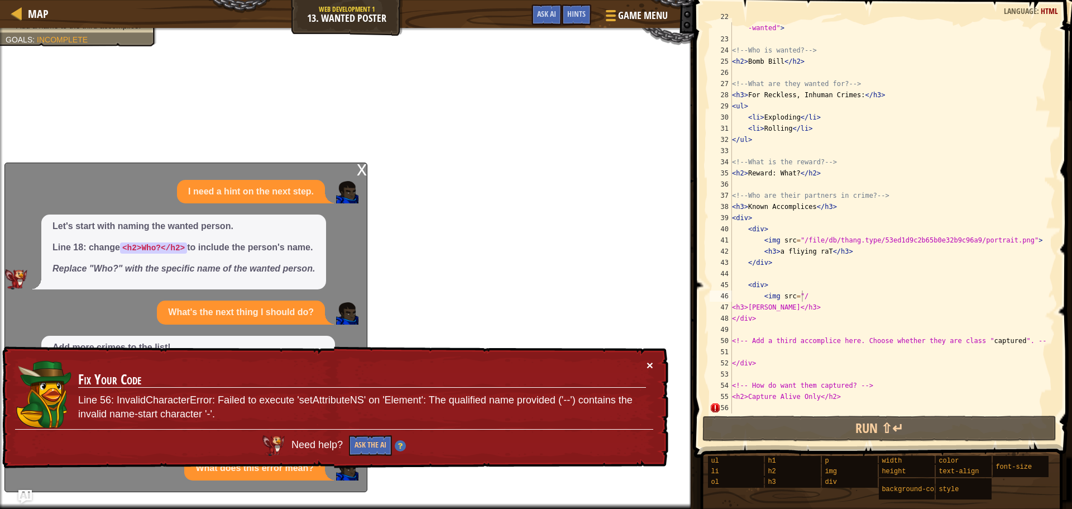
click at [650, 365] on button "×" at bounding box center [649, 365] width 7 height 12
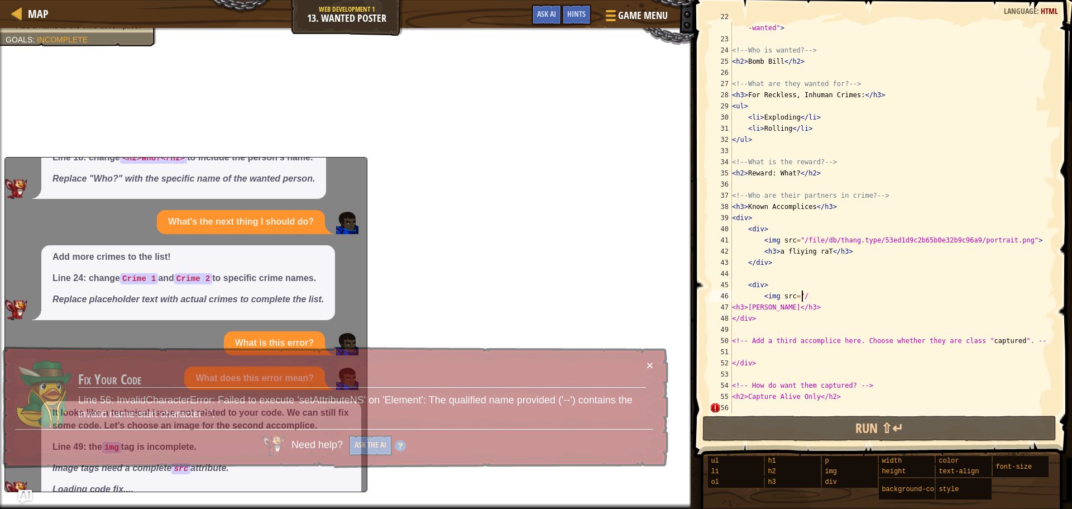
scroll to position [106, 0]
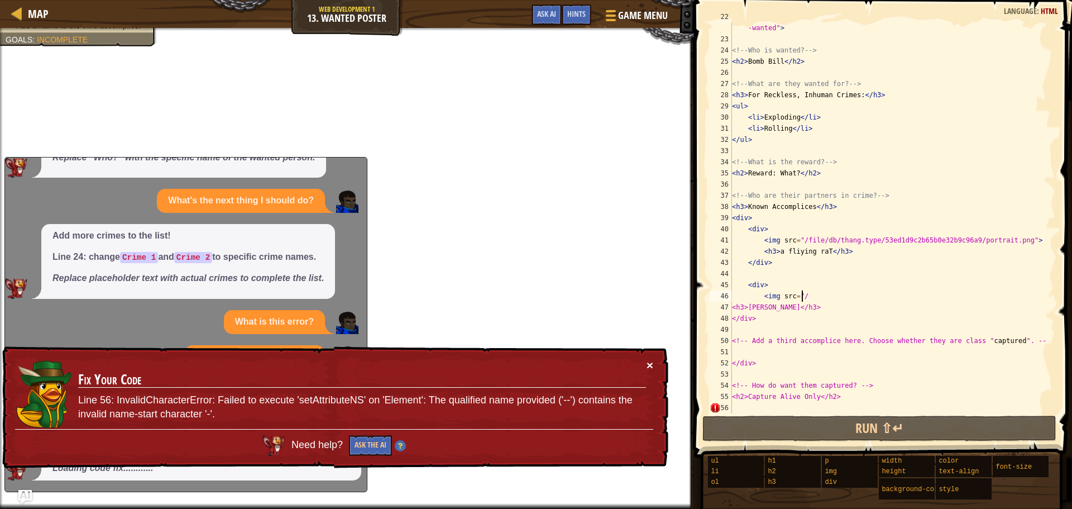
click at [649, 362] on button "×" at bounding box center [649, 365] width 7 height 12
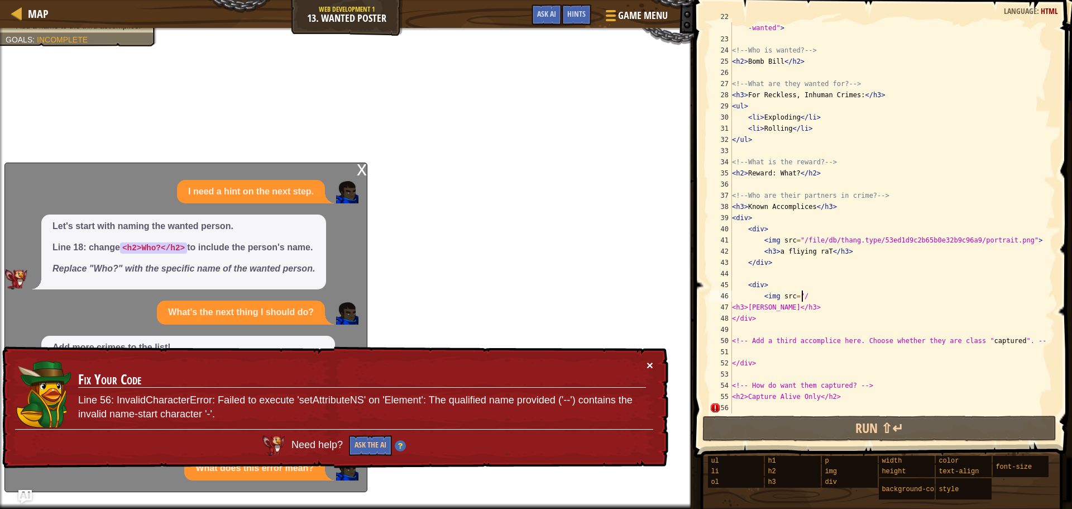
click at [649, 365] on button "×" at bounding box center [649, 365] width 7 height 12
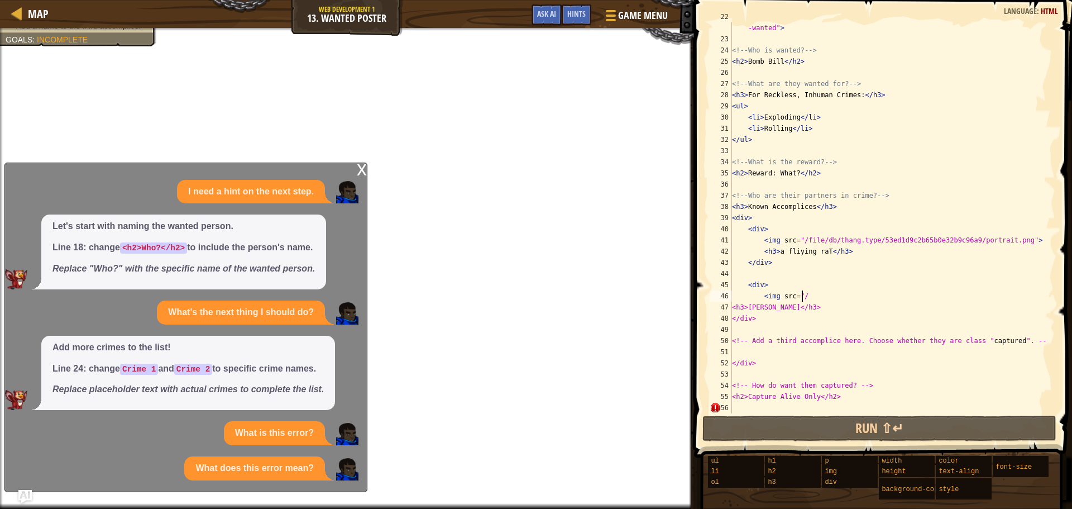
click at [359, 167] on div "x" at bounding box center [362, 168] width 10 height 11
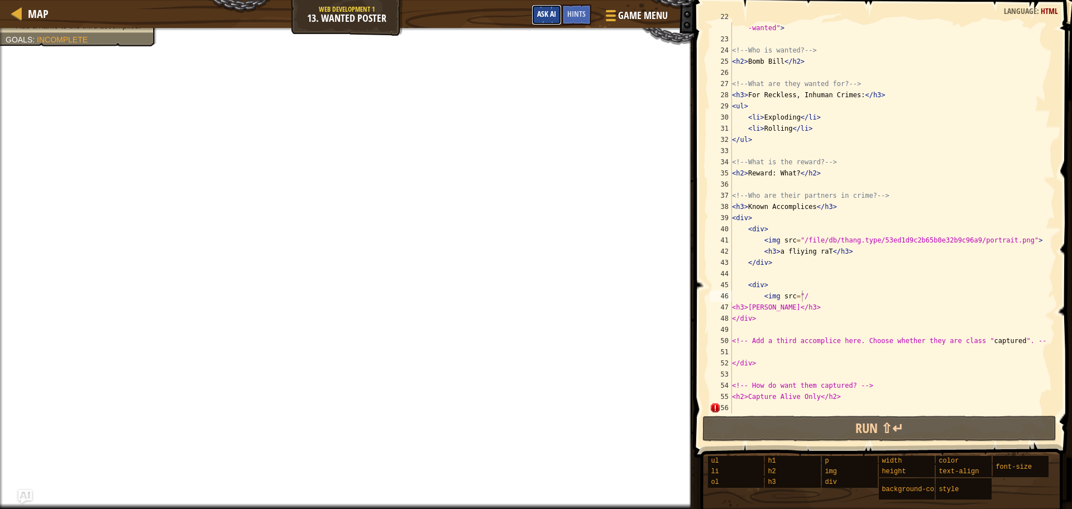
click at [553, 11] on span "Ask AI" at bounding box center [546, 13] width 19 height 11
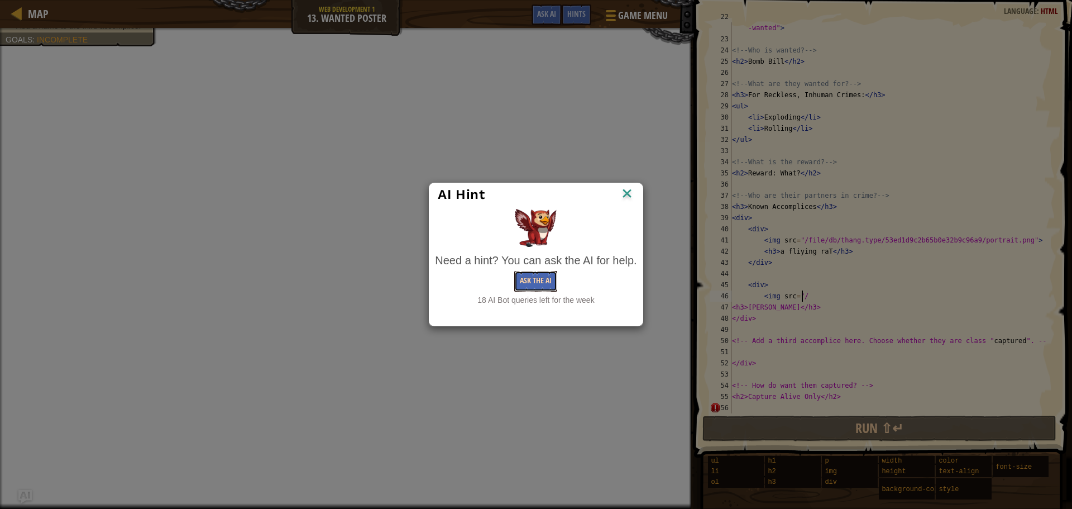
click at [522, 282] on button "Ask the AI" at bounding box center [535, 281] width 43 height 21
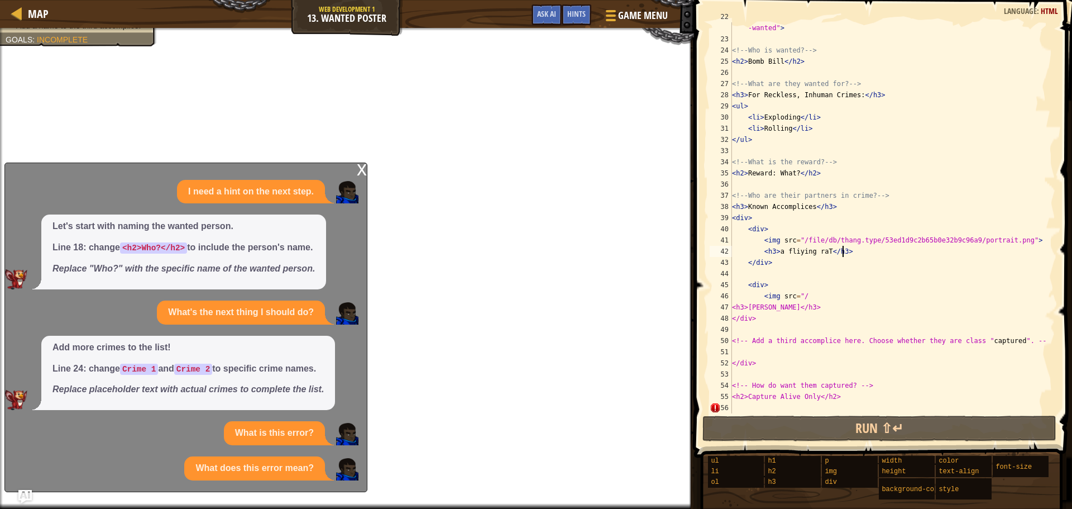
click at [882, 256] on div "< img src = "/file/db/thang.type/53ed1d9c2b65b0e32b9c96a9/portrait.png" id = "m…" at bounding box center [888, 223] width 317 height 424
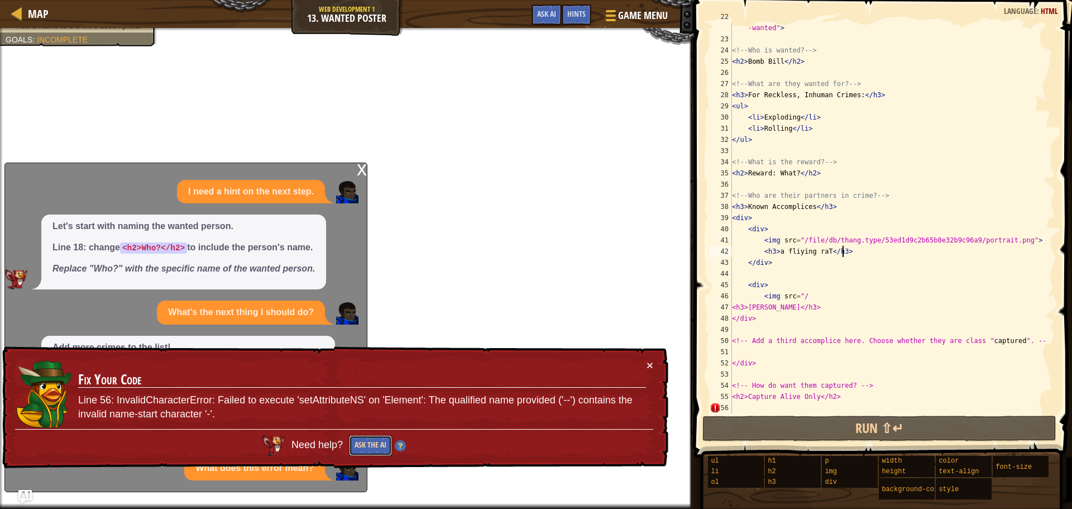
click at [371, 443] on button "Ask the AI" at bounding box center [370, 445] width 43 height 21
click at [363, 447] on button "Ask the AI" at bounding box center [370, 445] width 43 height 21
type textarea "<h3>a fliying raT</h3> </div>"
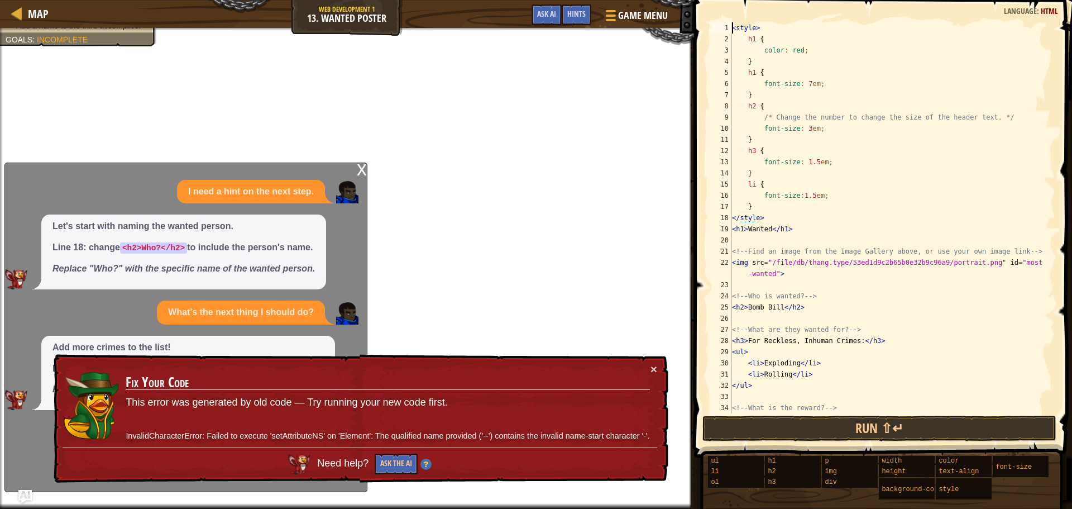
scroll to position [234, 0]
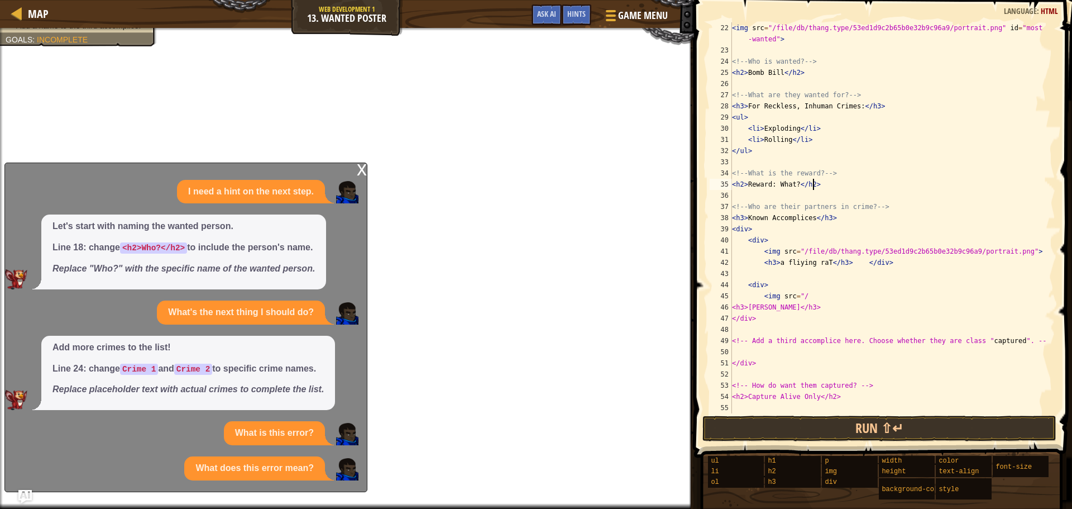
type textarea "style>"
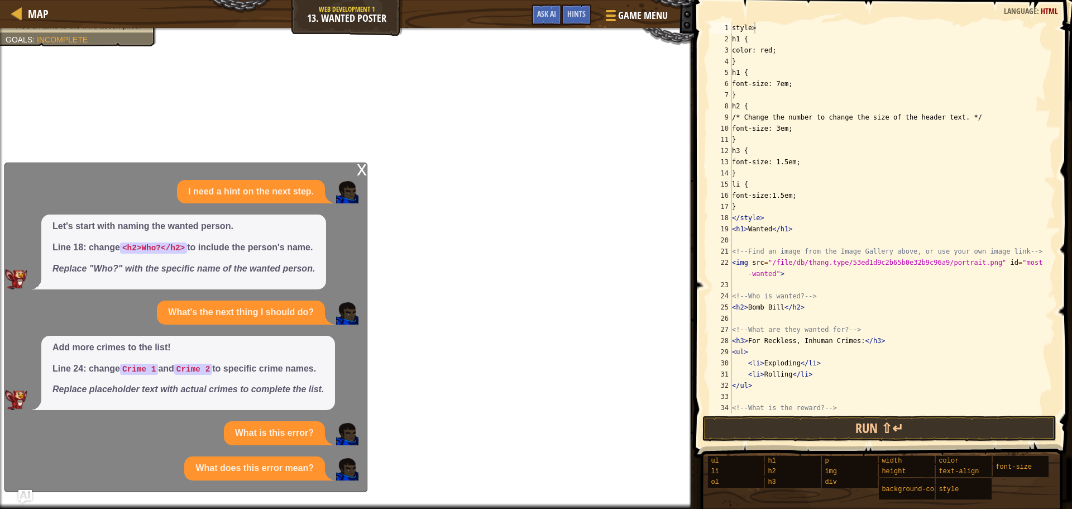
click at [362, 167] on div "x" at bounding box center [362, 168] width 10 height 11
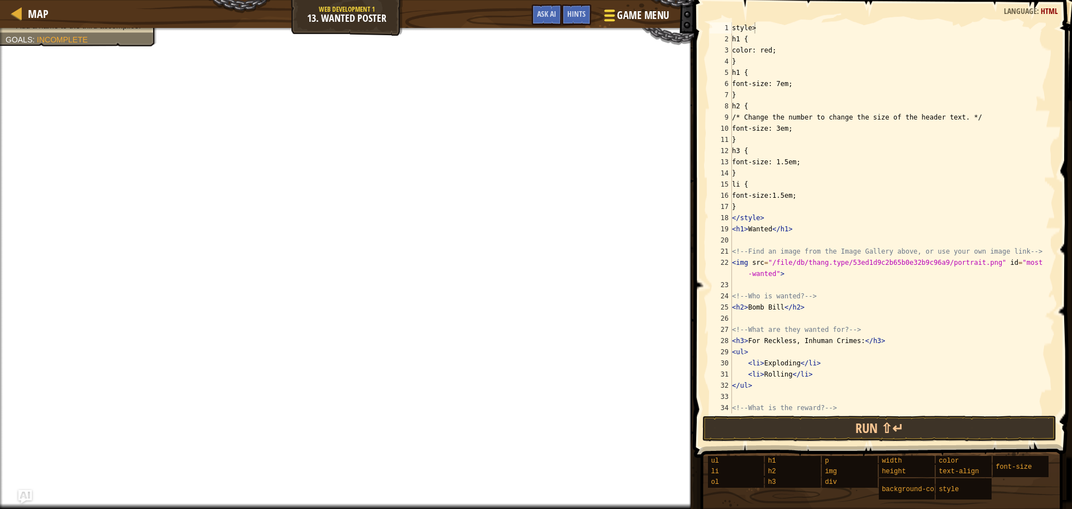
click at [608, 10] on span at bounding box center [609, 10] width 11 height 2
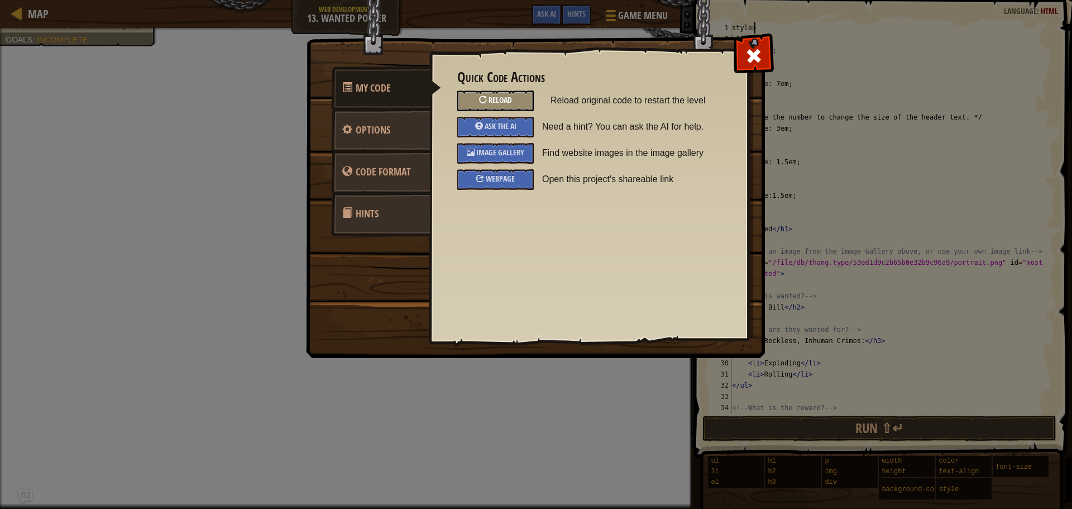
click at [514, 97] on div "Reload" at bounding box center [495, 100] width 76 height 21
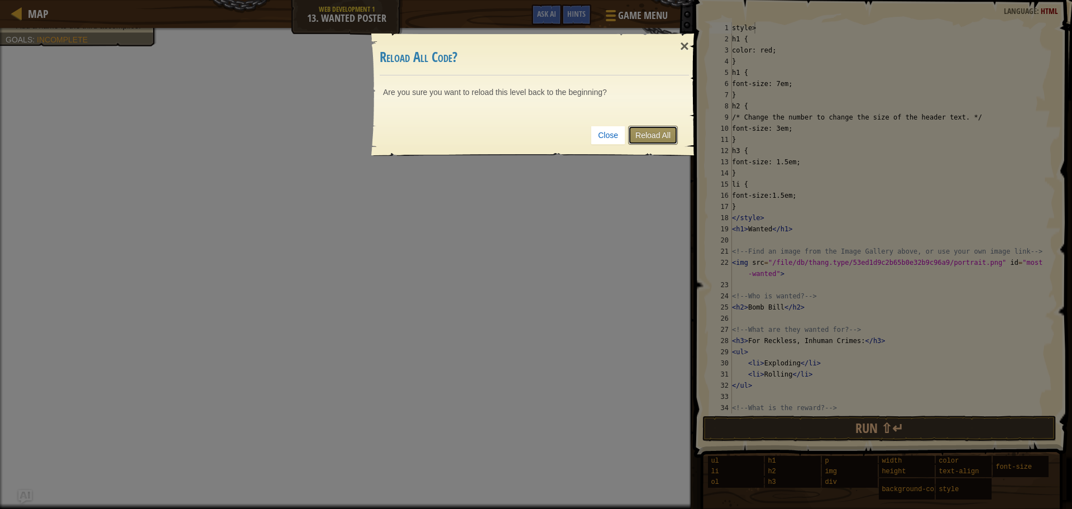
click at [648, 135] on link "Reload All" at bounding box center [653, 135] width 50 height 19
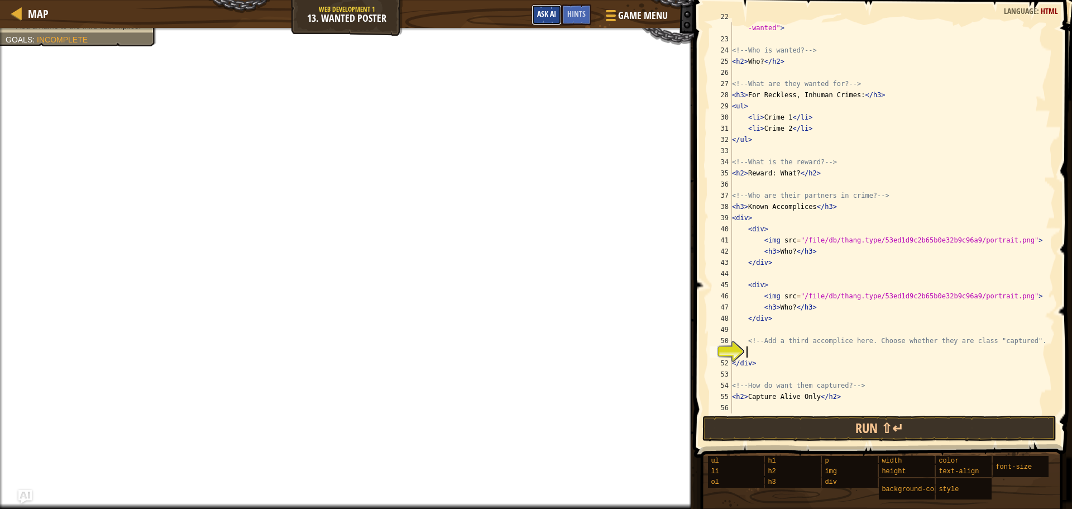
click at [539, 12] on span "Ask AI" at bounding box center [546, 13] width 19 height 11
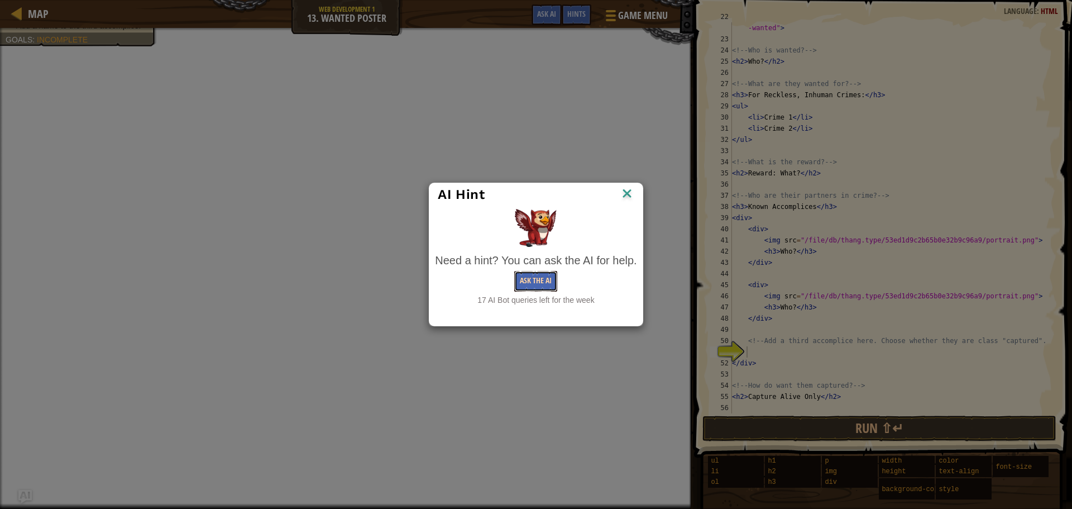
click at [520, 284] on button "Ask the AI" at bounding box center [535, 281] width 43 height 21
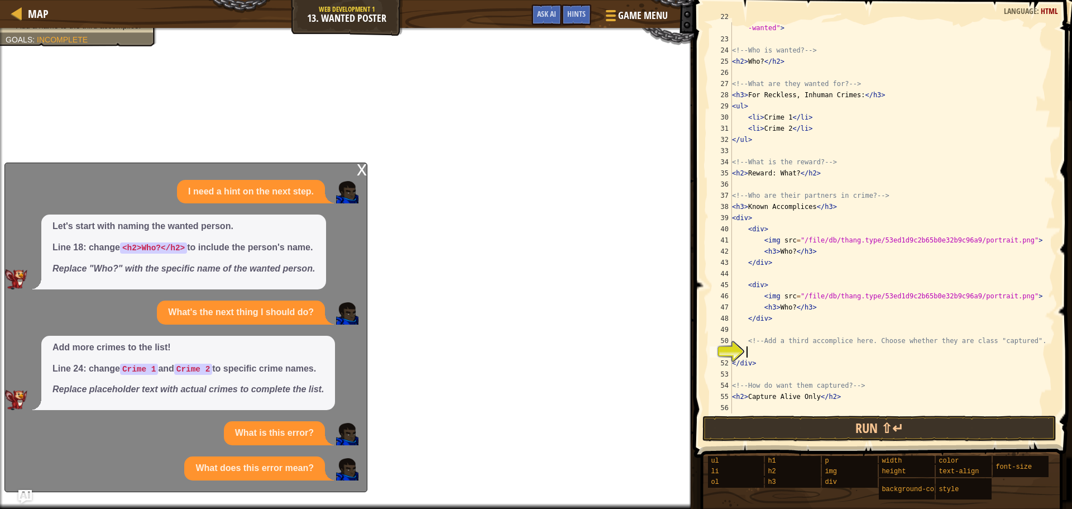
click at [751, 356] on div "< img src = "/file/db/thang.type/53ed1d9c2b65b0e32b9c96a9/portrait.png" id = "m…" at bounding box center [888, 223] width 317 height 424
type textarea "KMK"
click at [577, 21] on div "Hints" at bounding box center [577, 14] width 30 height 21
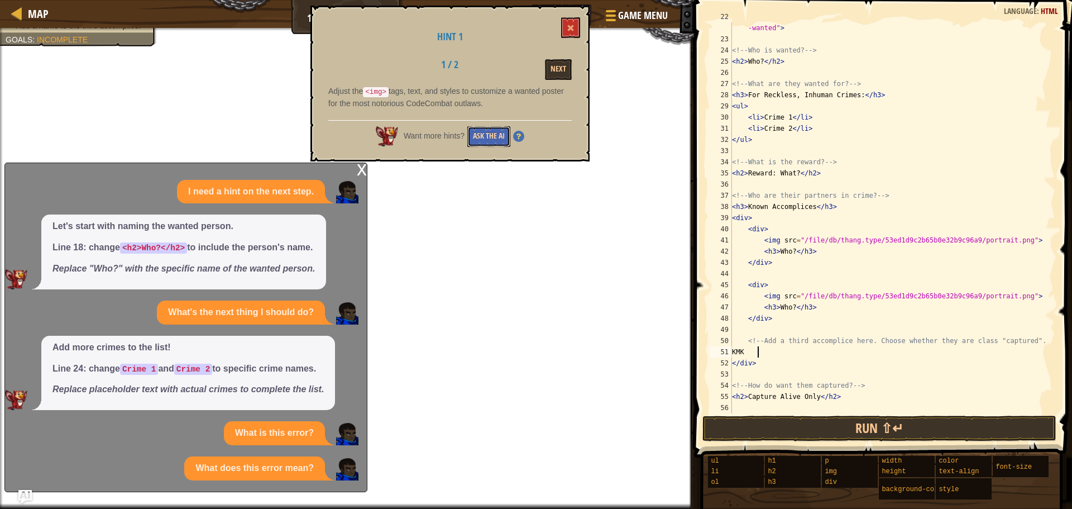
click at [487, 130] on button "Ask the AI" at bounding box center [488, 136] width 43 height 21
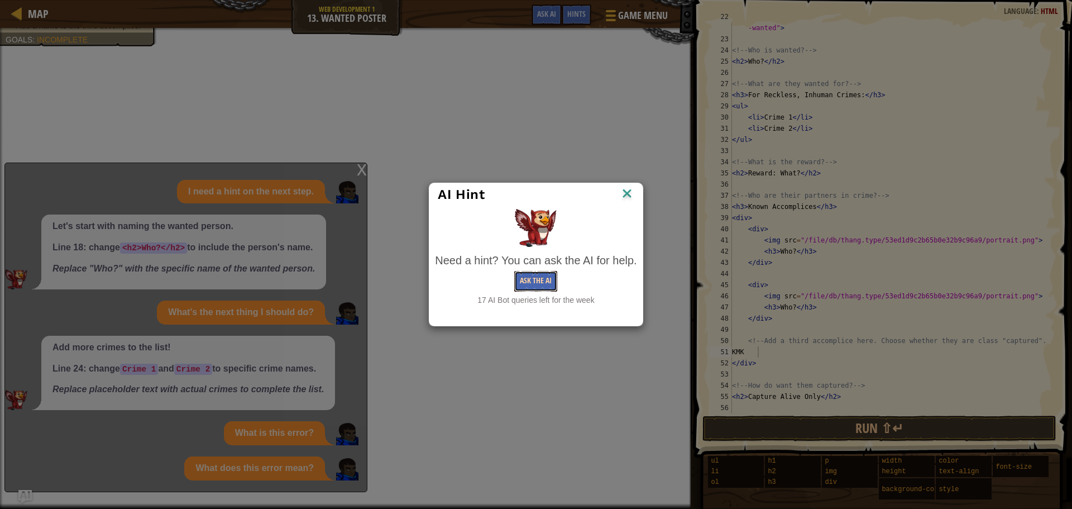
click at [527, 277] on button "Ask the AI" at bounding box center [535, 281] width 43 height 21
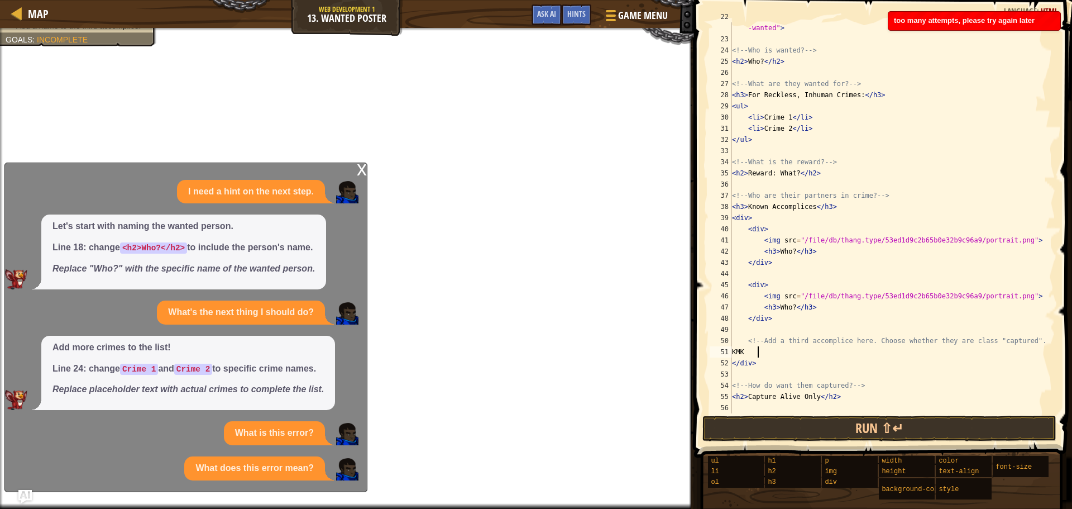
click at [1013, 25] on div "too many attempts, please try again later" at bounding box center [974, 21] width 172 height 18
